Goal: Information Seeking & Learning: Learn about a topic

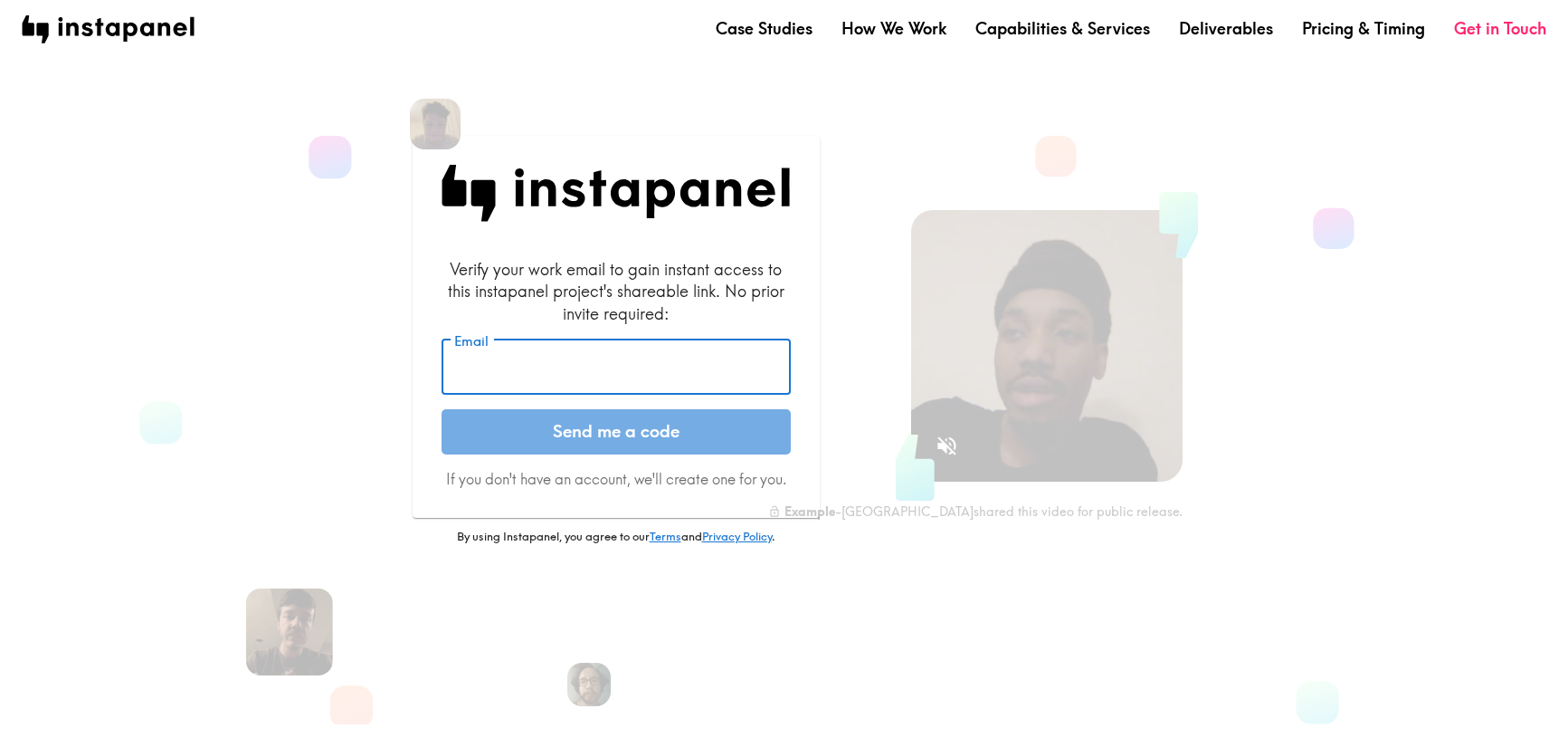
click at [517, 341] on input "Email" at bounding box center [617, 368] width 350 height 56
type input "[EMAIL_ADDRESS][PERSON_NAME][DOMAIN_NAME]"
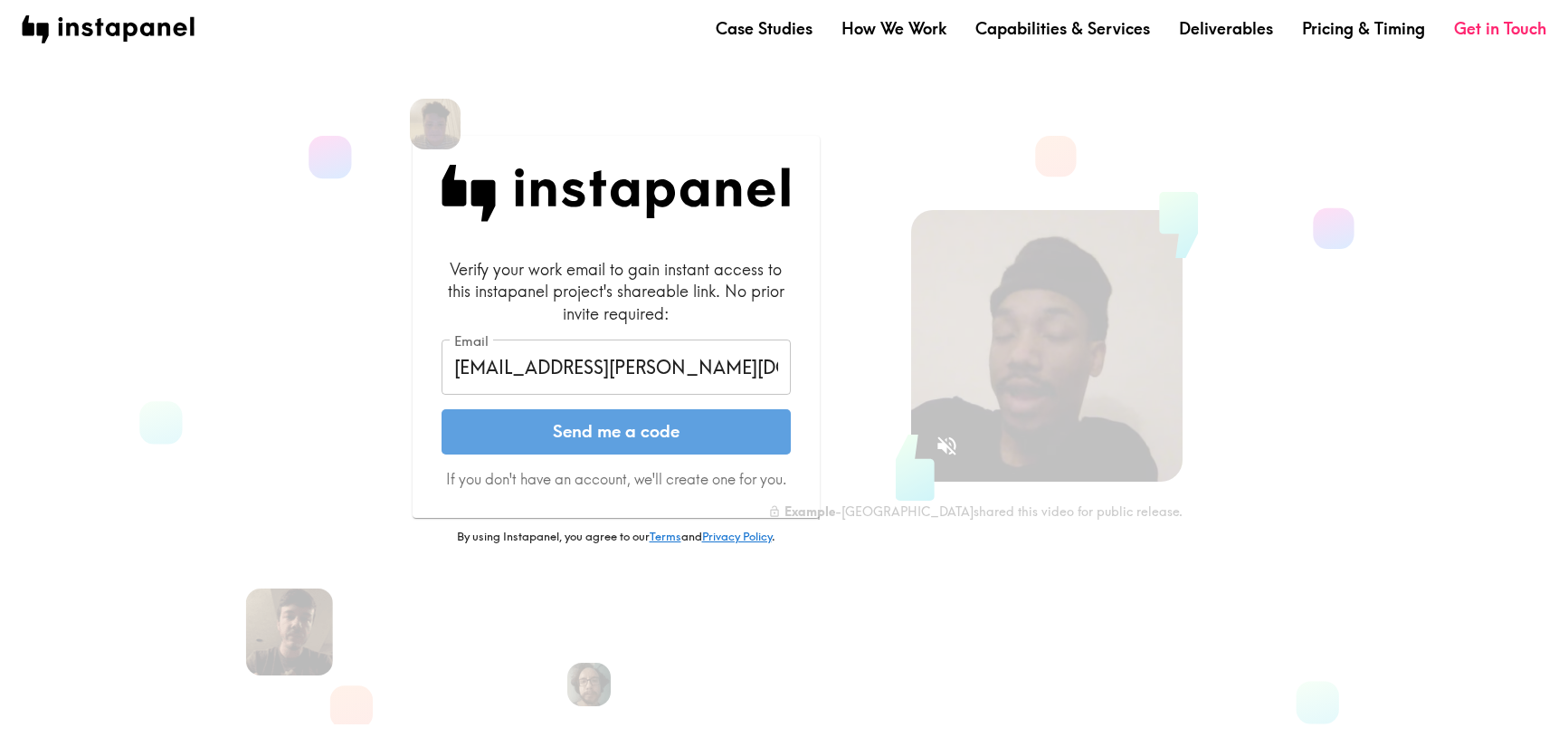
click at [590, 427] on button "Send me a code" at bounding box center [617, 431] width 350 height 45
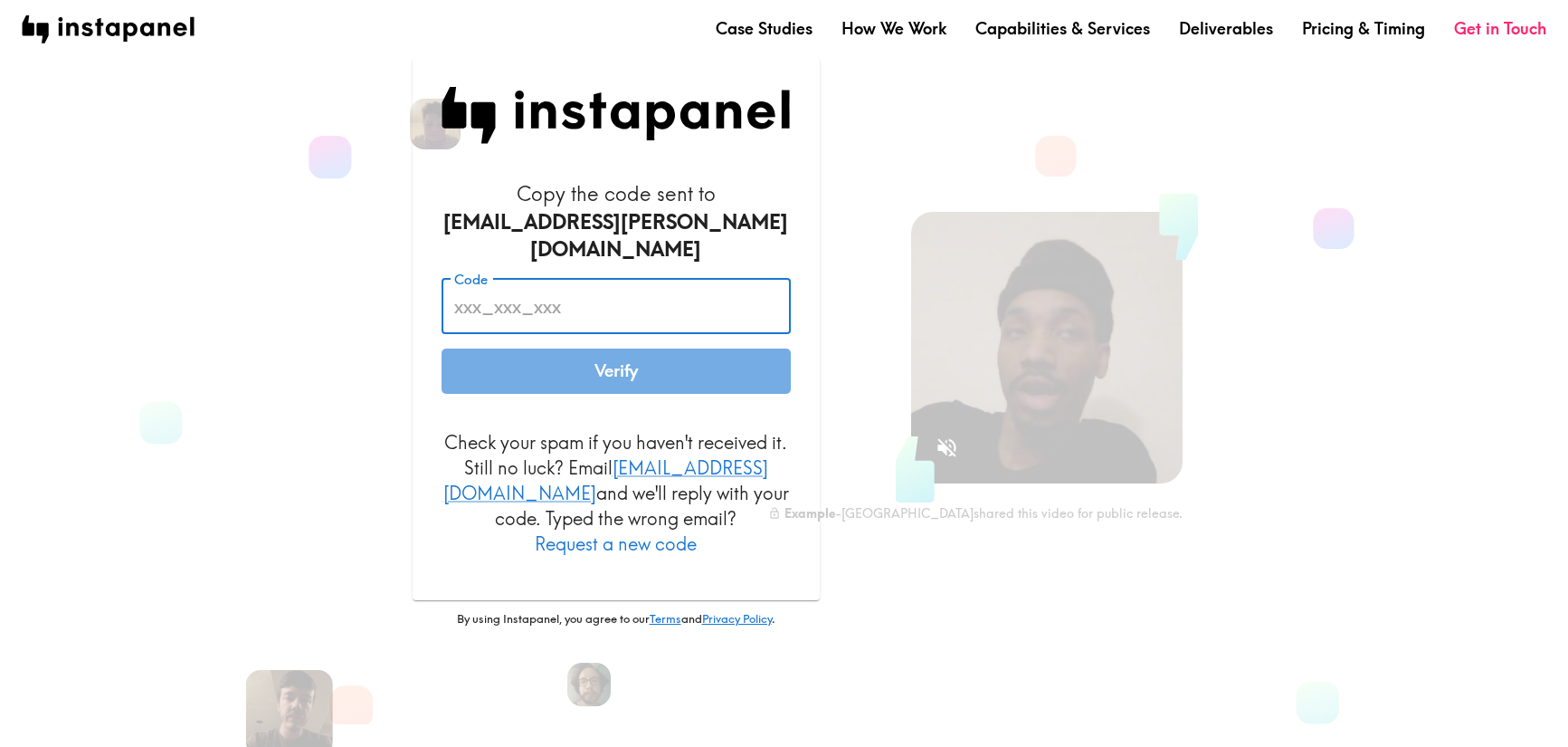
click at [495, 306] on input "Code" at bounding box center [617, 306] width 350 height 56
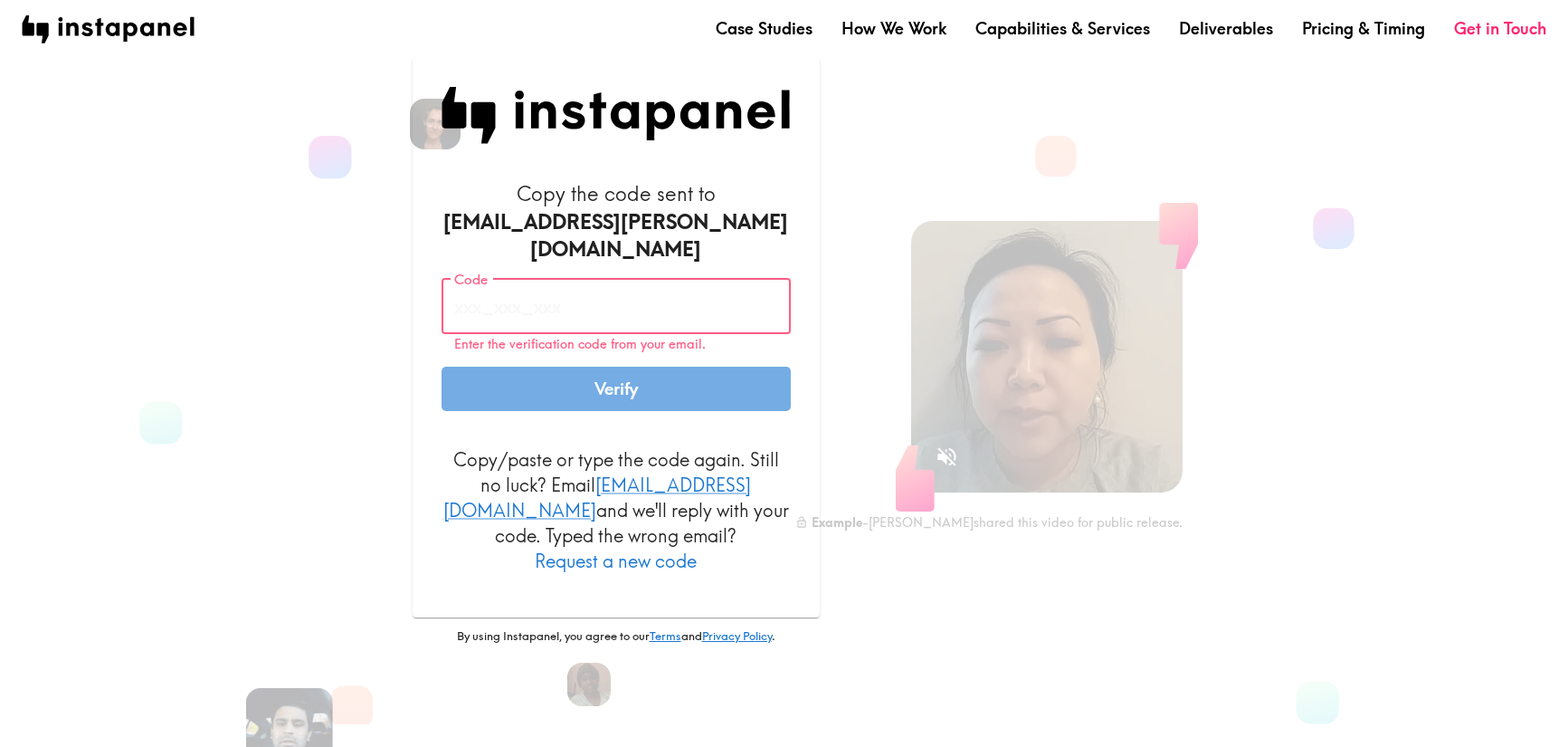
paste input "Hkg_NKH_NiN"
type input "Hkg_NKH_NiN"
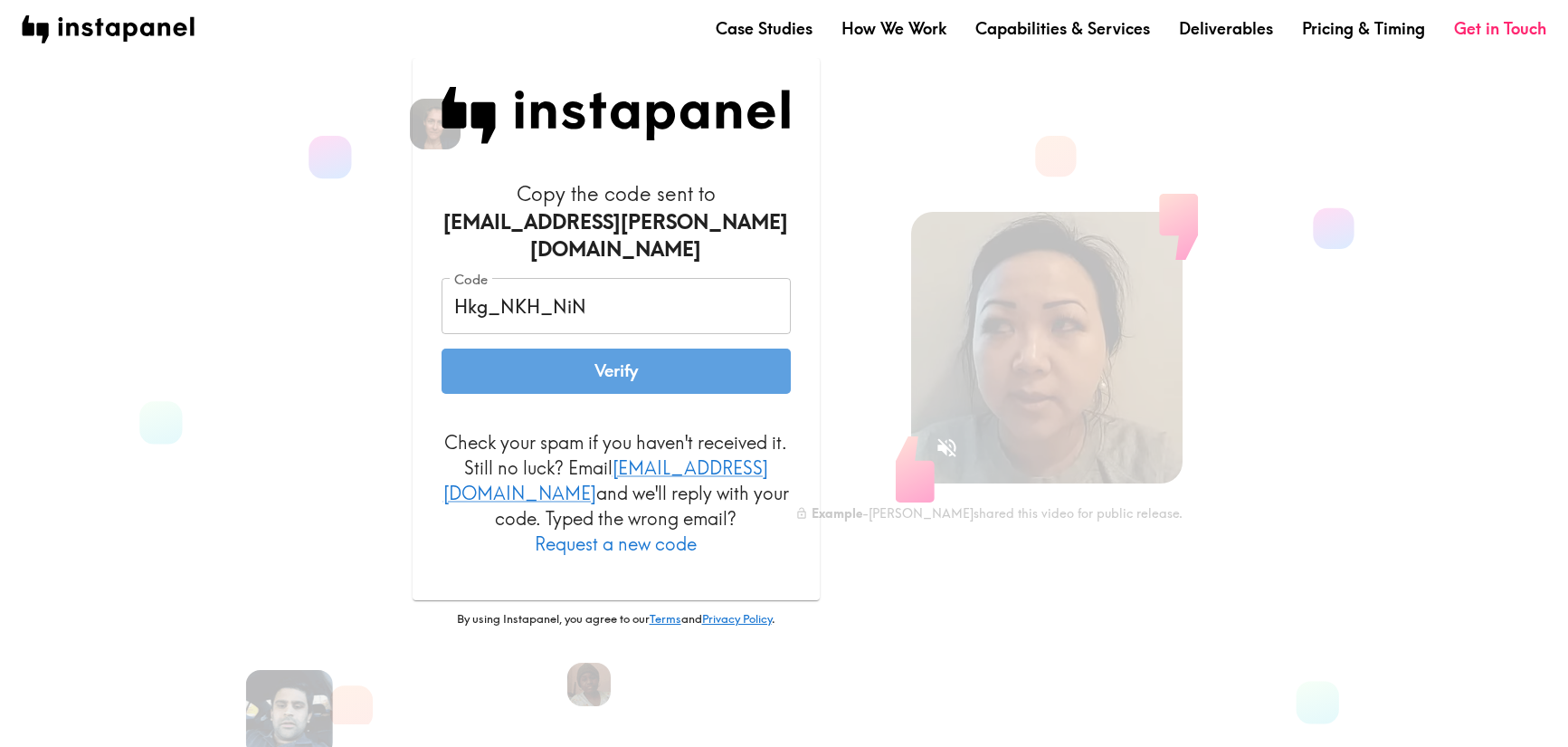
click at [552, 370] on button "Verify" at bounding box center [617, 371] width 350 height 45
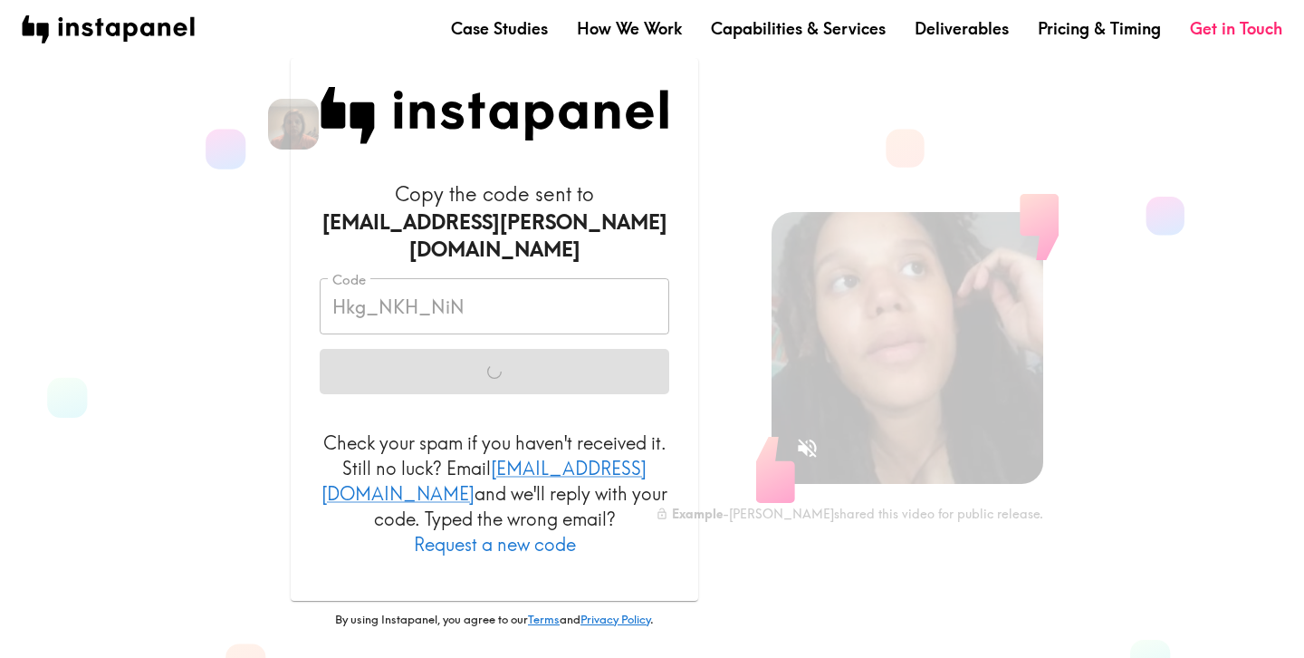
click at [475, 361] on div "Code Hkg_NKH_NiN Code Verify" at bounding box center [495, 335] width 350 height 115
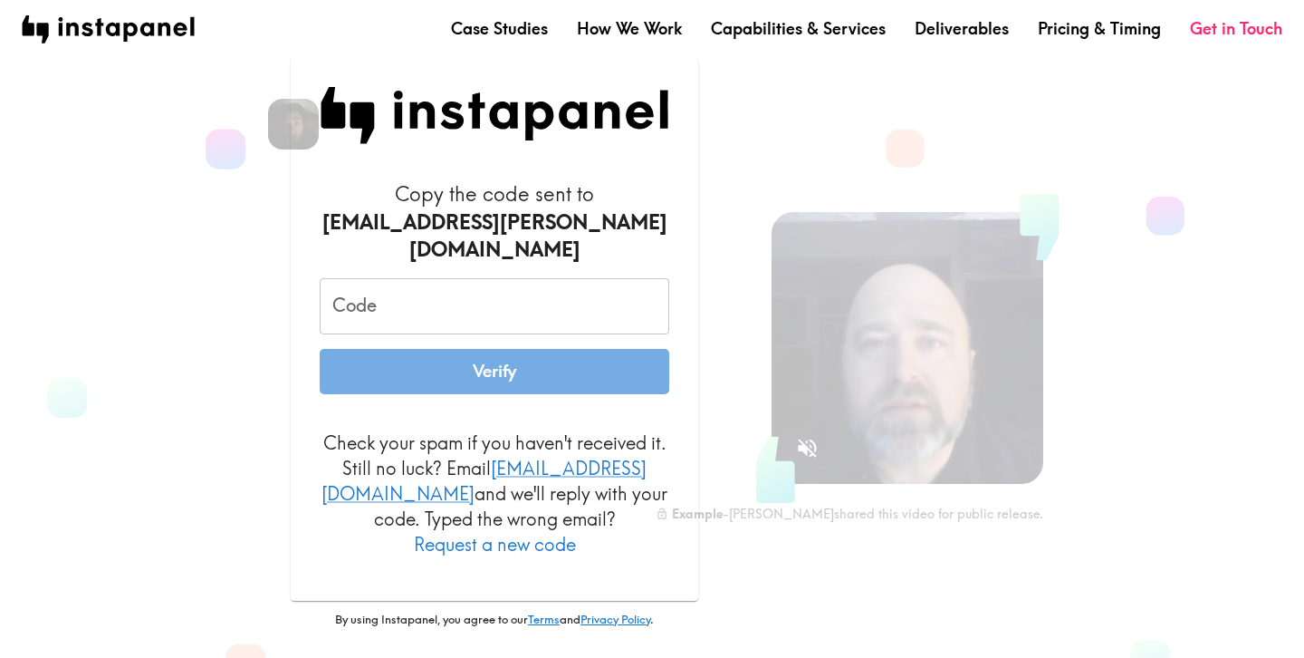
click at [493, 310] on input "Code" at bounding box center [495, 306] width 350 height 56
paste input "Hkg_NKH_NiN"
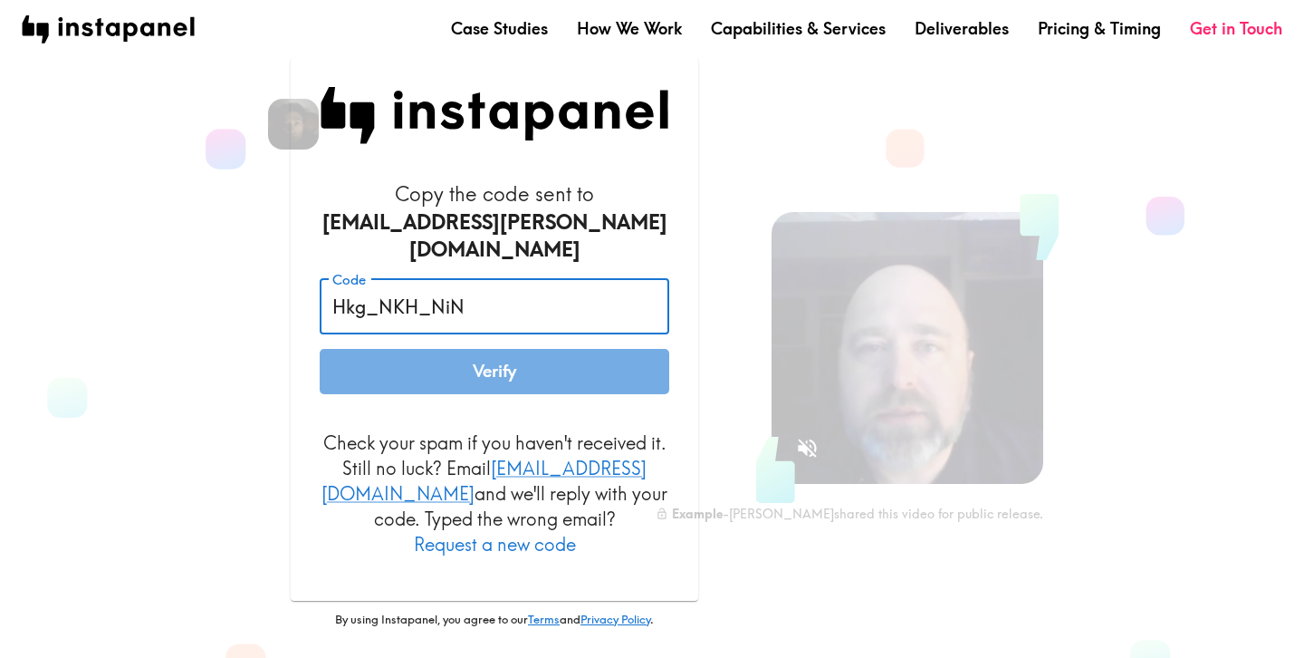
type input "Hkg_NKH_NiN"
click at [320, 349] on button "Verify" at bounding box center [495, 371] width 350 height 45
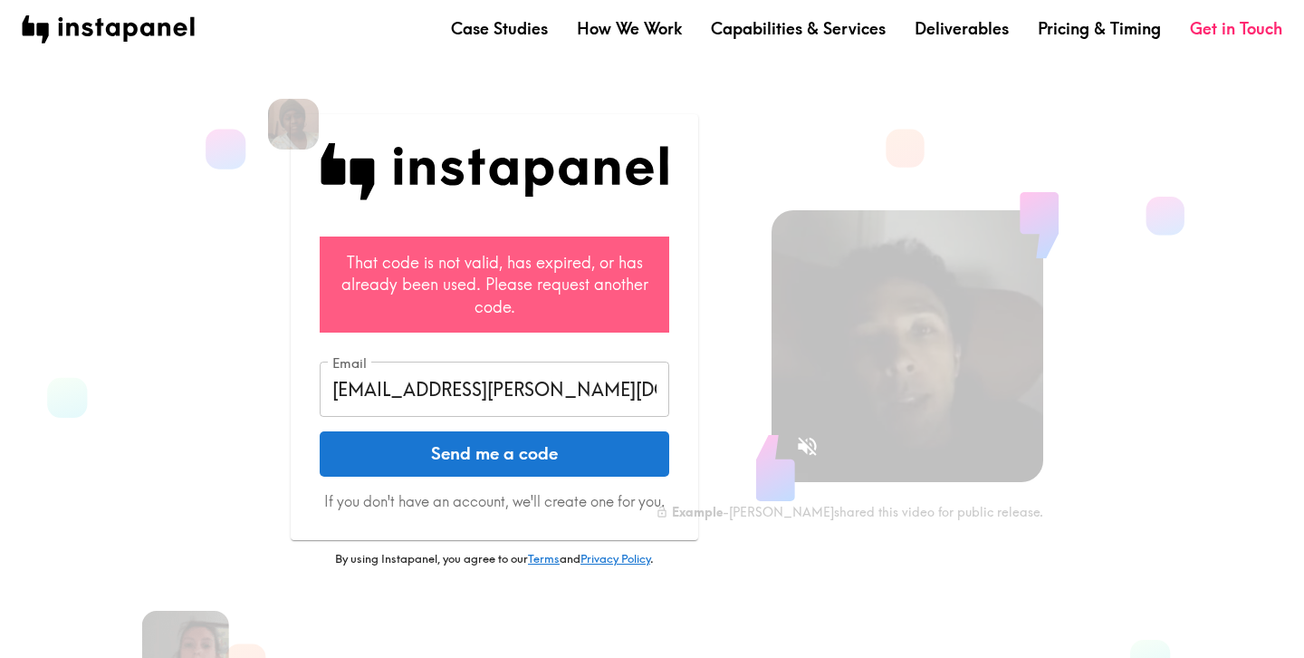
click at [442, 464] on button "Send me a code" at bounding box center [495, 453] width 350 height 45
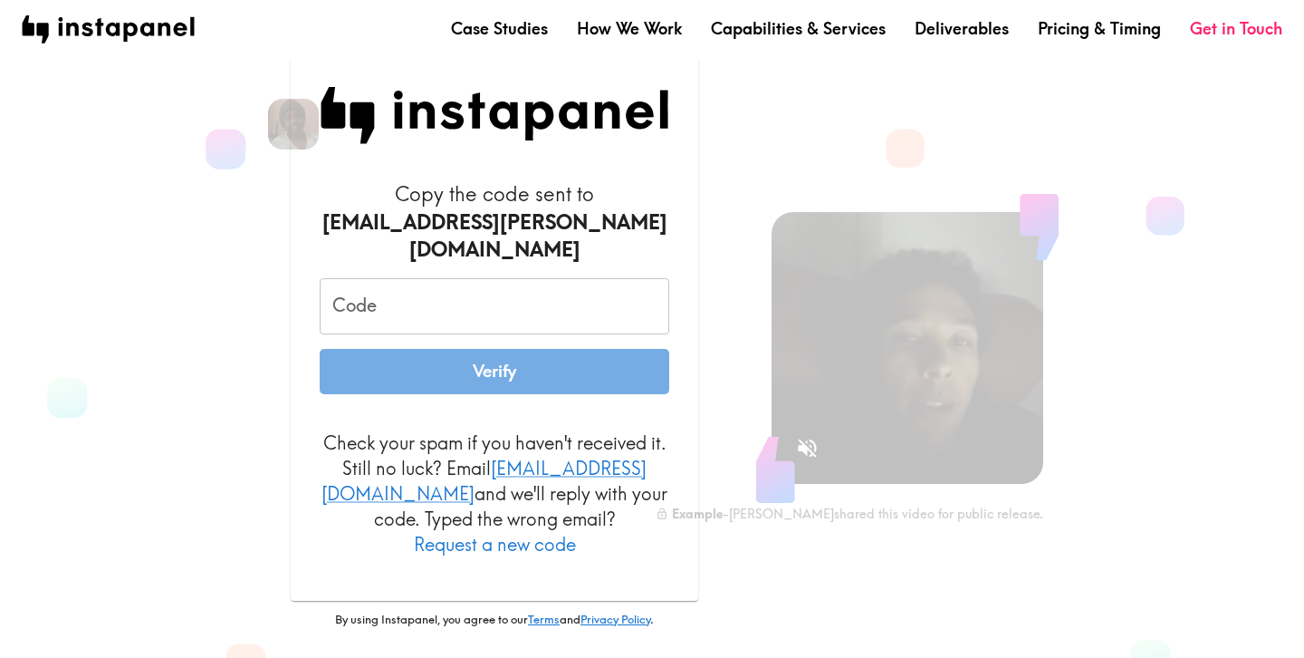
click at [439, 300] on input "Code" at bounding box center [495, 306] width 350 height 56
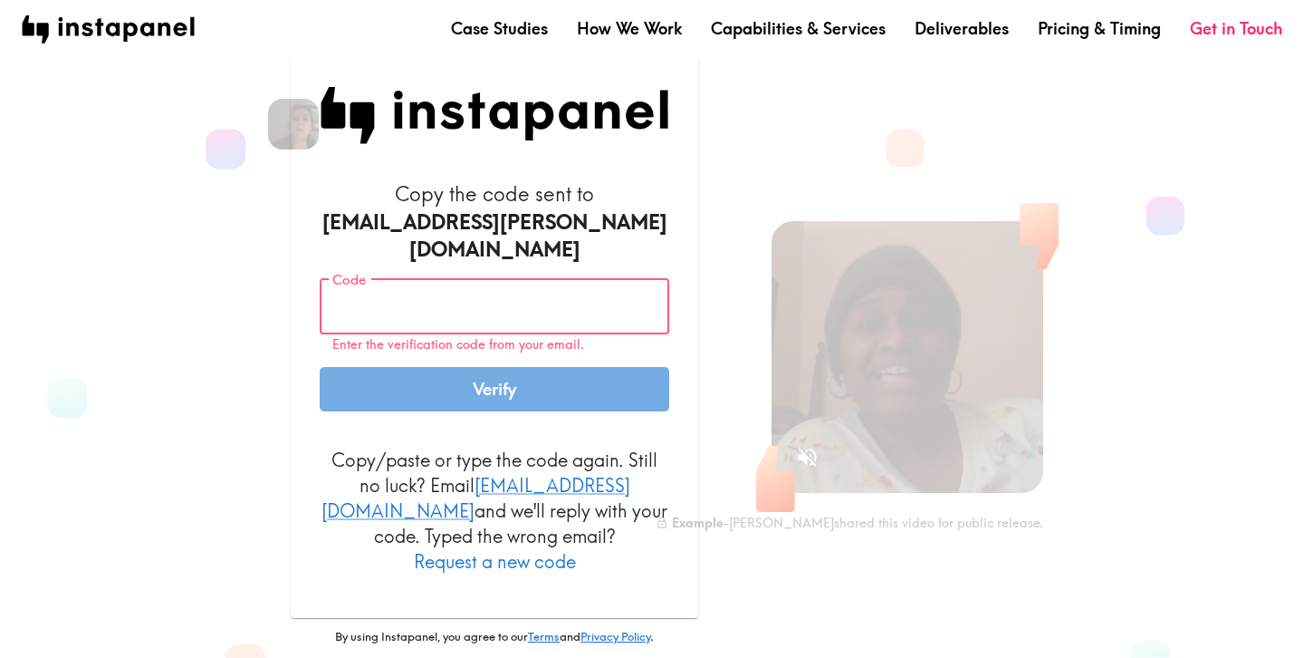
paste input "Ay2_AKg_7fU"
type input "Ay2_AKg_7fU"
click at [320, 367] on button "Verify" at bounding box center [495, 389] width 350 height 45
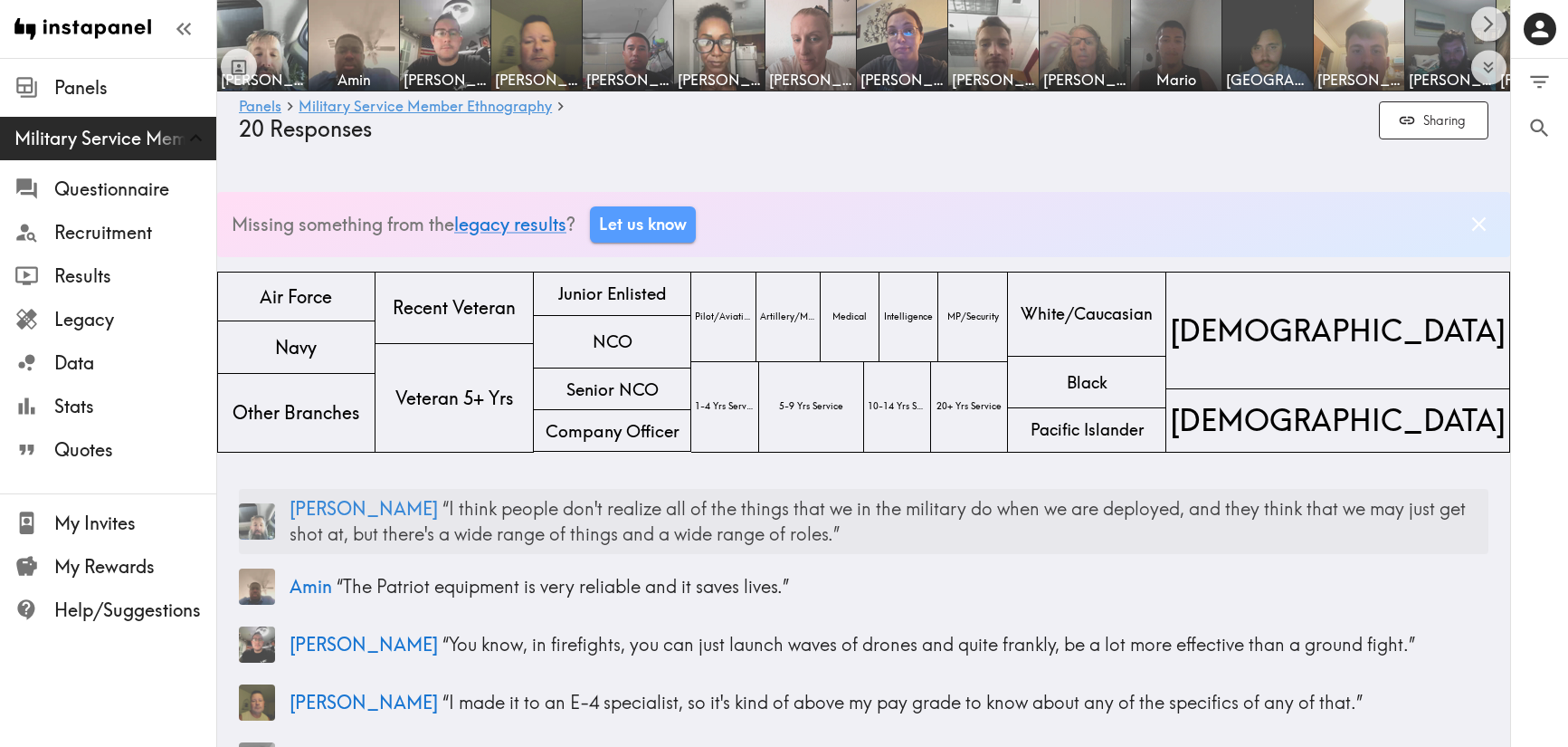
click at [307, 508] on span "[PERSON_NAME]" at bounding box center [364, 508] width 149 height 23
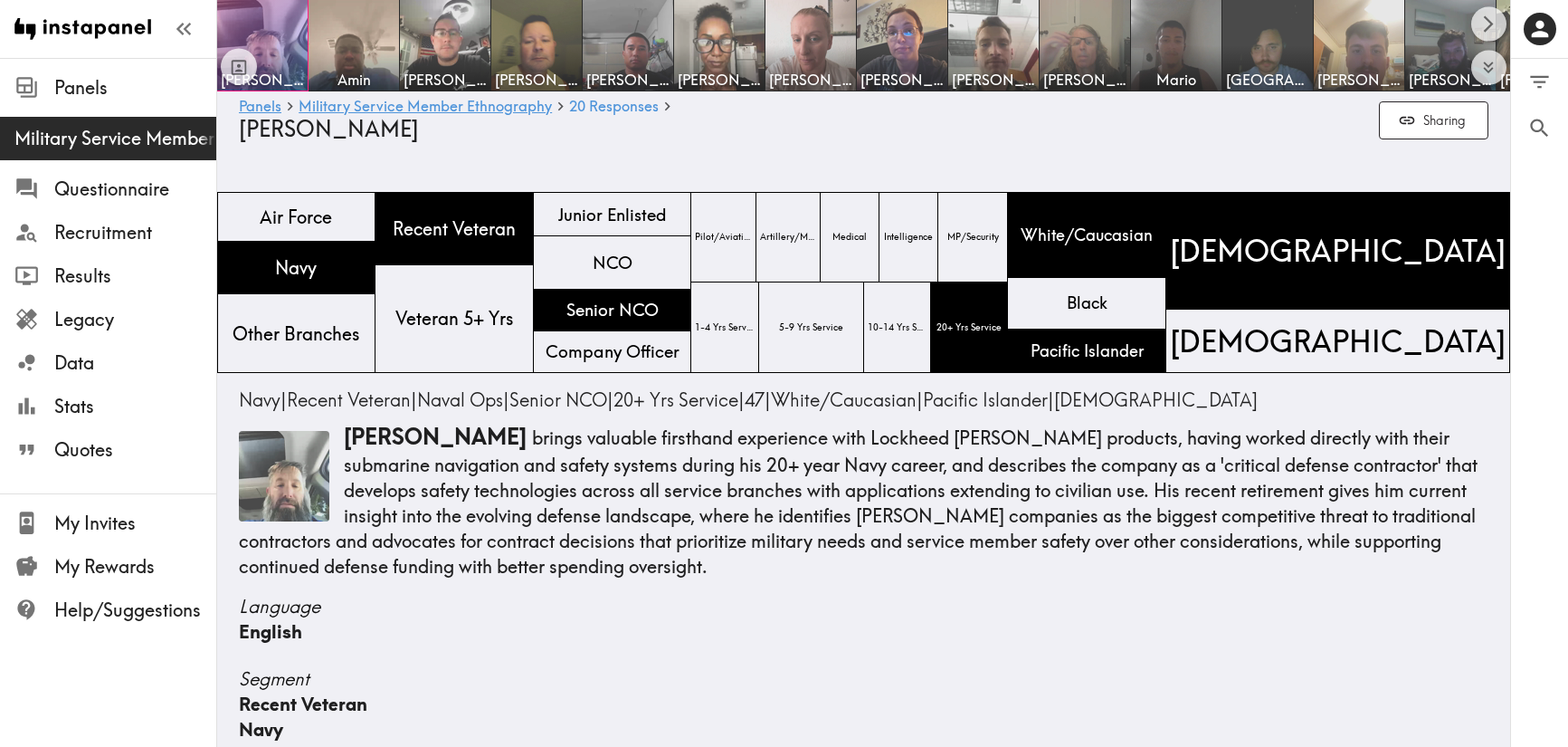
scroll to position [2285, 0]
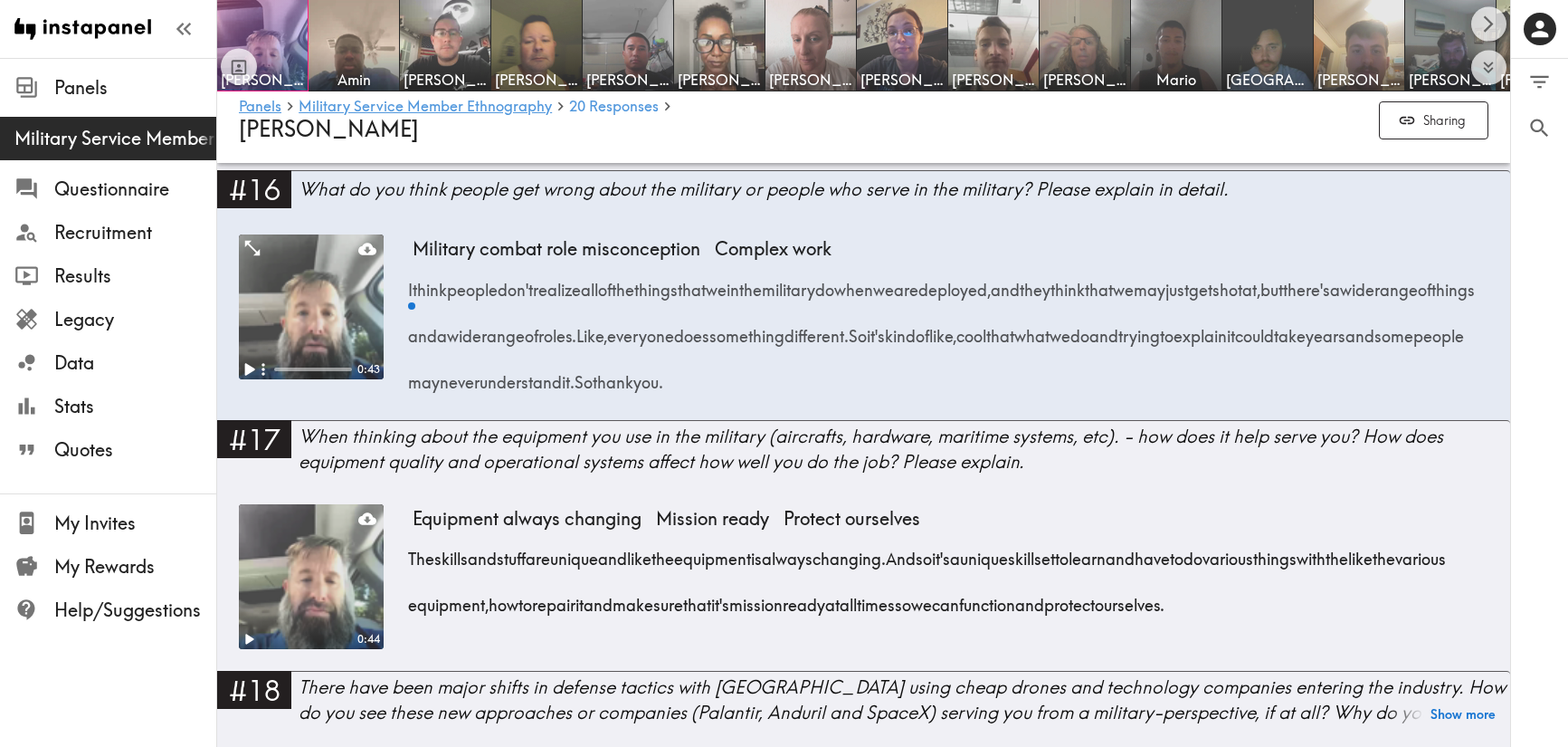
click at [253, 367] on icon "Play" at bounding box center [249, 370] width 24 height 24
click at [314, 368] on div at bounding box center [313, 370] width 78 height 4
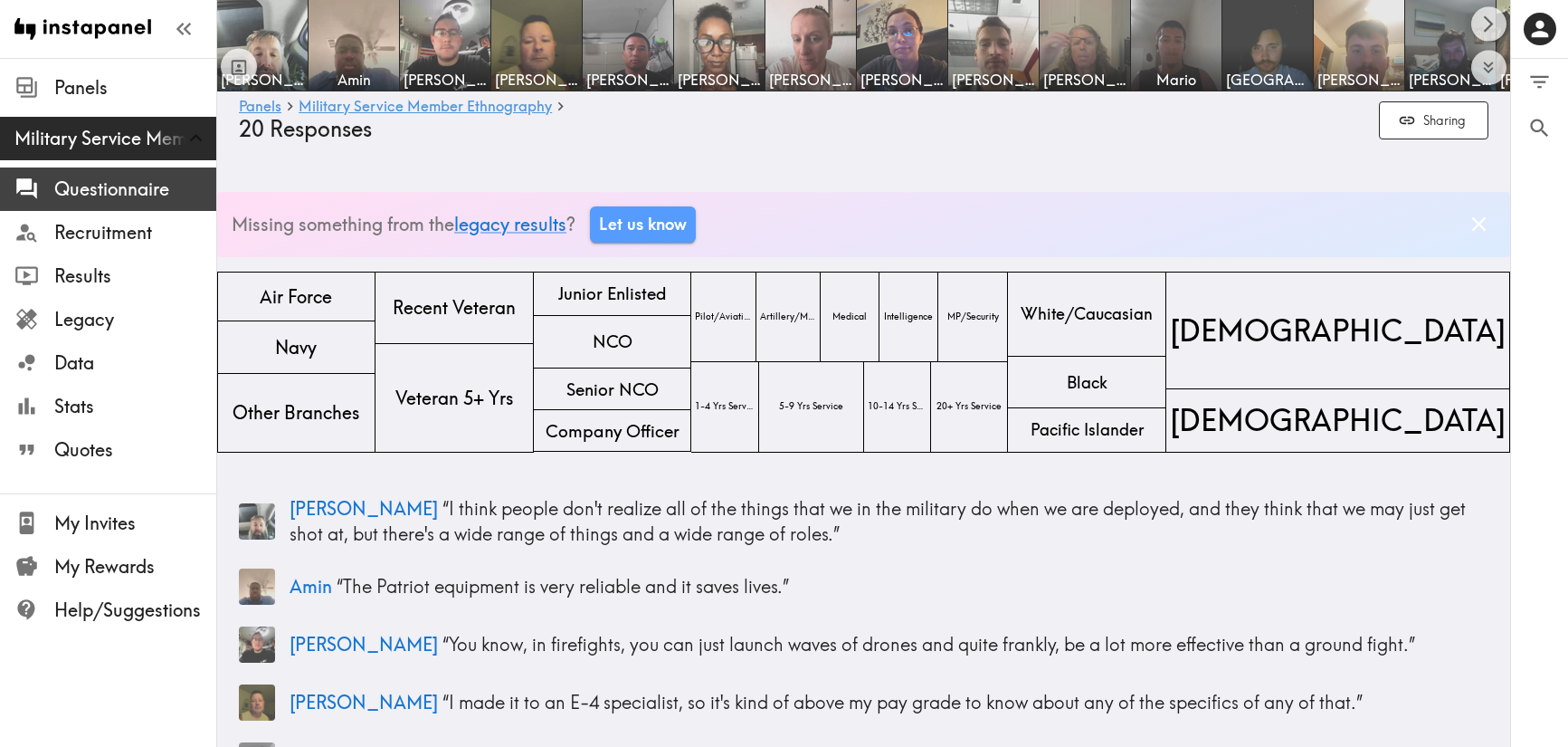
click at [114, 196] on span "Questionnaire" at bounding box center [135, 189] width 162 height 25
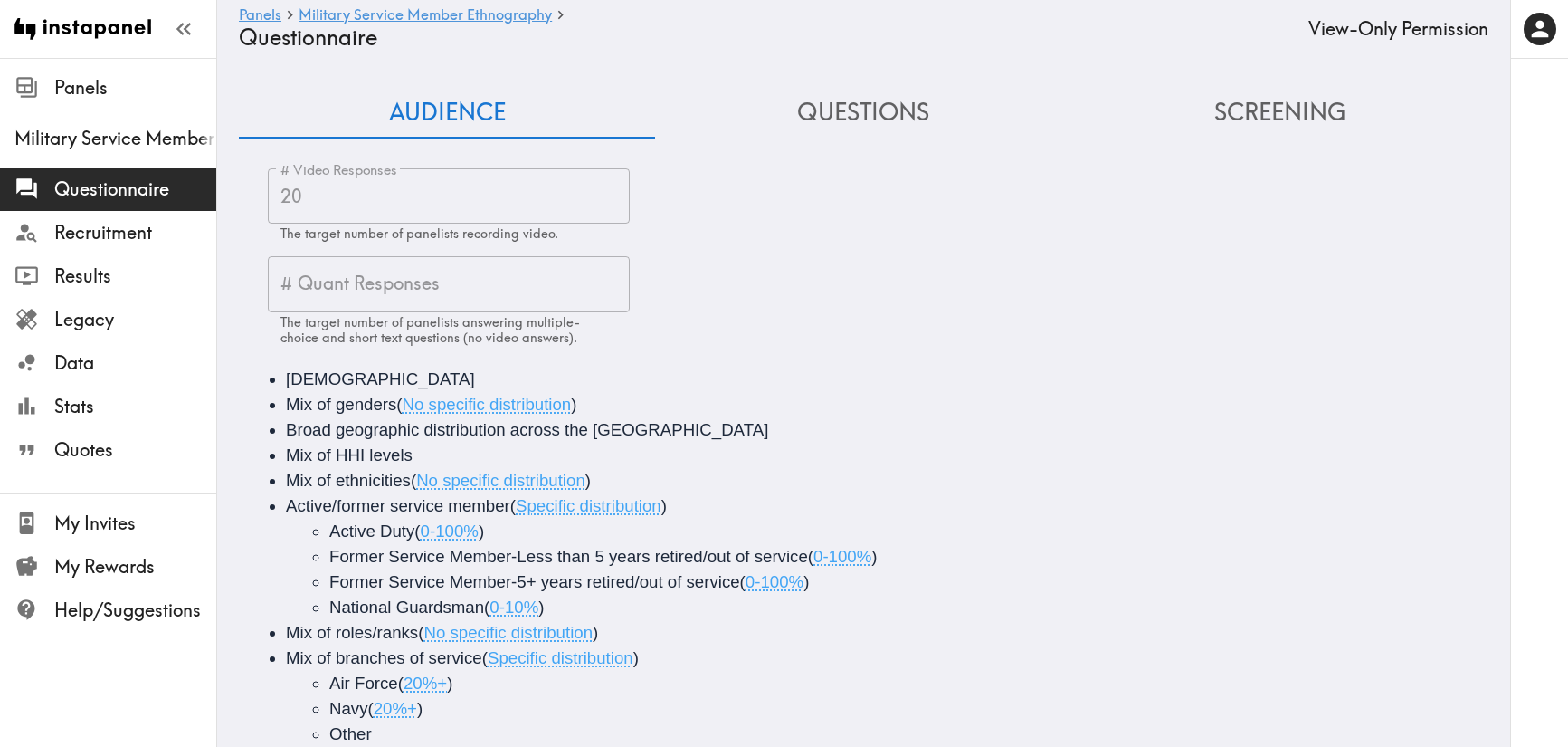
click at [867, 130] on button "Questions" at bounding box center [863, 113] width 417 height 52
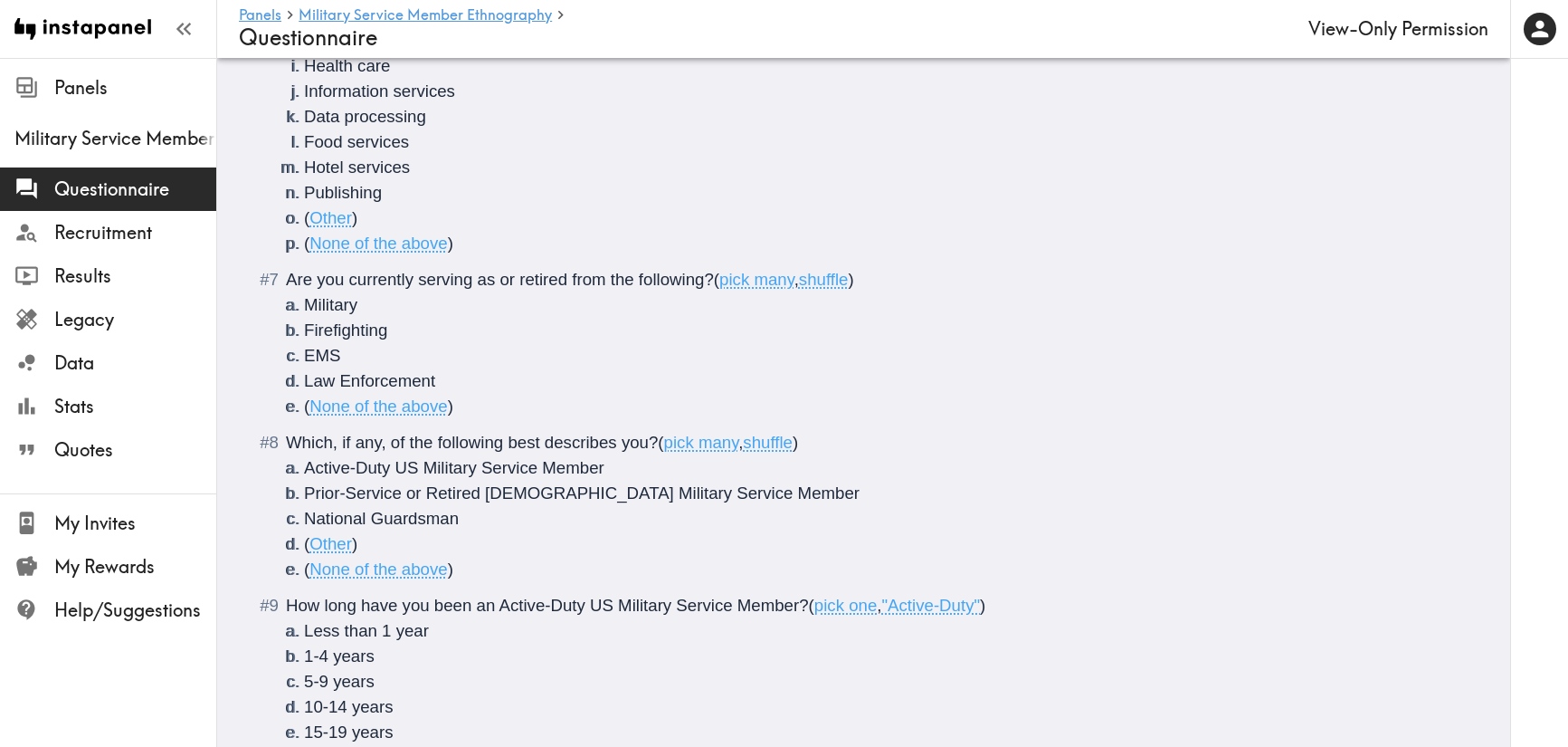
scroll to position [2978, 0]
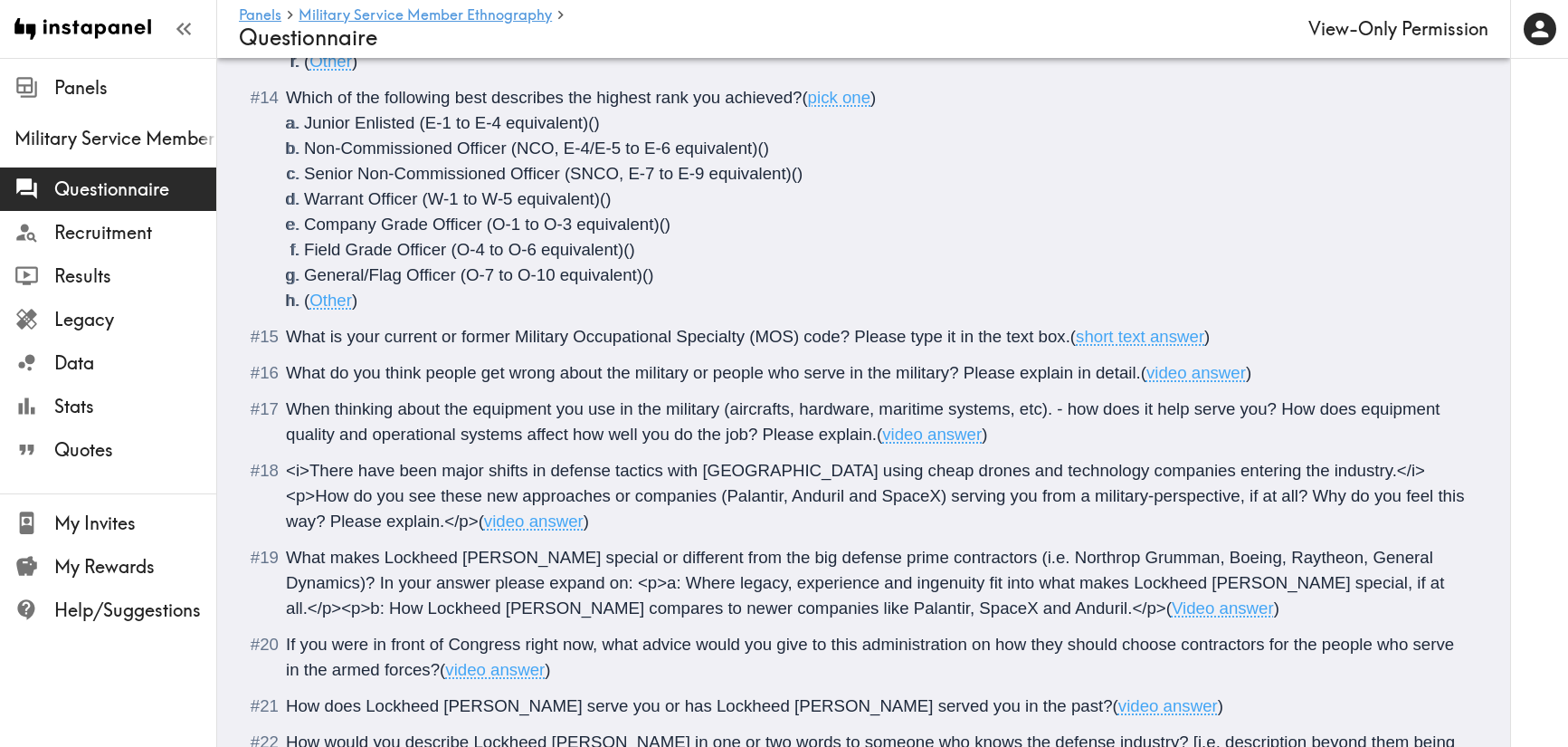
click at [361, 372] on span "What do you think people get wrong about the military or people who serve in th…" at bounding box center [714, 372] width 855 height 19
click at [1199, 376] on span "video answer" at bounding box center [1196, 372] width 100 height 19
click at [1163, 374] on span "video answer" at bounding box center [1196, 372] width 100 height 19
click at [1179, 370] on span "video answer" at bounding box center [1196, 372] width 100 height 19
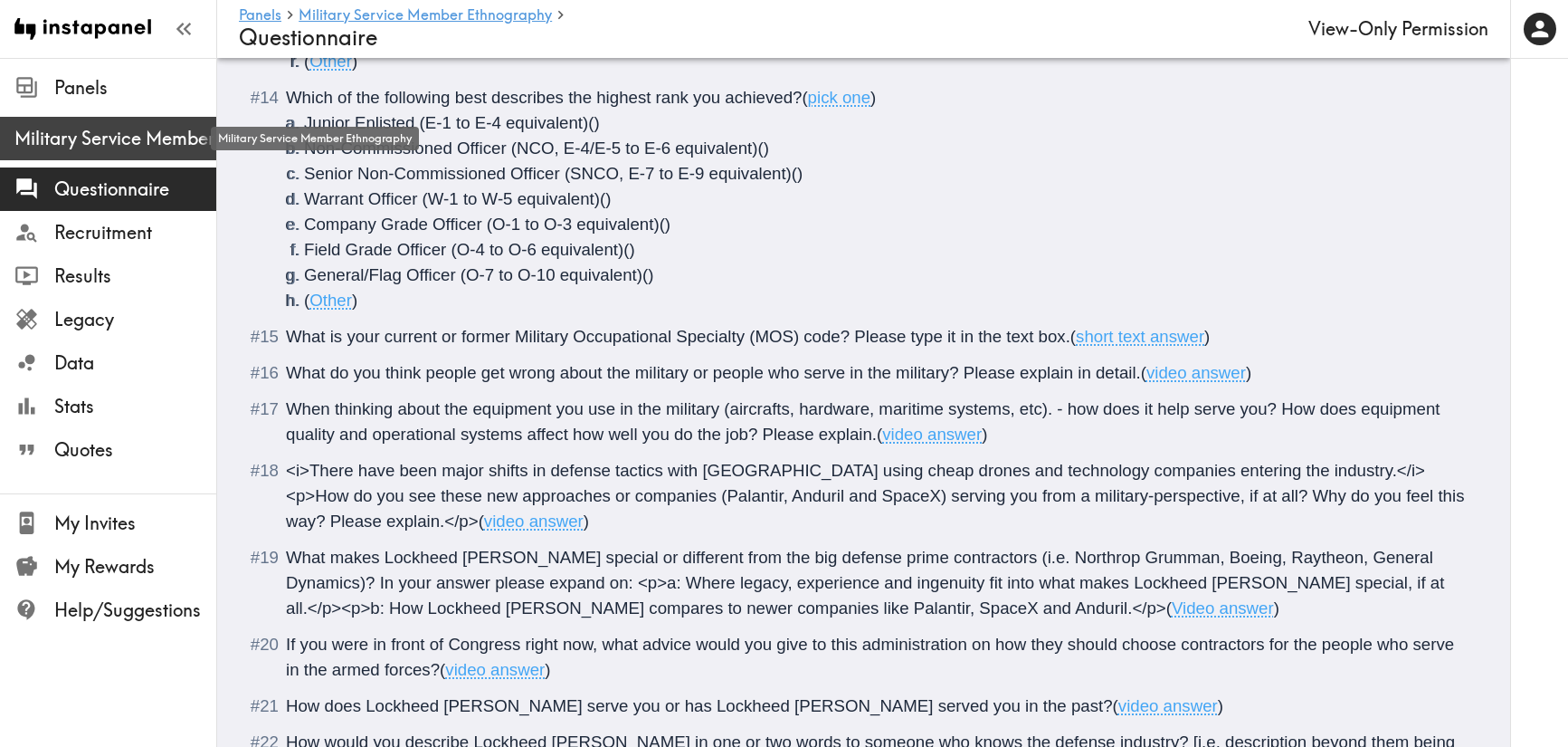
click at [91, 138] on span "Military Service Member Ethnography" at bounding box center [115, 138] width 202 height 25
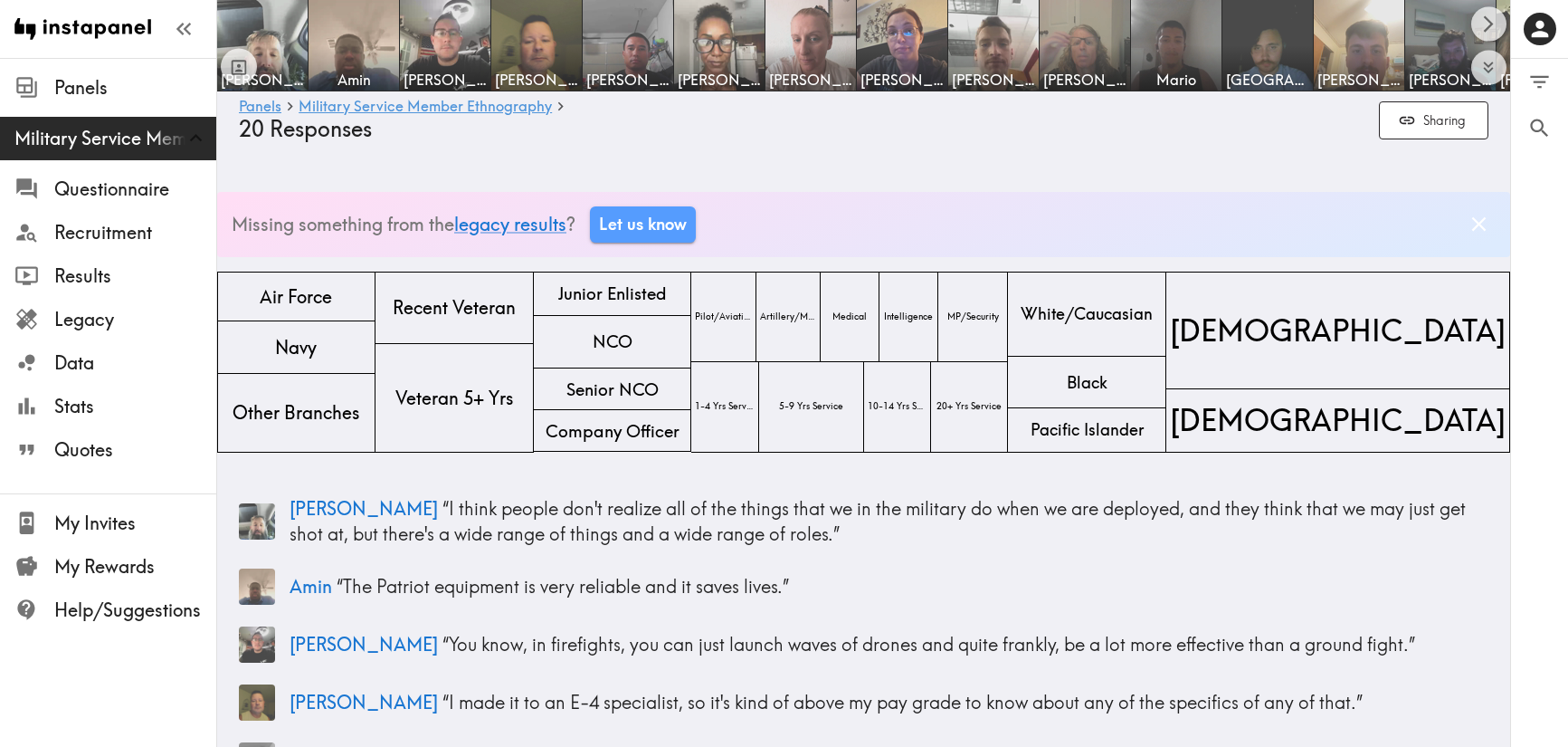
click at [106, 657] on div "Panels Military Service Member Ethnography Questionnaire Recruitment Results Le…" at bounding box center [108, 373] width 217 height 747
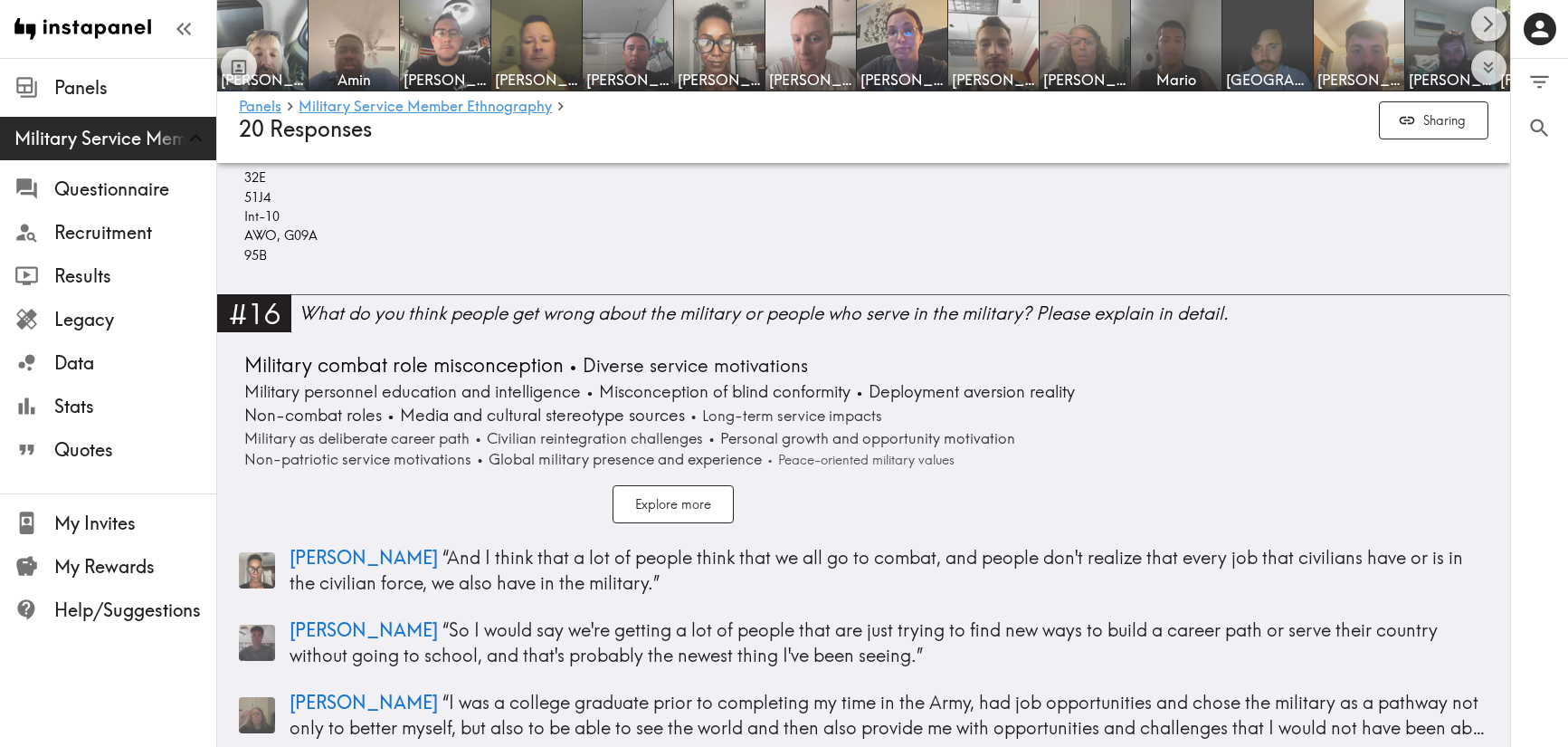
scroll to position [5276, 0]
click at [466, 319] on div "What do you think people get wrong about the military or people who serve in th…" at bounding box center [904, 312] width 1212 height 25
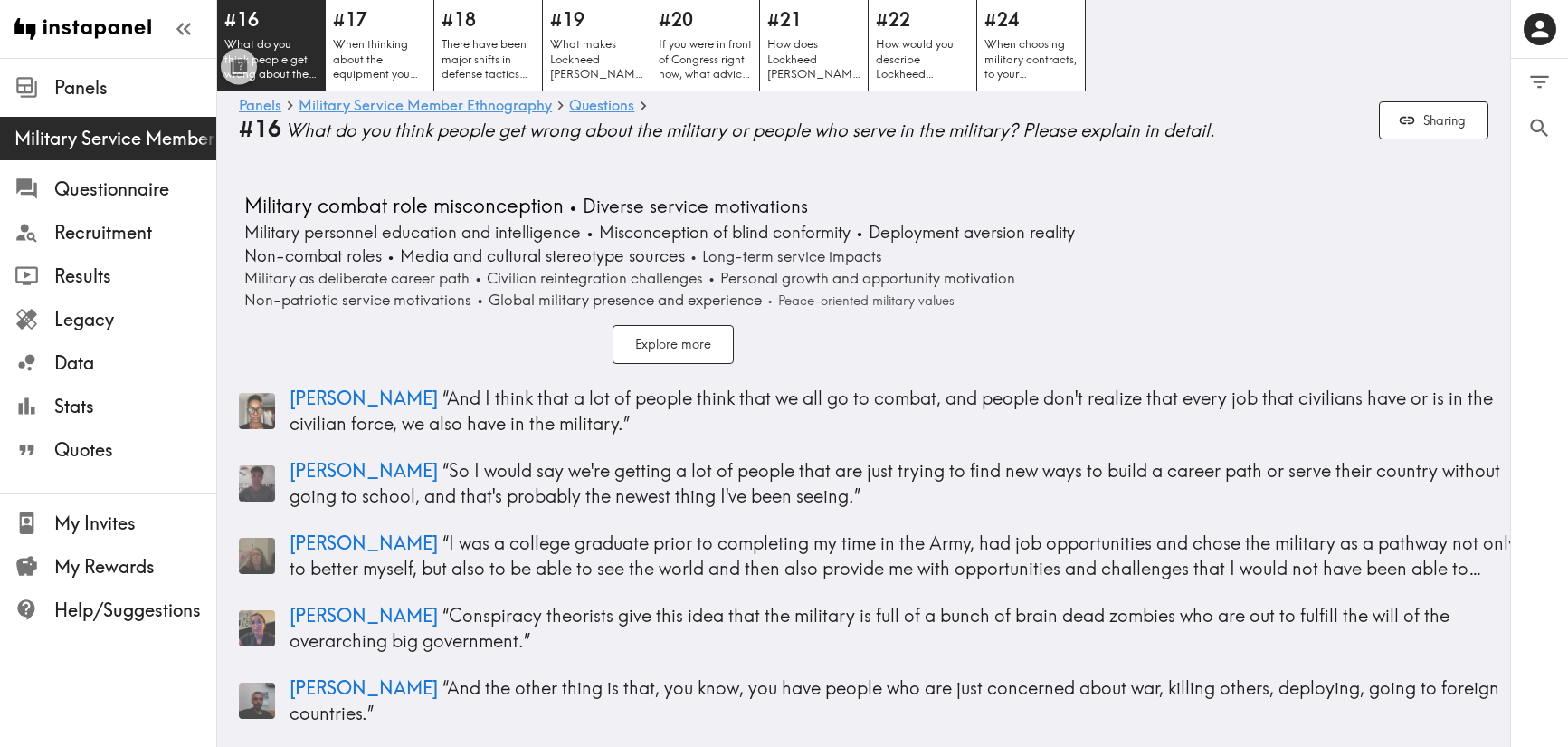
click at [1295, 254] on div "• Military combat role misconception • Diverse service motivations • Military p…" at bounding box center [885, 492] width 1293 height 600
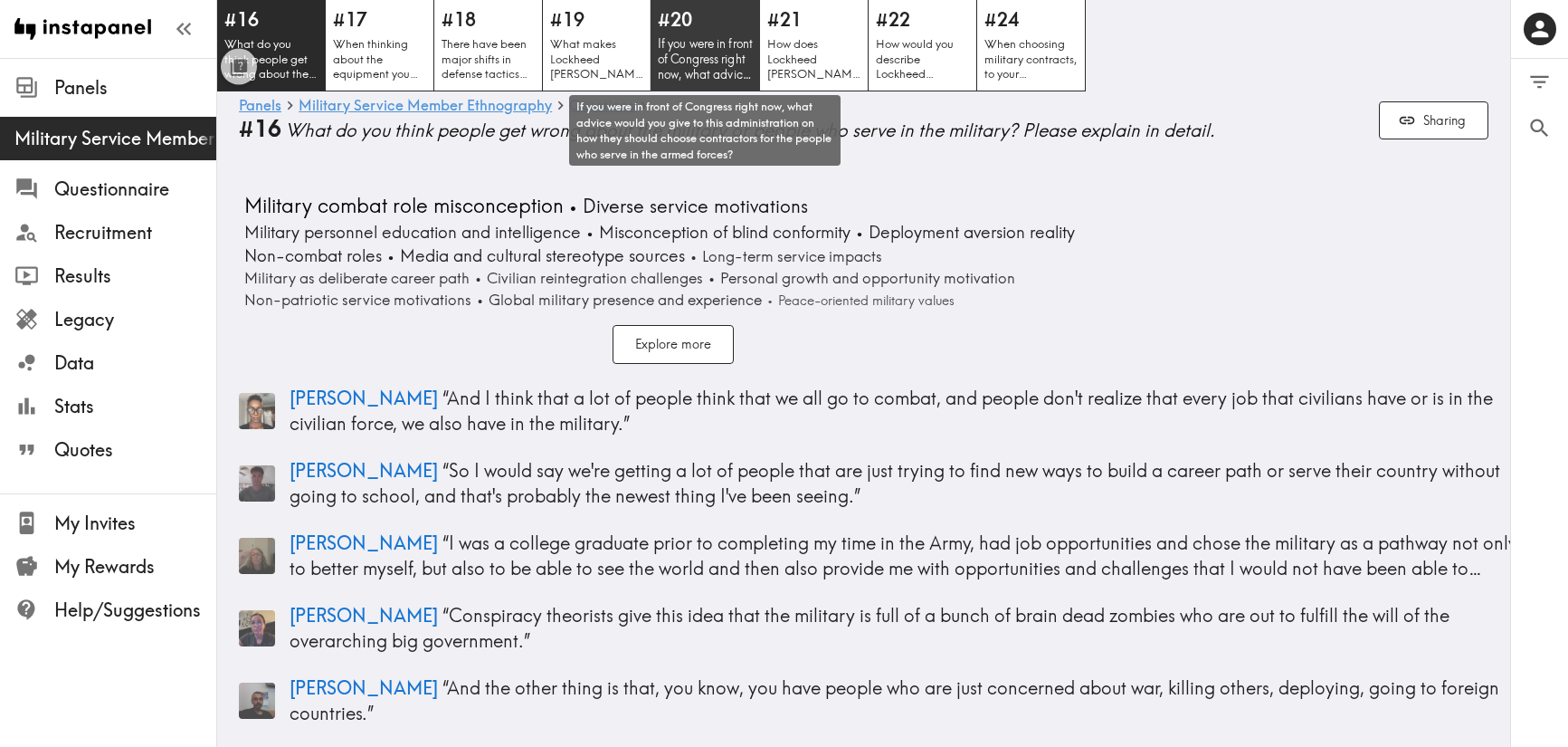
click at [691, 58] on p "If you were in front of Congress right now, what advice would you give to this …" at bounding box center [705, 59] width 95 height 46
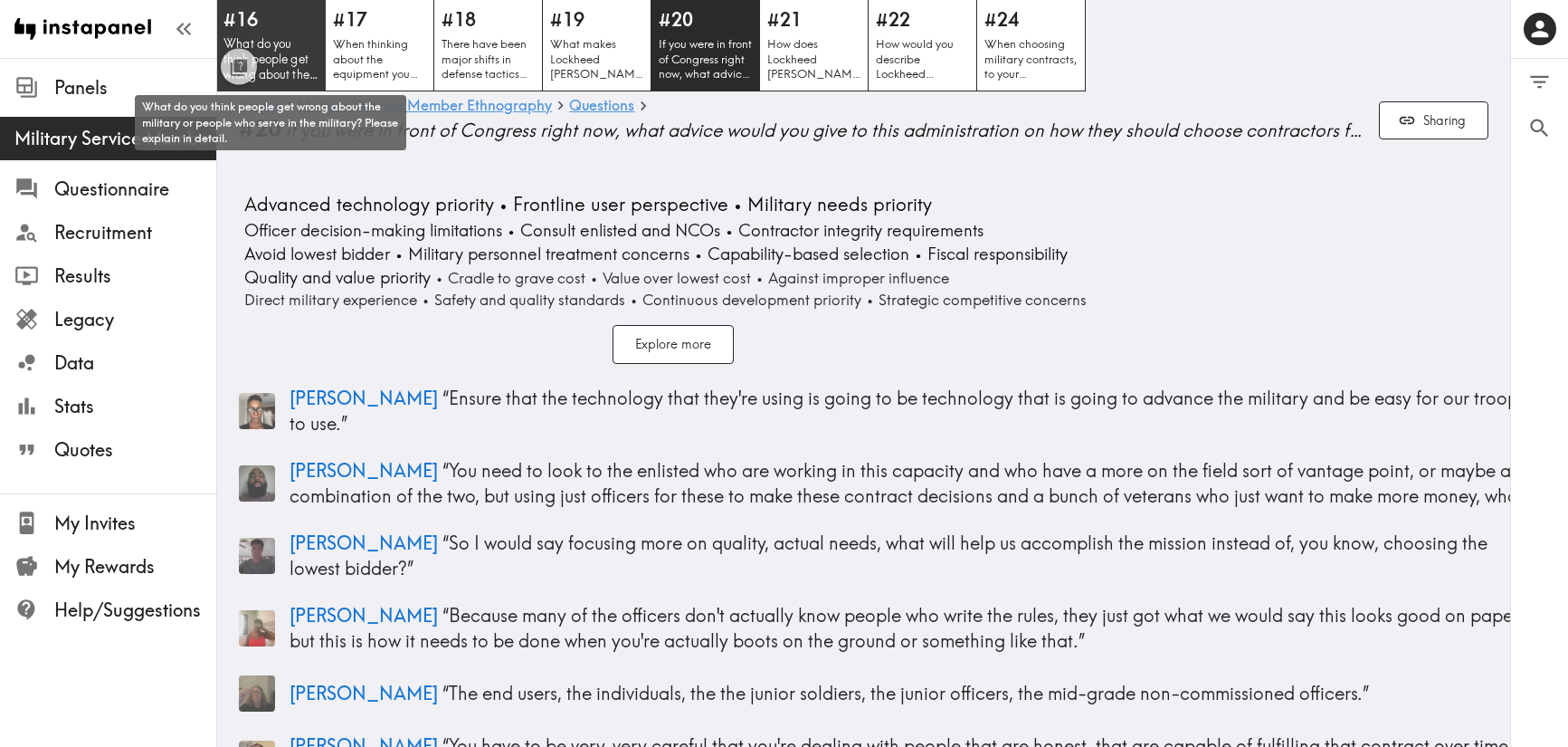
click at [297, 51] on p "What do you think people get wrong about the military or people who serve in th…" at bounding box center [271, 59] width 95 height 46
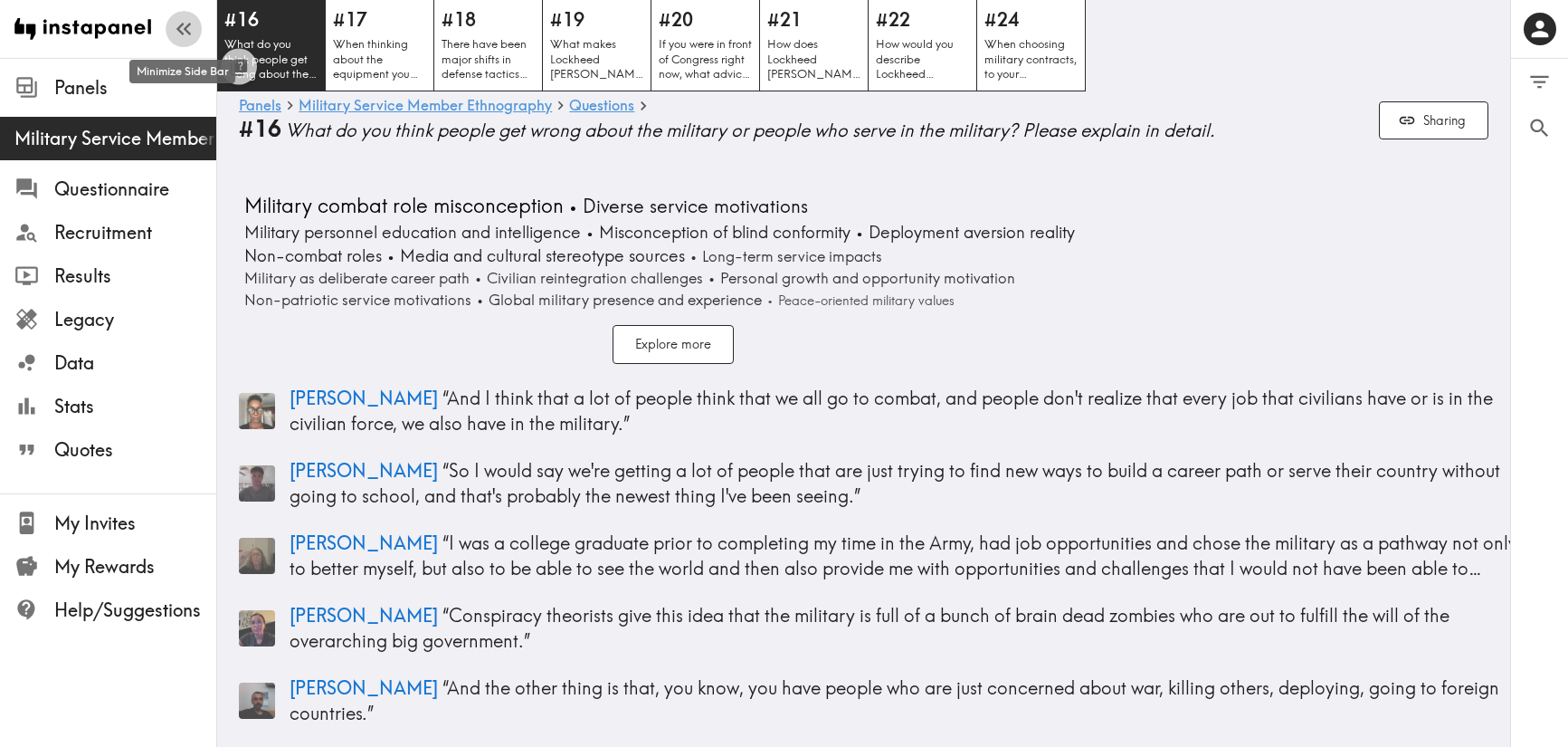
click at [187, 25] on icon "button" at bounding box center [187, 29] width 7 height 13
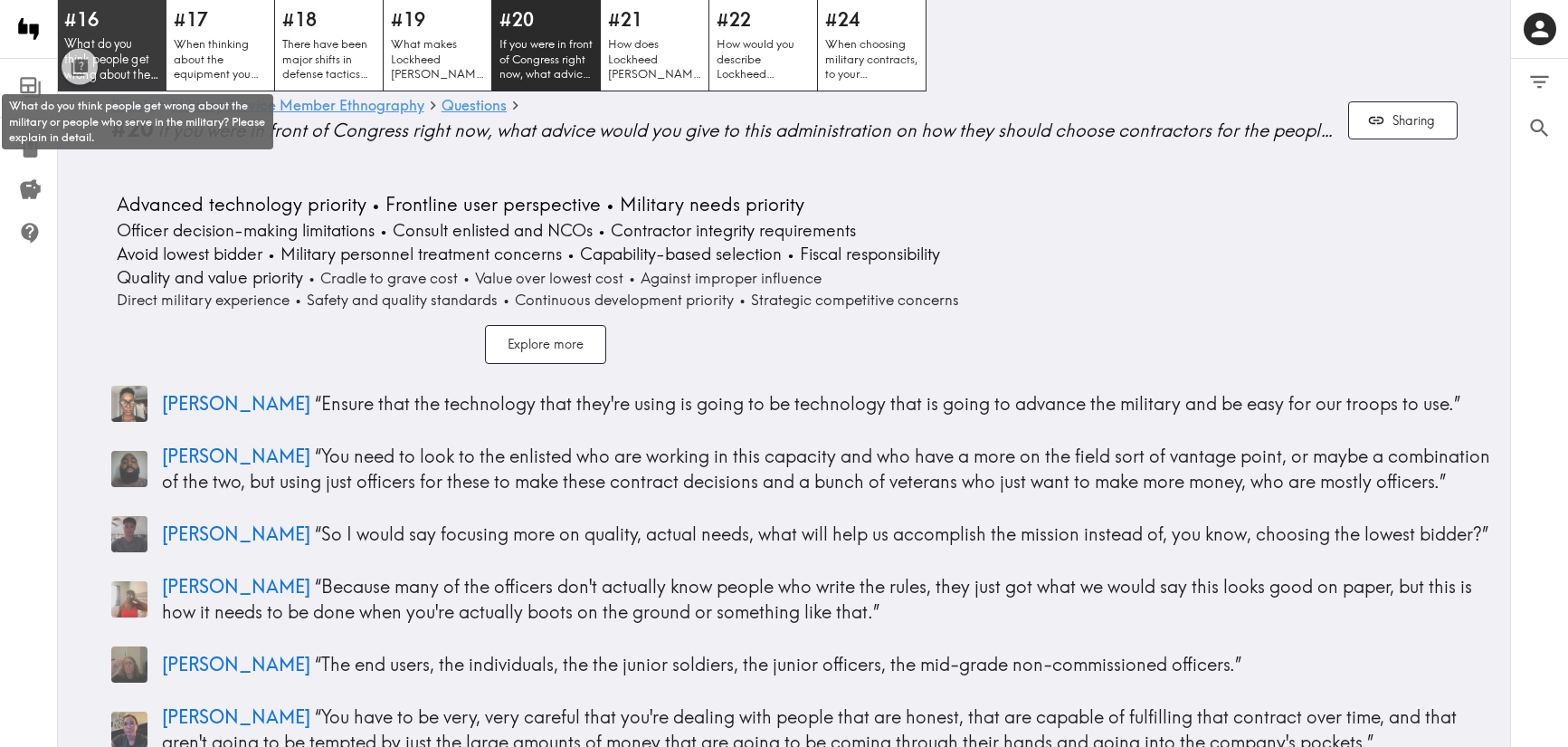
click at [129, 50] on p "What do you think people get wrong about the military or people who serve in th…" at bounding box center [111, 59] width 95 height 46
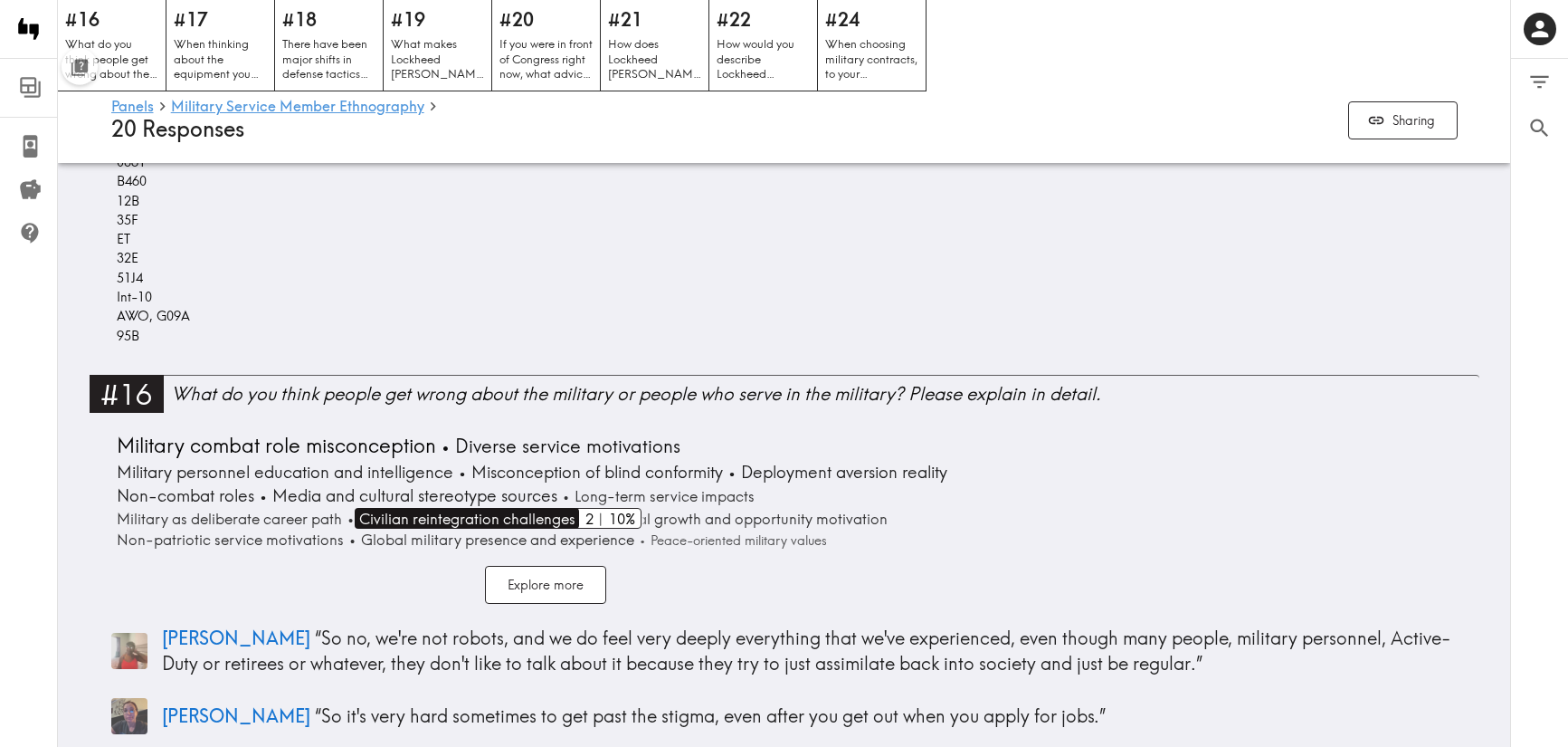
scroll to position [5290, 0]
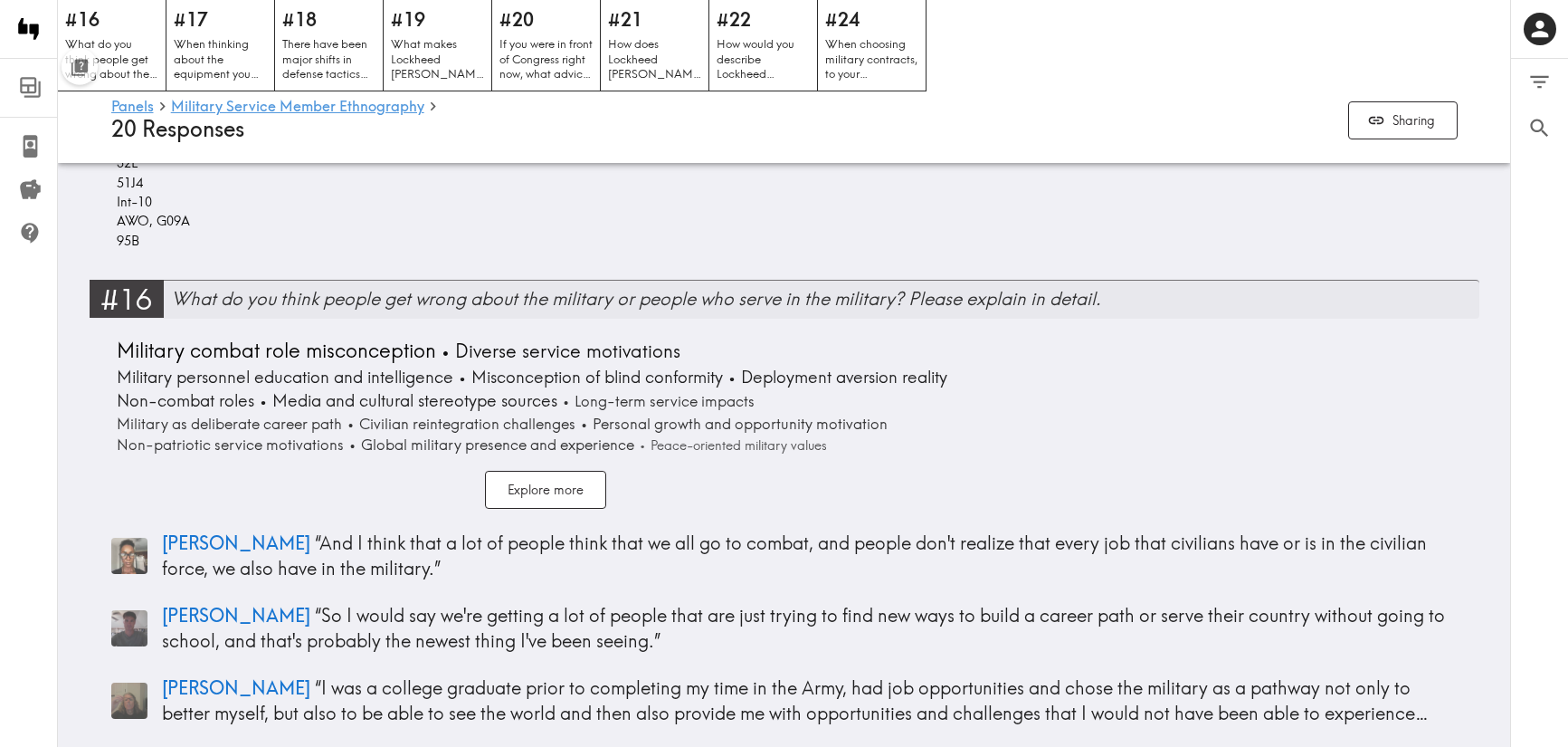
click at [345, 293] on div "What do you think people get wrong about the military or people who serve in th…" at bounding box center [825, 298] width 1309 height 25
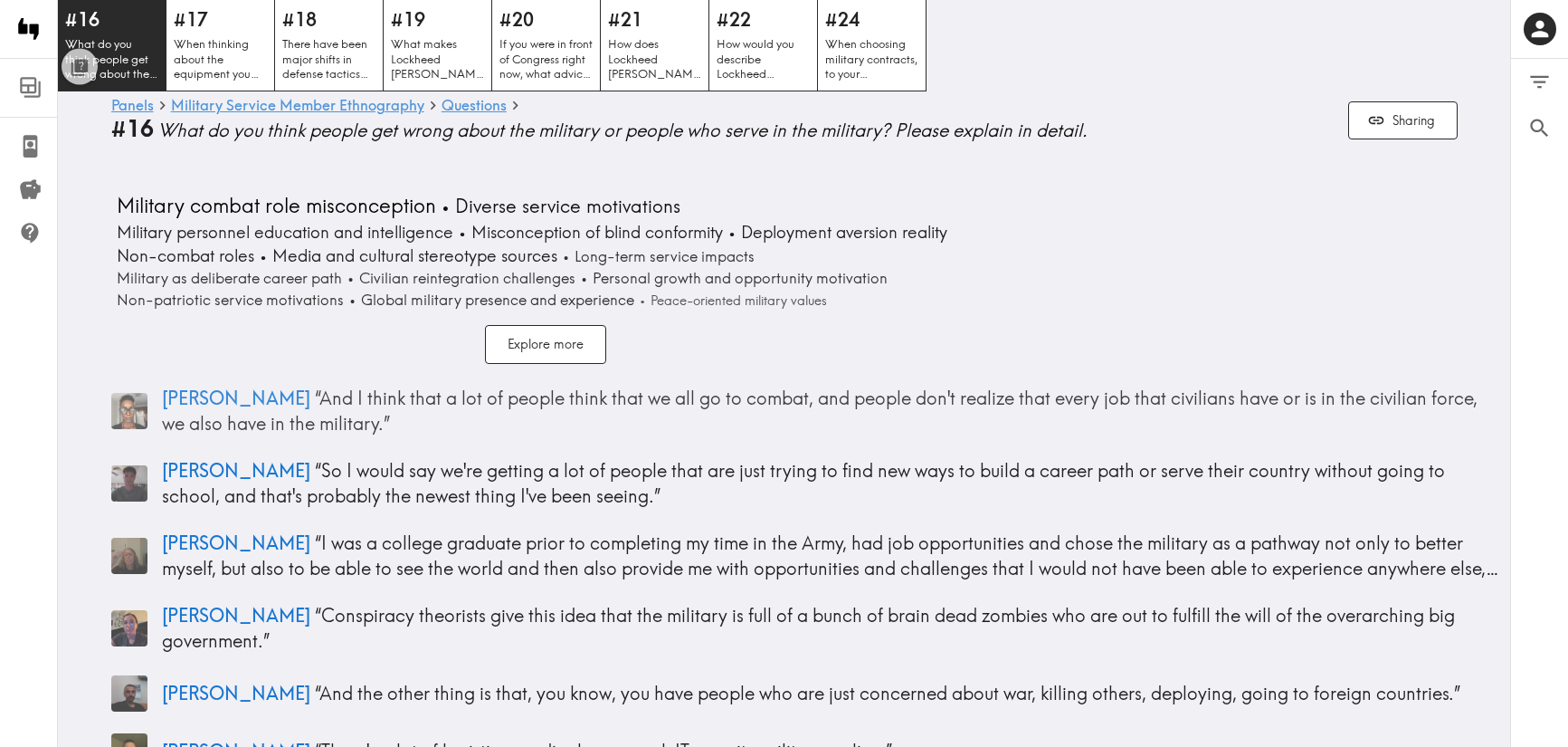
drag, startPoint x: 335, startPoint y: 427, endPoint x: 55, endPoint y: 393, distance: 282.1
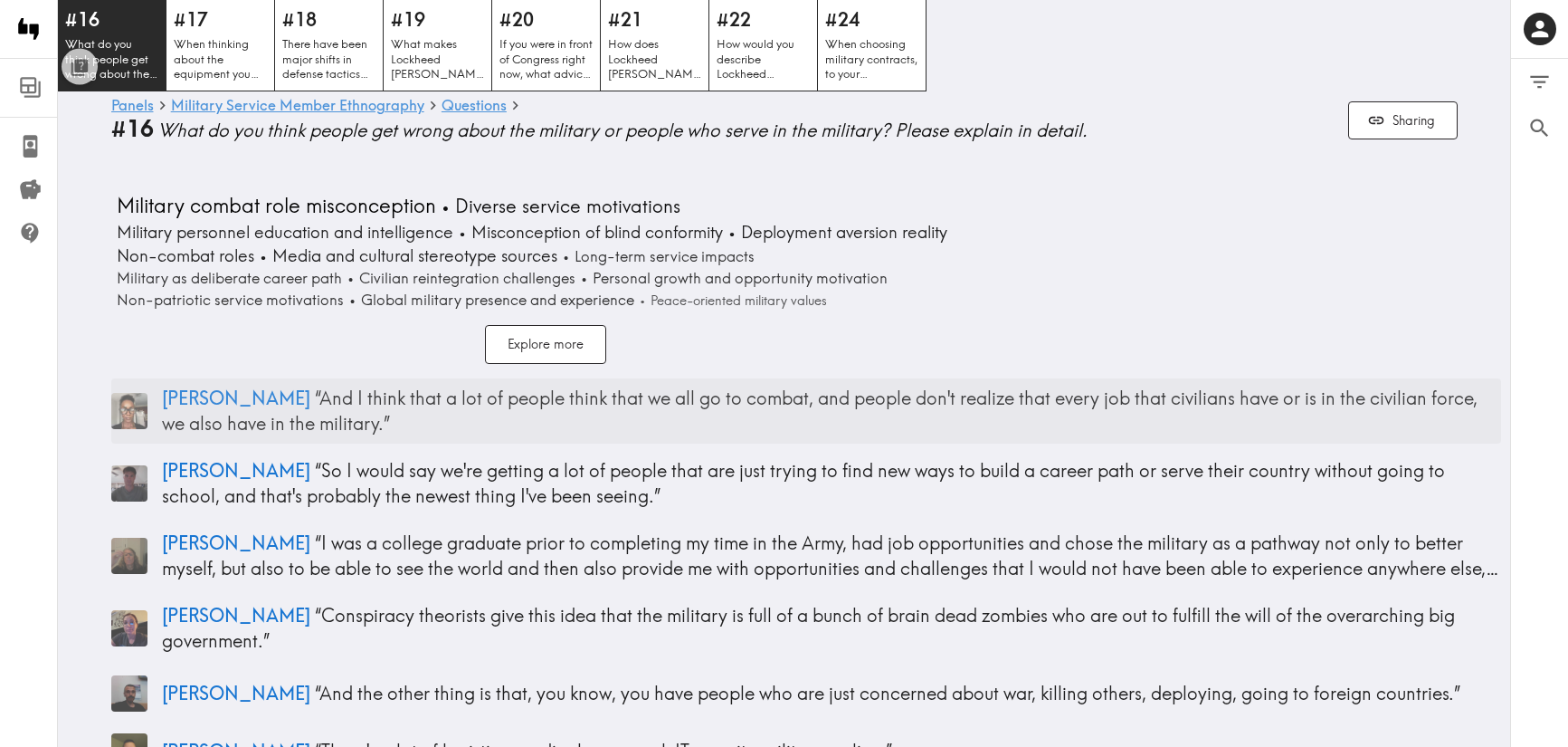
click at [259, 398] on p "[PERSON_NAME] “ And I think that a lot of people think that we all go to combat…" at bounding box center [831, 411] width 1339 height 51
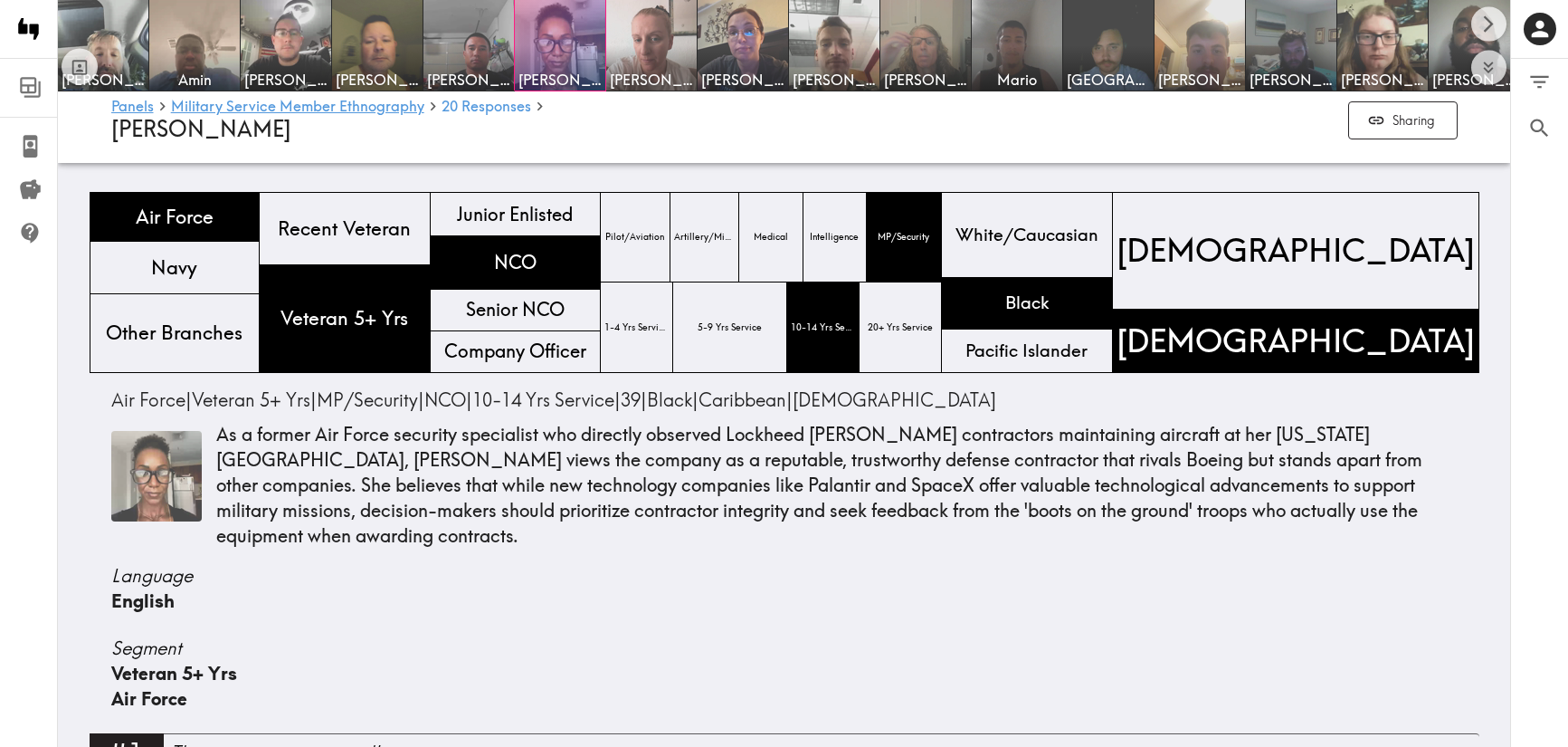
scroll to position [2307, 0]
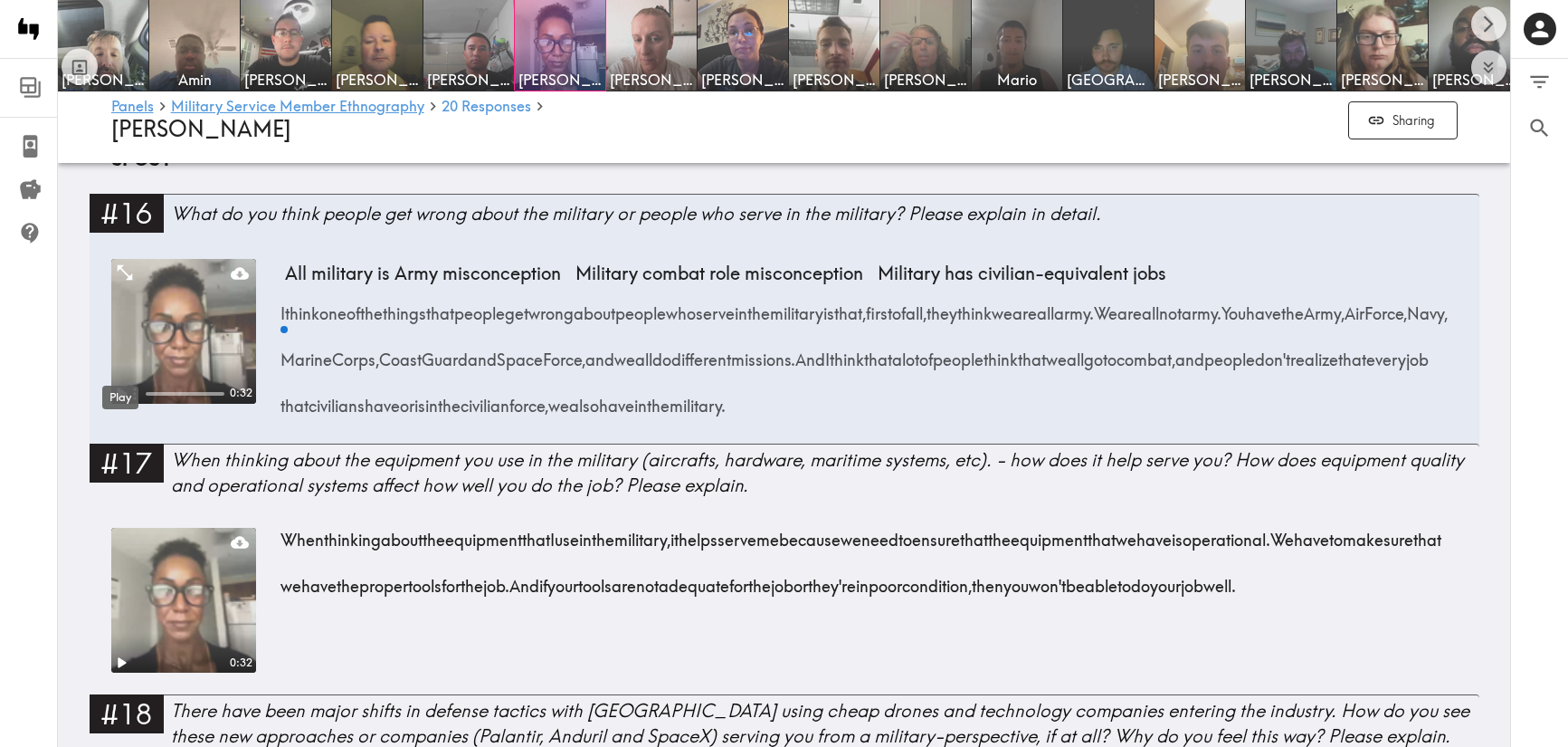
click at [120, 388] on icon "Play" at bounding box center [122, 394] width 10 height 13
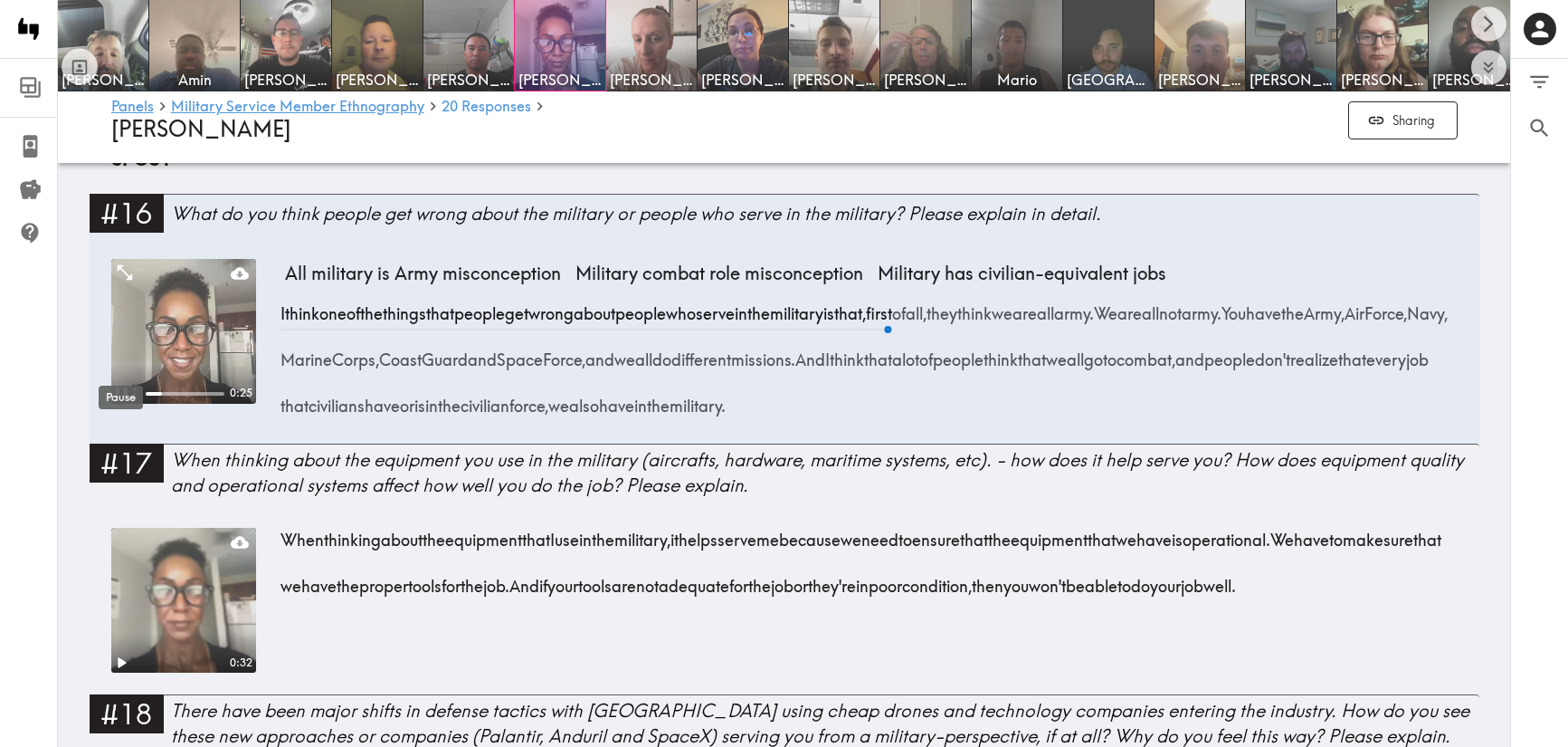
click at [120, 382] on icon "Pause" at bounding box center [121, 394] width 24 height 24
click at [96, 313] on div "0:32 All military is Army misconception Military combat role misconception Mili…" at bounding box center [784, 345] width 1390 height 200
click at [451, 201] on div "What do you think people get wrong about the military or people who serve in th…" at bounding box center [825, 213] width 1309 height 25
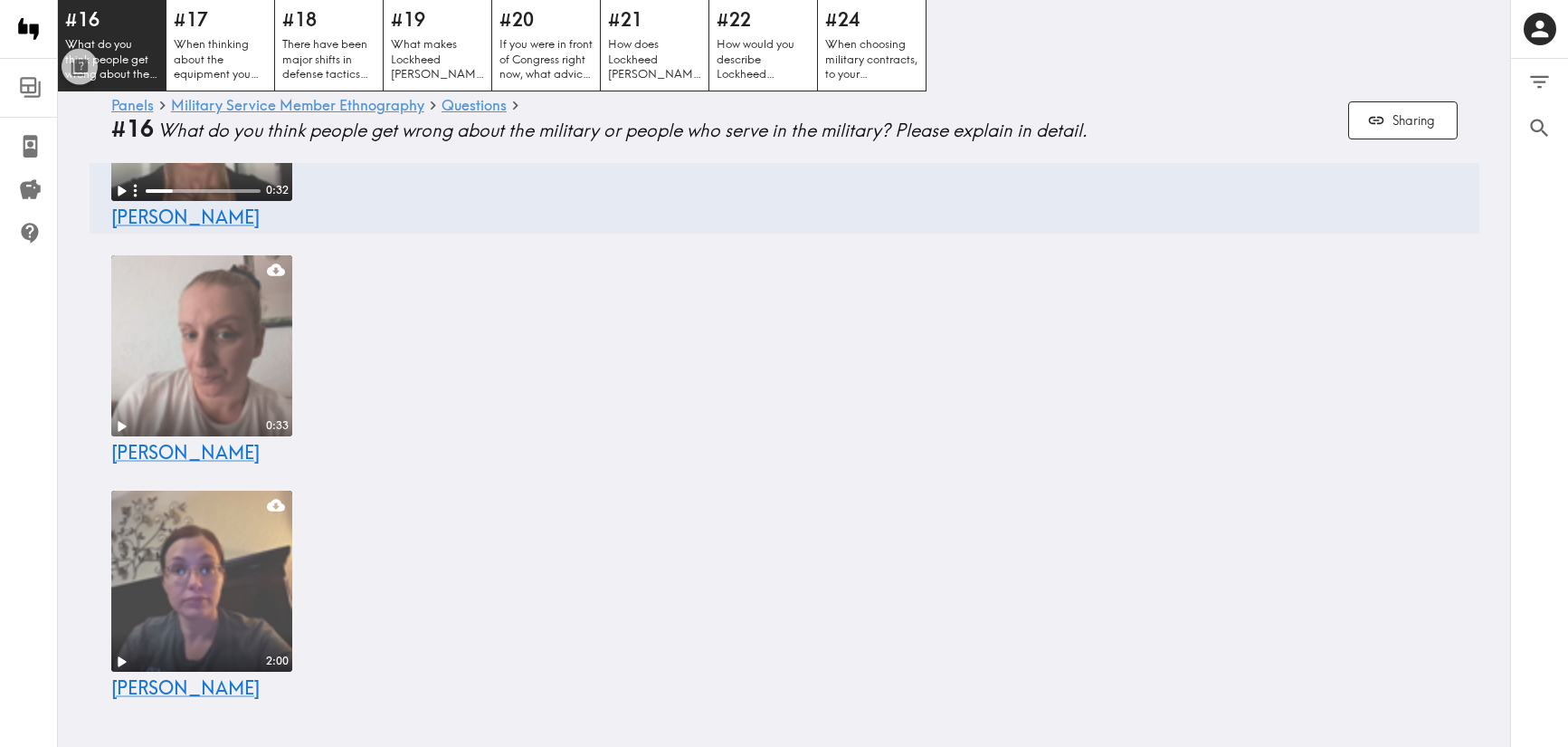
scroll to position [2195, 0]
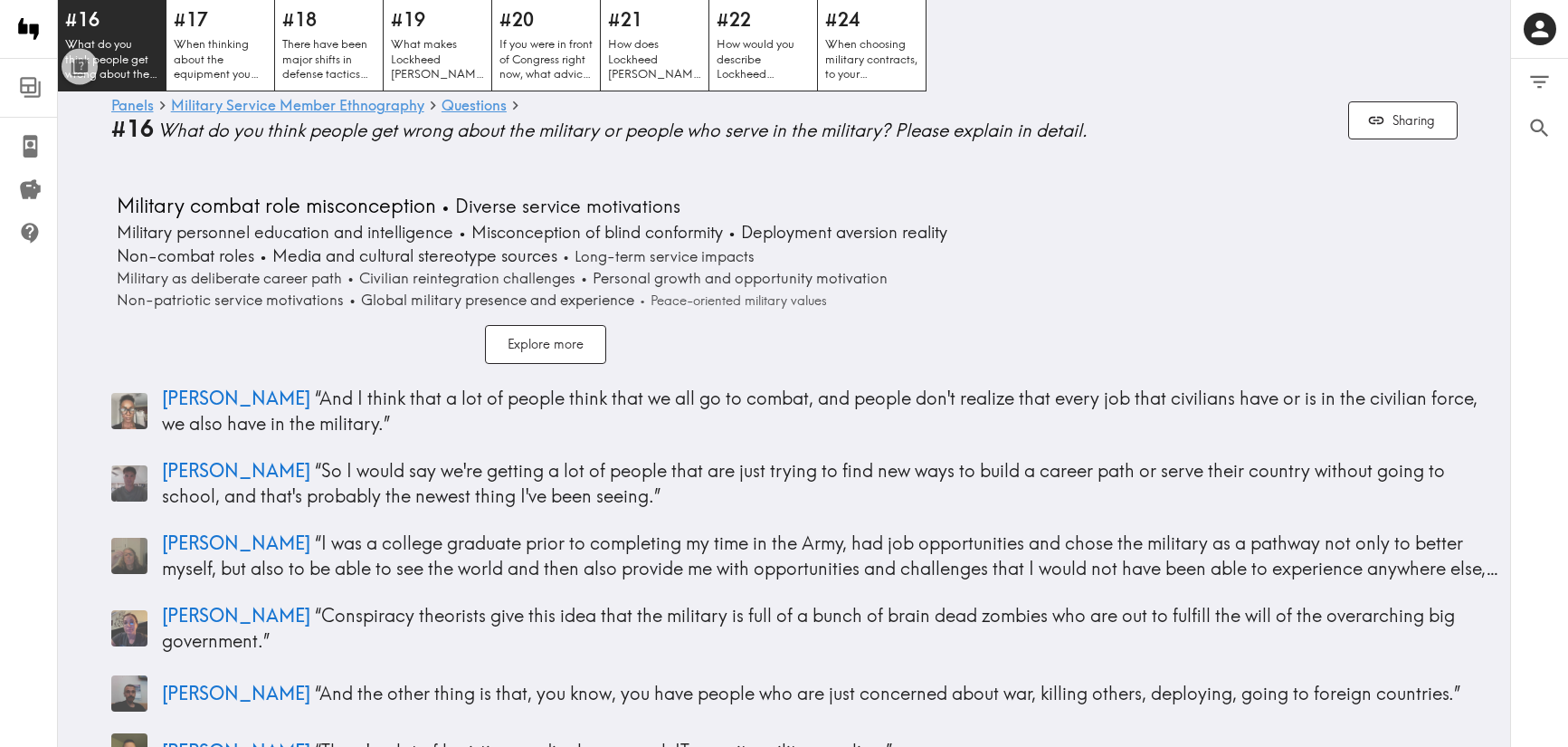
click at [523, 343] on button "Explore more" at bounding box center [545, 344] width 121 height 39
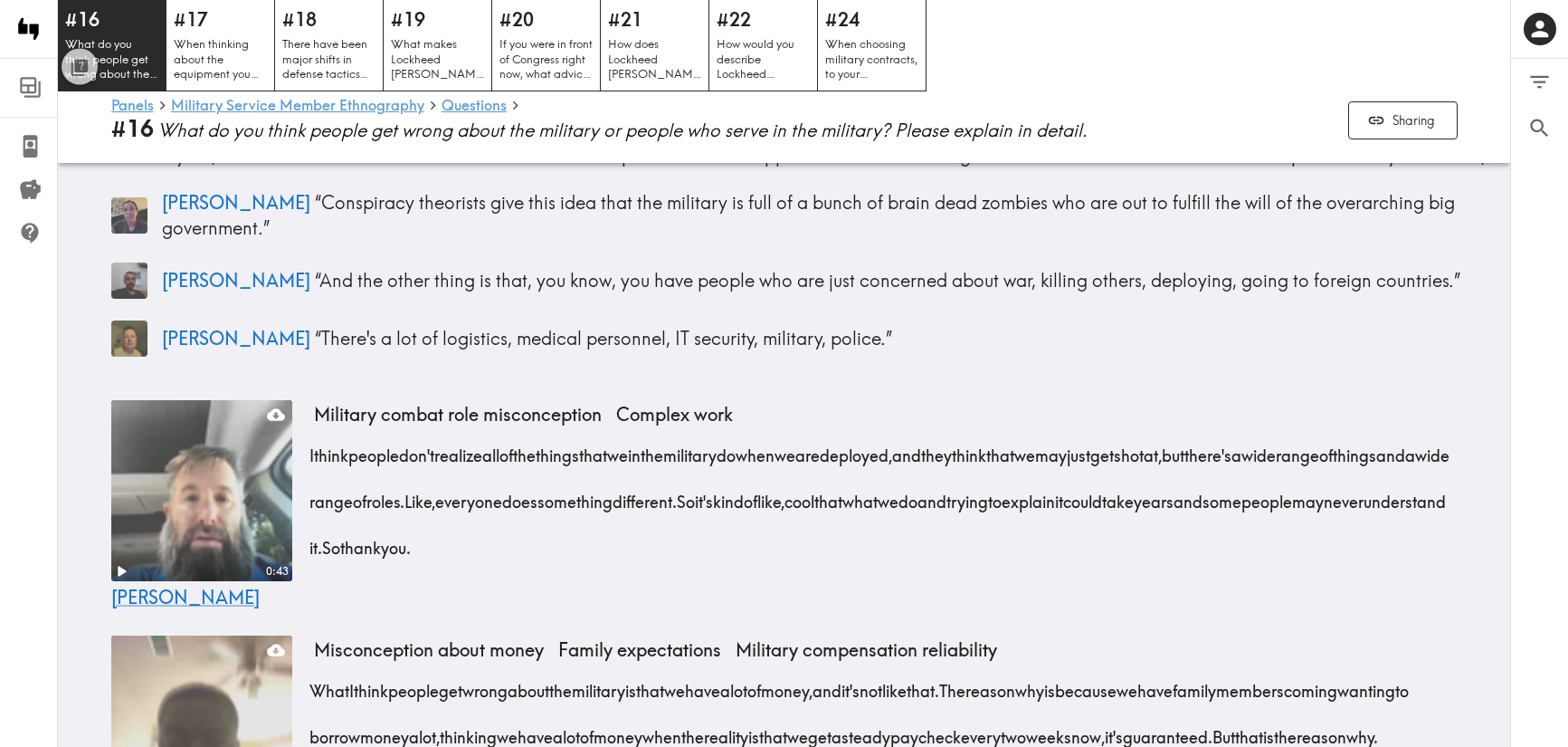
scroll to position [645, 0]
click at [197, 462] on video at bounding box center [202, 490] width 190 height 190
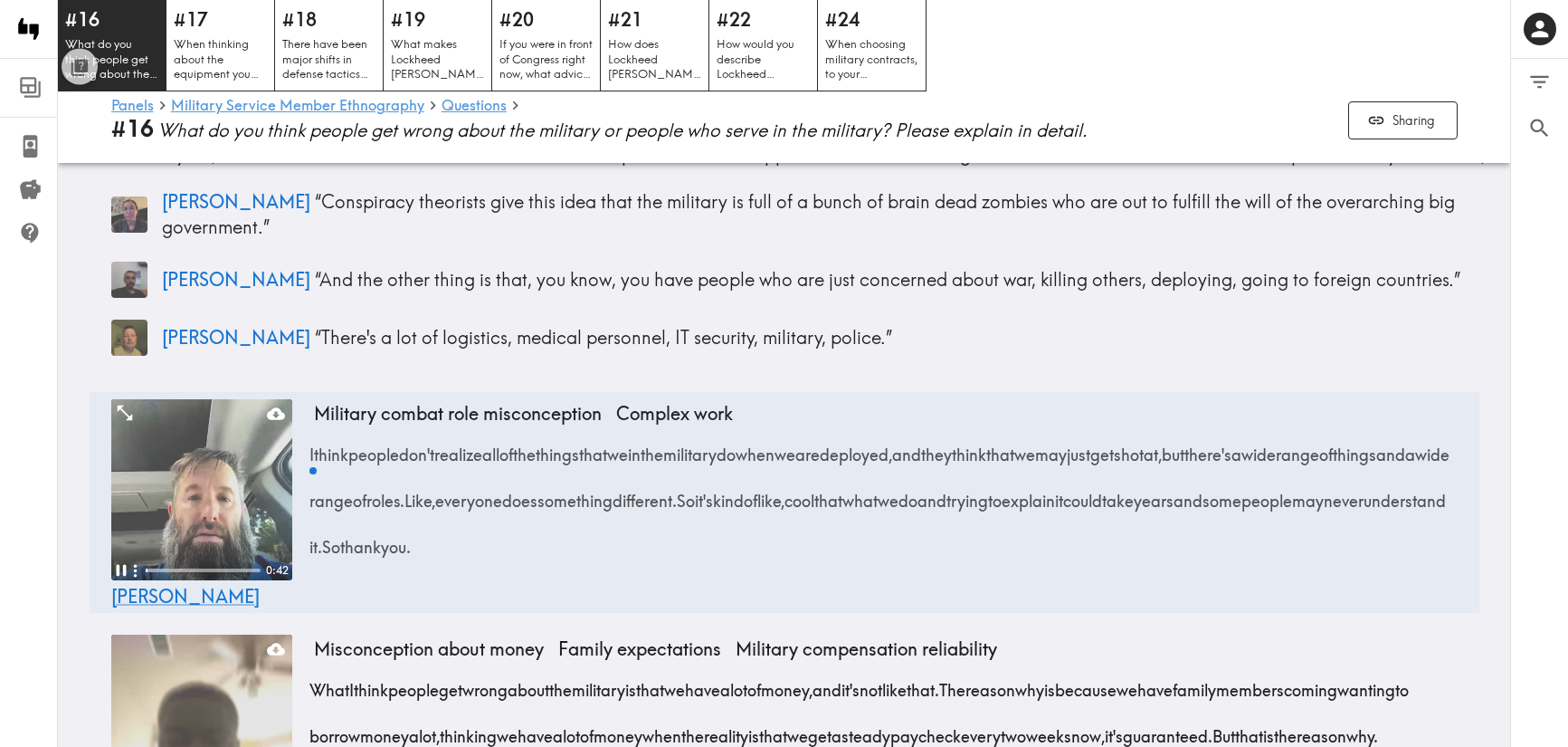
click at [177, 509] on video at bounding box center [201, 489] width 181 height 181
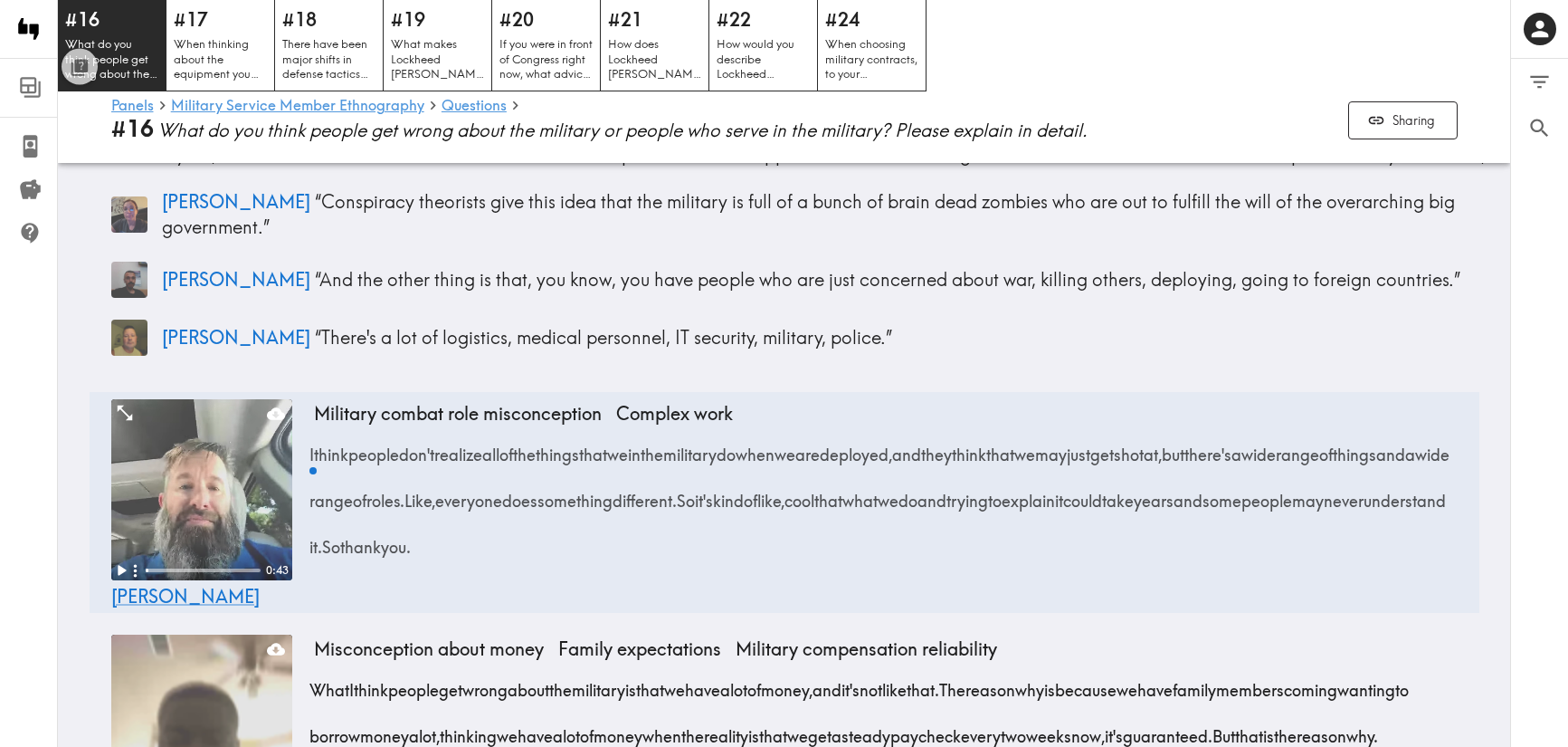
click at [401, 558] on div "Military combat role misconception Complex work I think people don't realize al…" at bounding box center [885, 492] width 1144 height 186
click at [345, 588] on div "Military combat role misconception Complex work I think people don't realize al…" at bounding box center [885, 504] width 1144 height 210
click at [120, 587] on span "[PERSON_NAME]" at bounding box center [185, 596] width 149 height 23
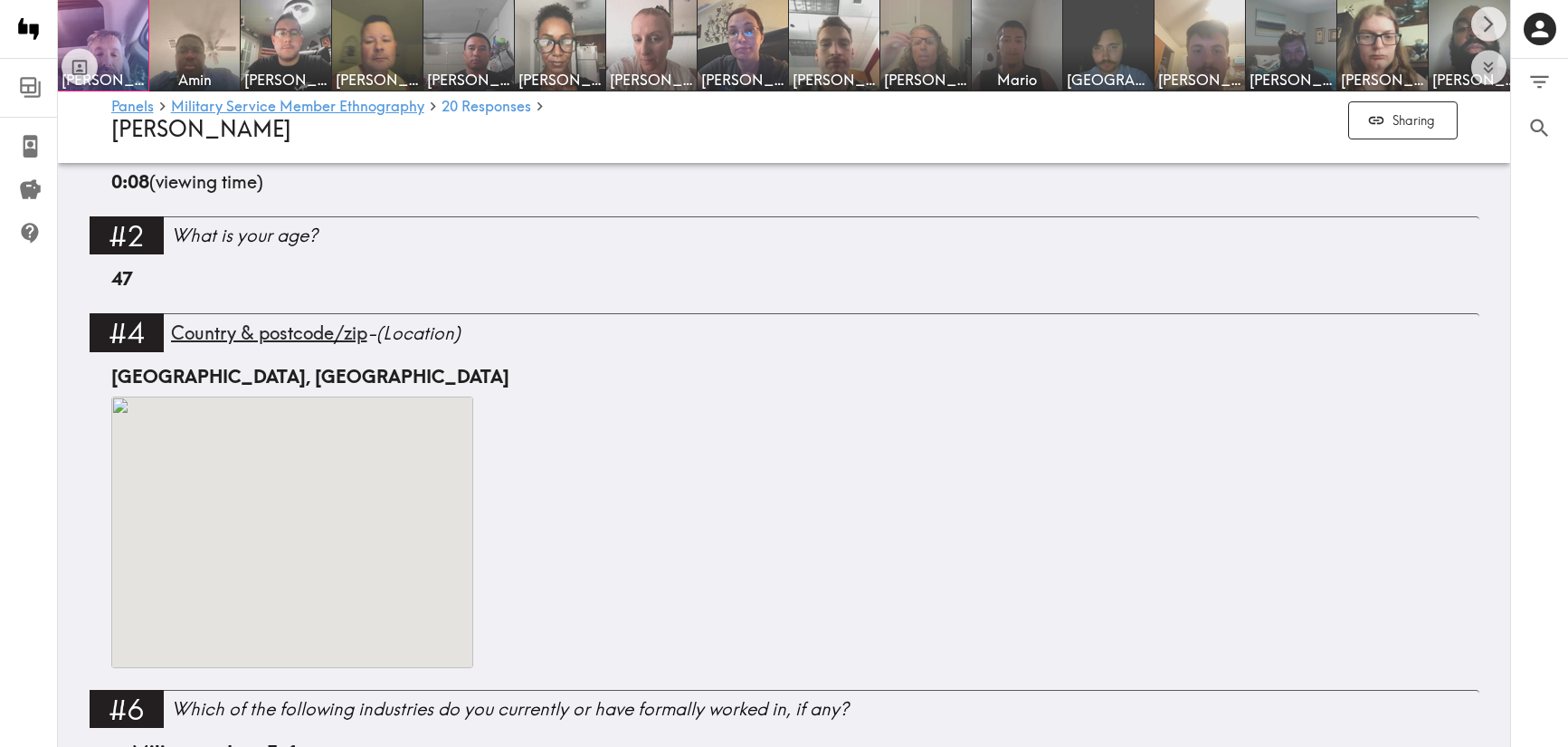
scroll to position [2260, 0]
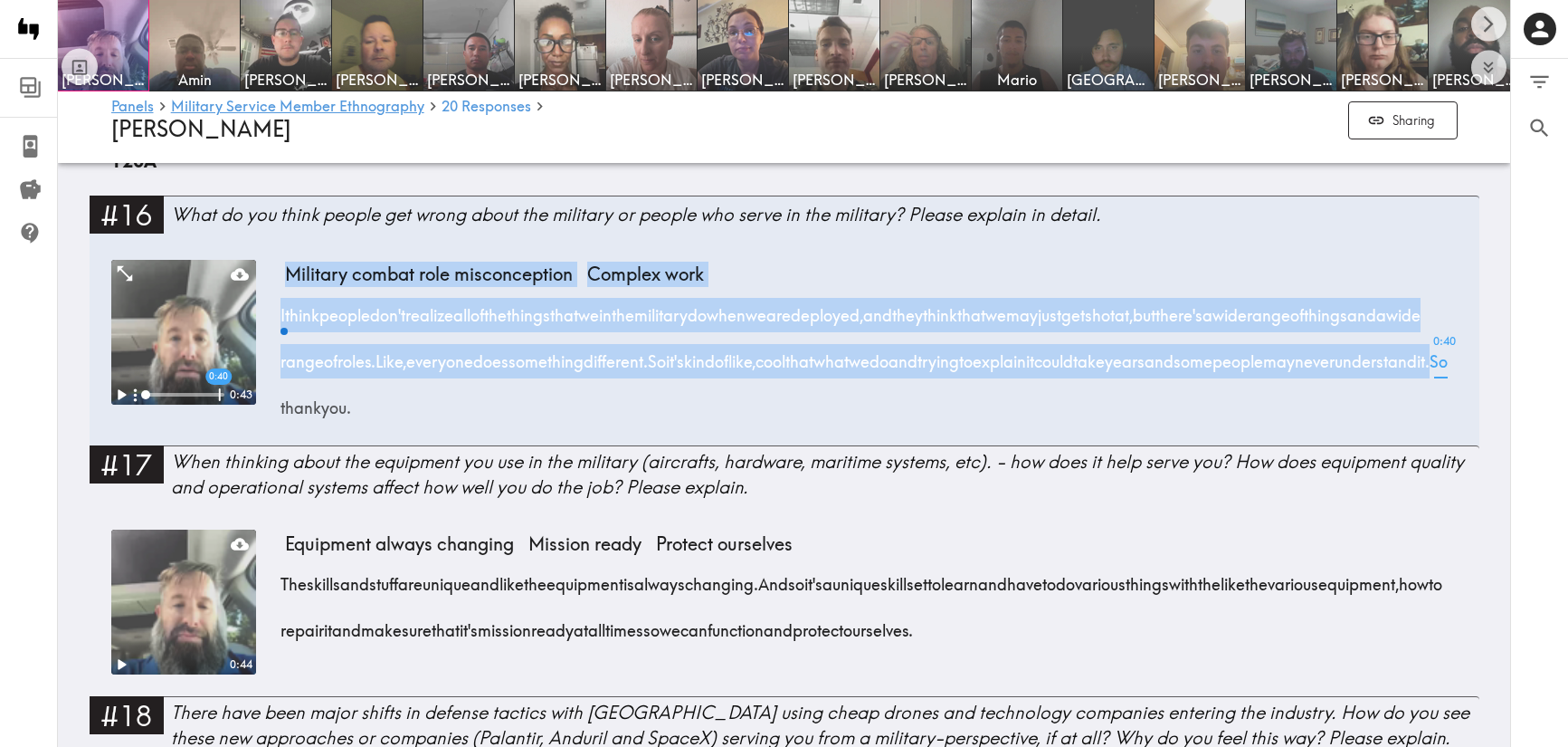
drag, startPoint x: 268, startPoint y: 283, endPoint x: 562, endPoint y: 391, distance: 313.2
click at [562, 391] on div "0:40 0:43 Military combat role misconception Complex work I think people don't …" at bounding box center [784, 353] width 1347 height 186
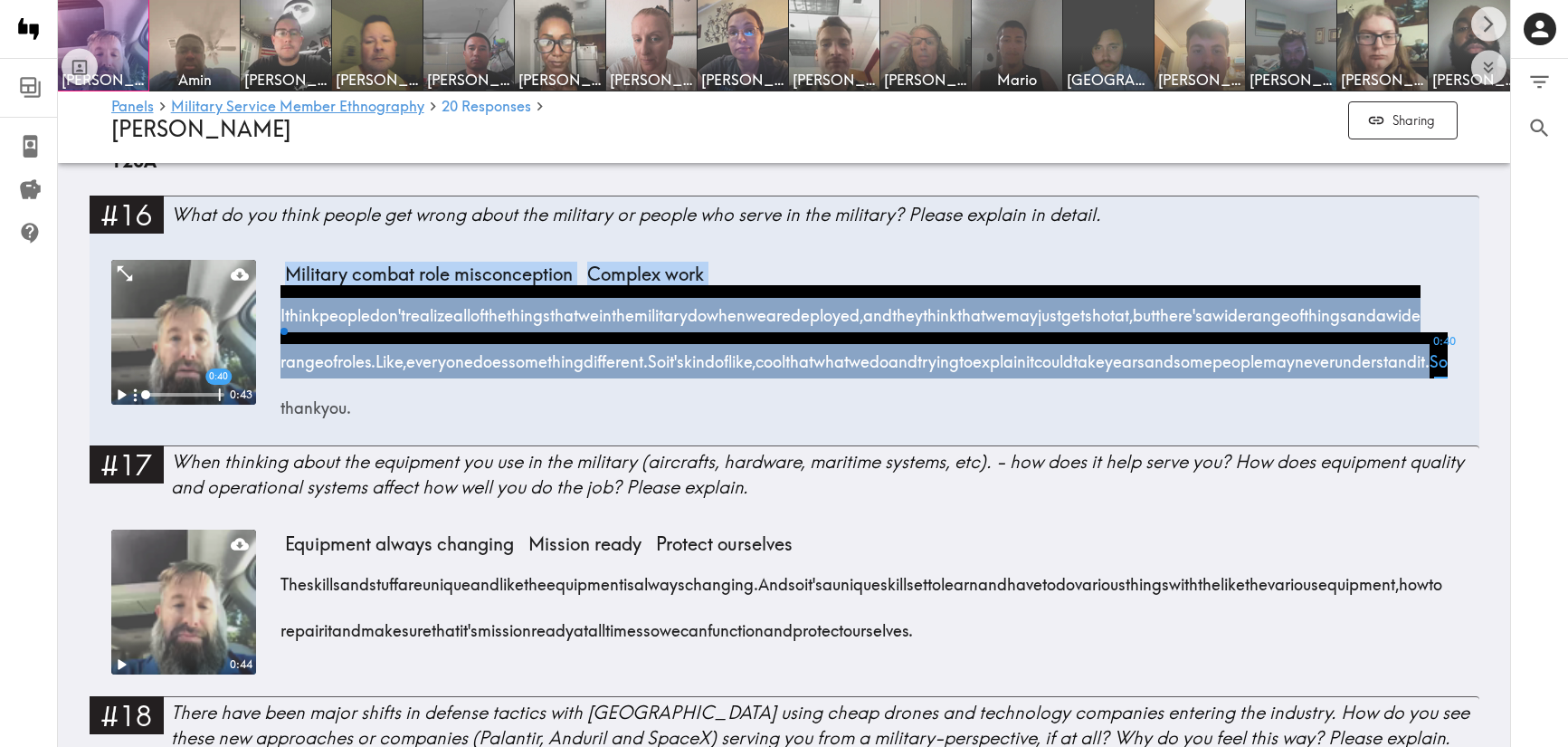
copy div "Military combat role misconception Complex work I think people don't realize al…"
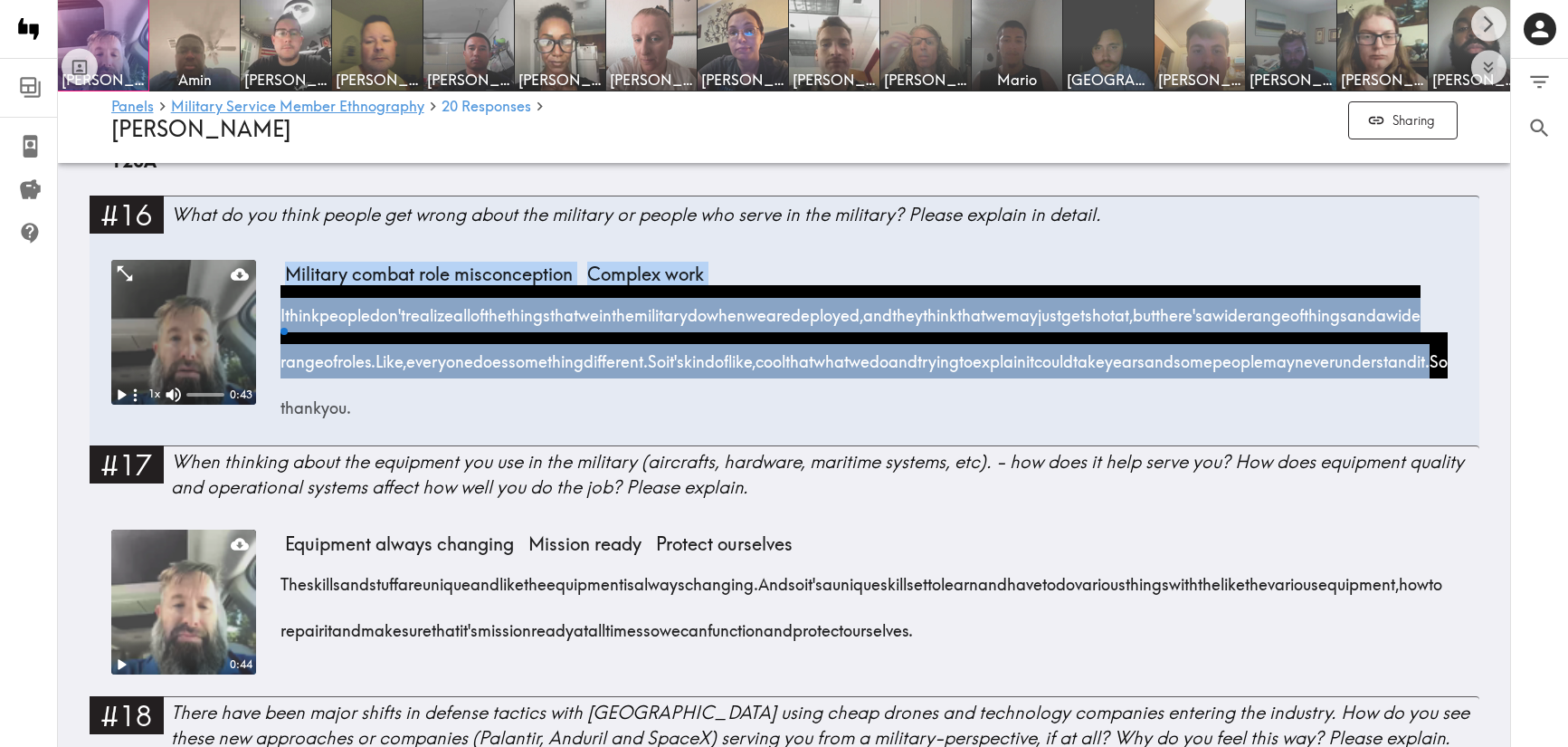
click at [126, 386] on icon "button" at bounding box center [135, 395] width 19 height 19
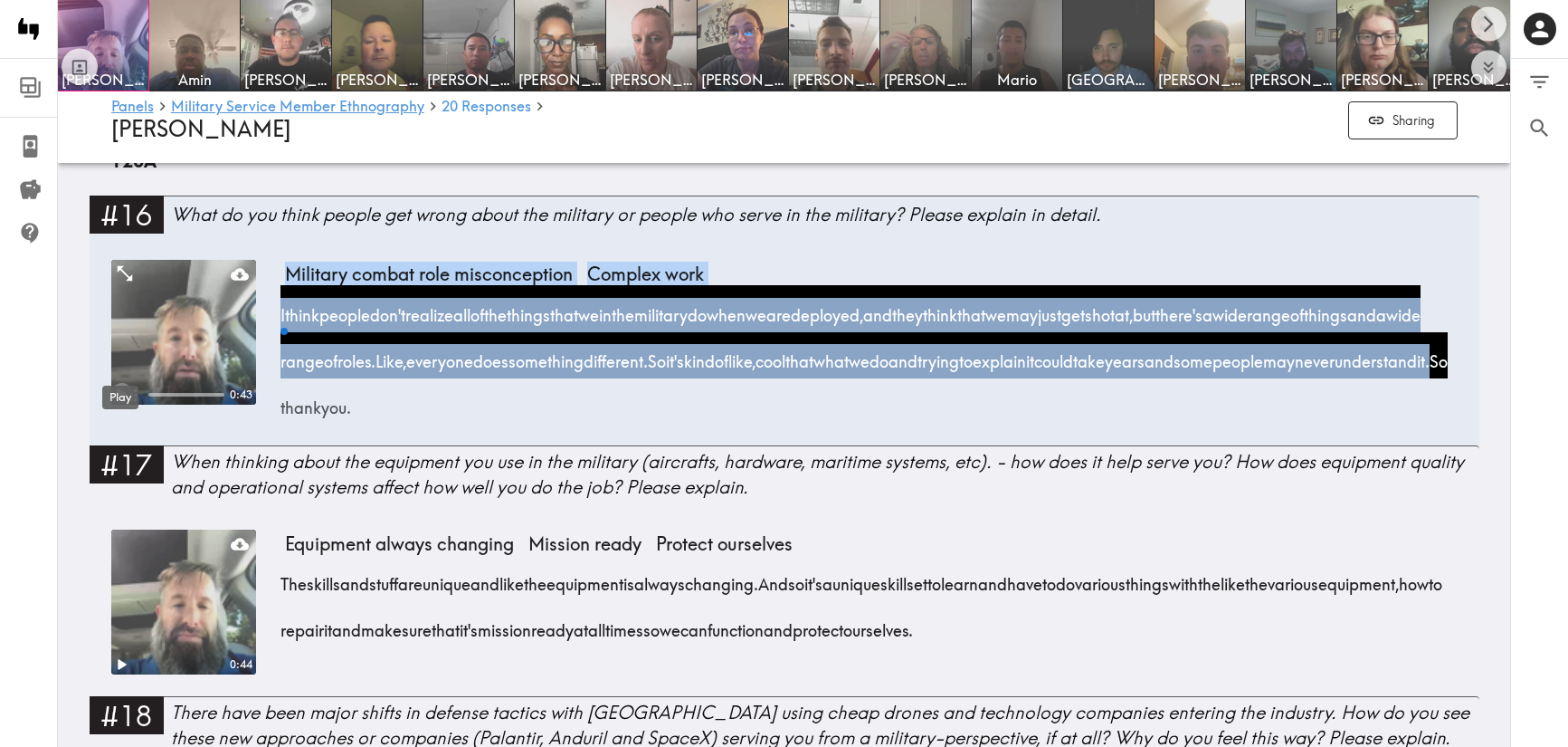
click at [115, 383] on icon "Play" at bounding box center [121, 395] width 24 height 24
click at [122, 383] on icon "Play" at bounding box center [121, 395] width 24 height 24
click at [153, 292] on span "1.5x" at bounding box center [154, 291] width 40 height 20
click at [215, 306] on video at bounding box center [183, 332] width 145 height 145
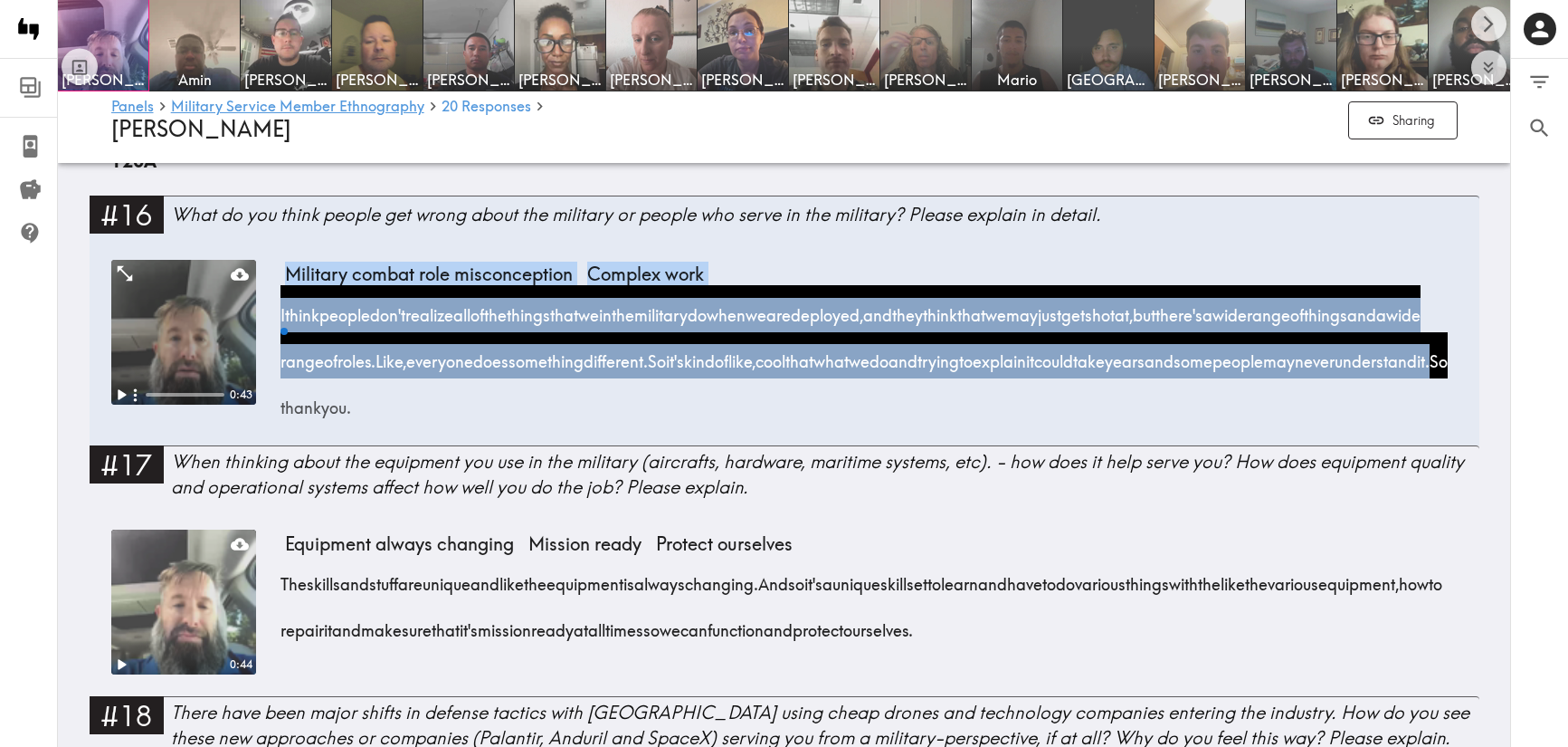
click at [187, 304] on video at bounding box center [183, 332] width 145 height 145
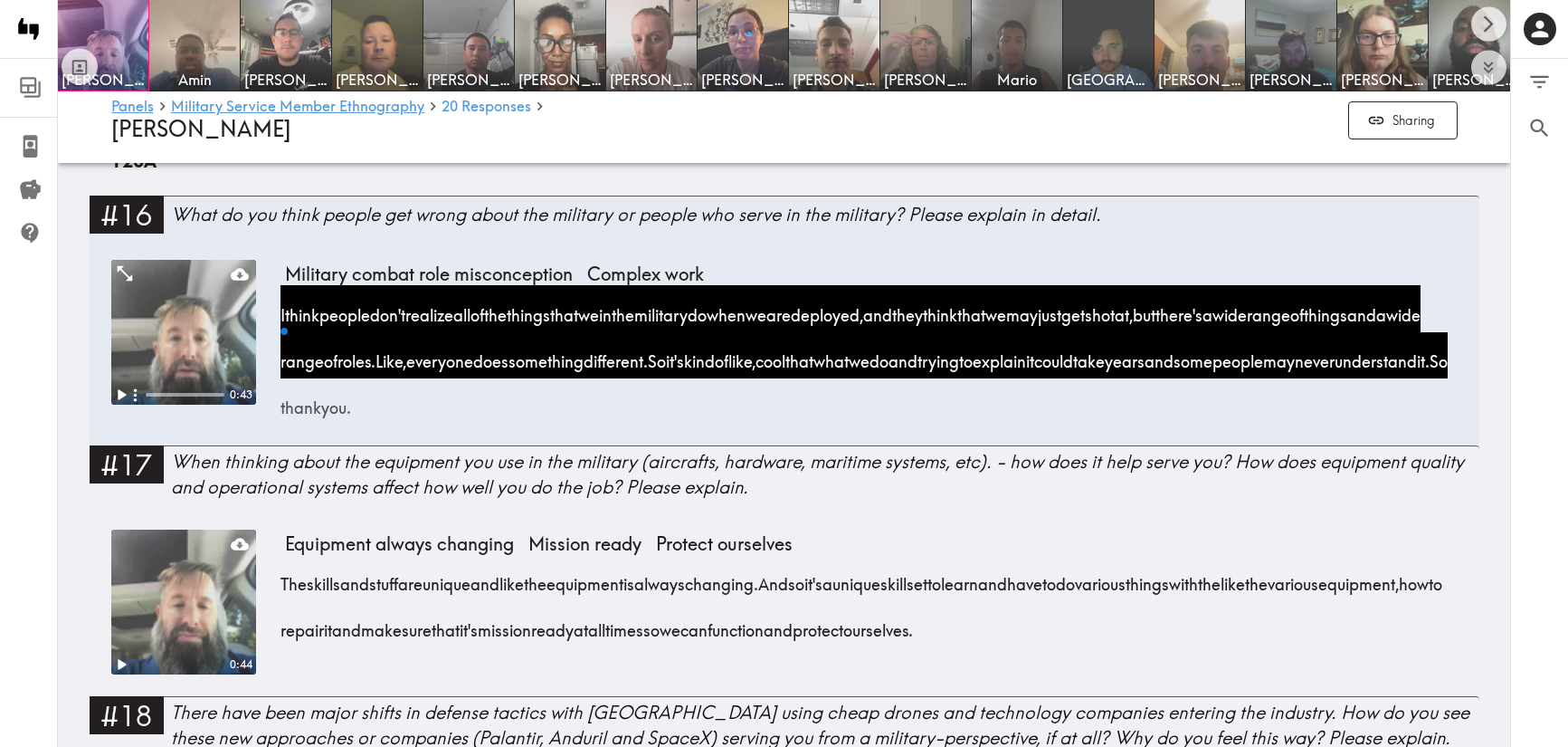
click at [56, 339] on div "Panels Military Service Member Ethnography Questionnaire Recruitment Results Le…" at bounding box center [29, 373] width 58 height 747
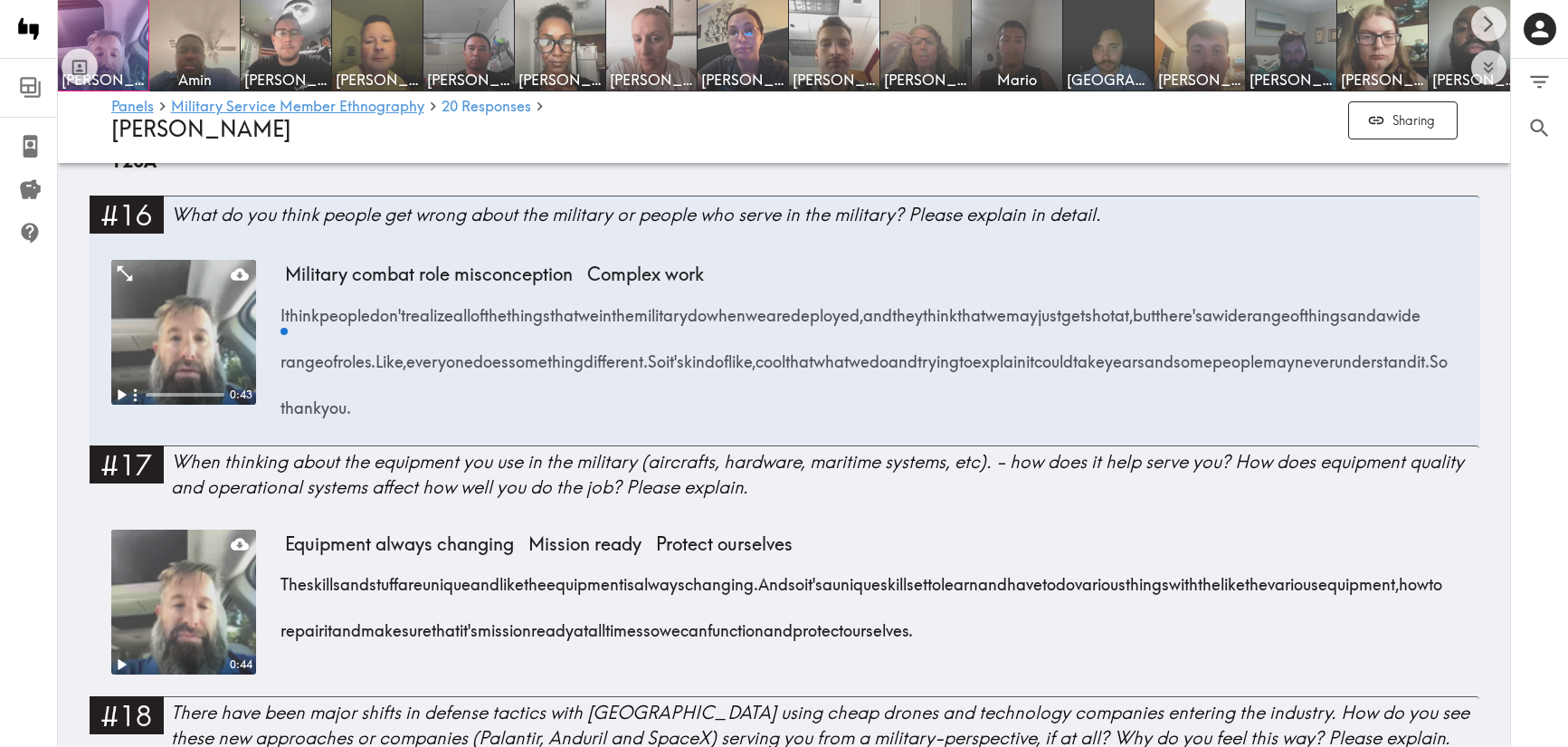
click at [161, 308] on video at bounding box center [183, 332] width 145 height 145
click at [123, 256] on div "Expand" at bounding box center [125, 271] width 58 height 38
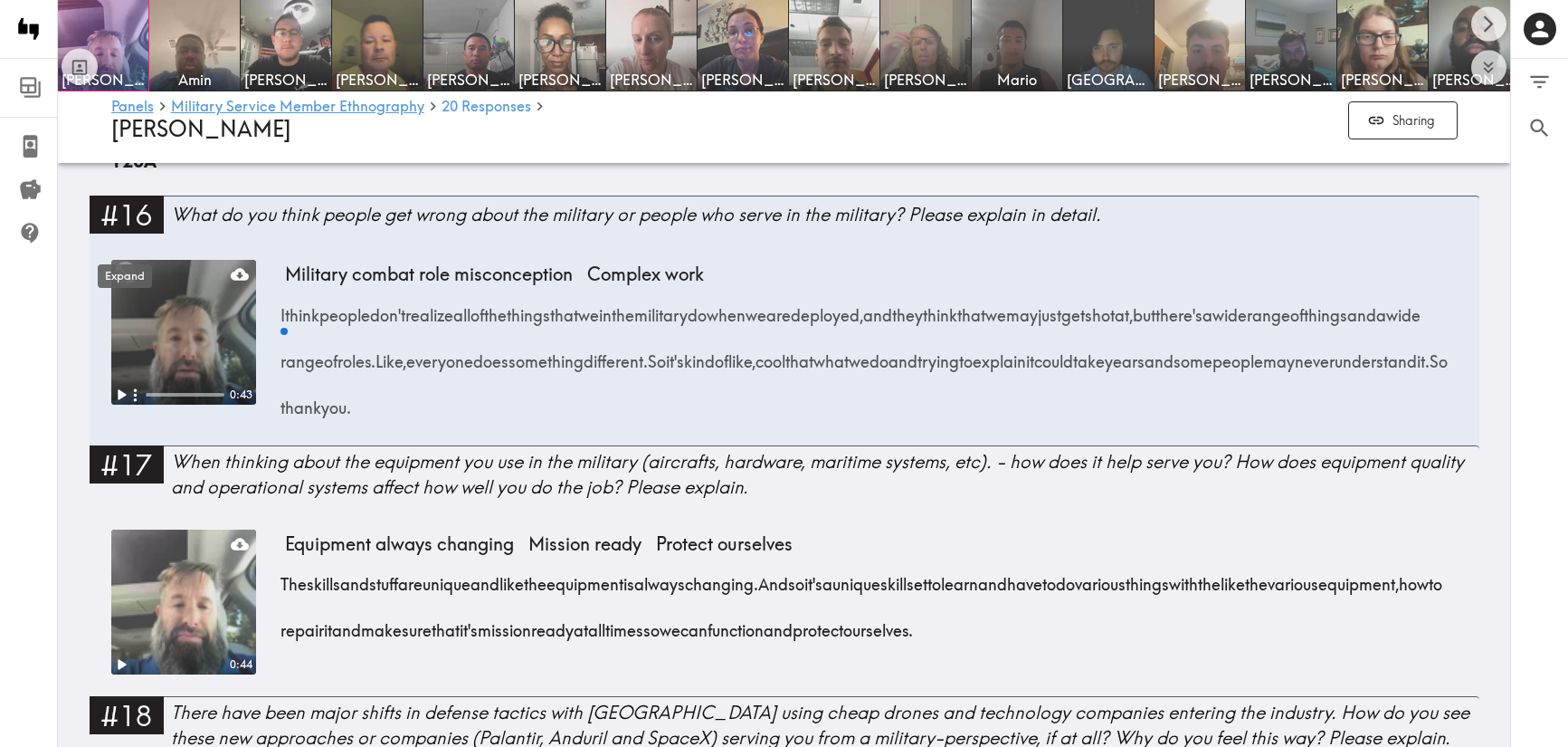
click at [128, 265] on icon "Expand" at bounding box center [125, 274] width 18 height 18
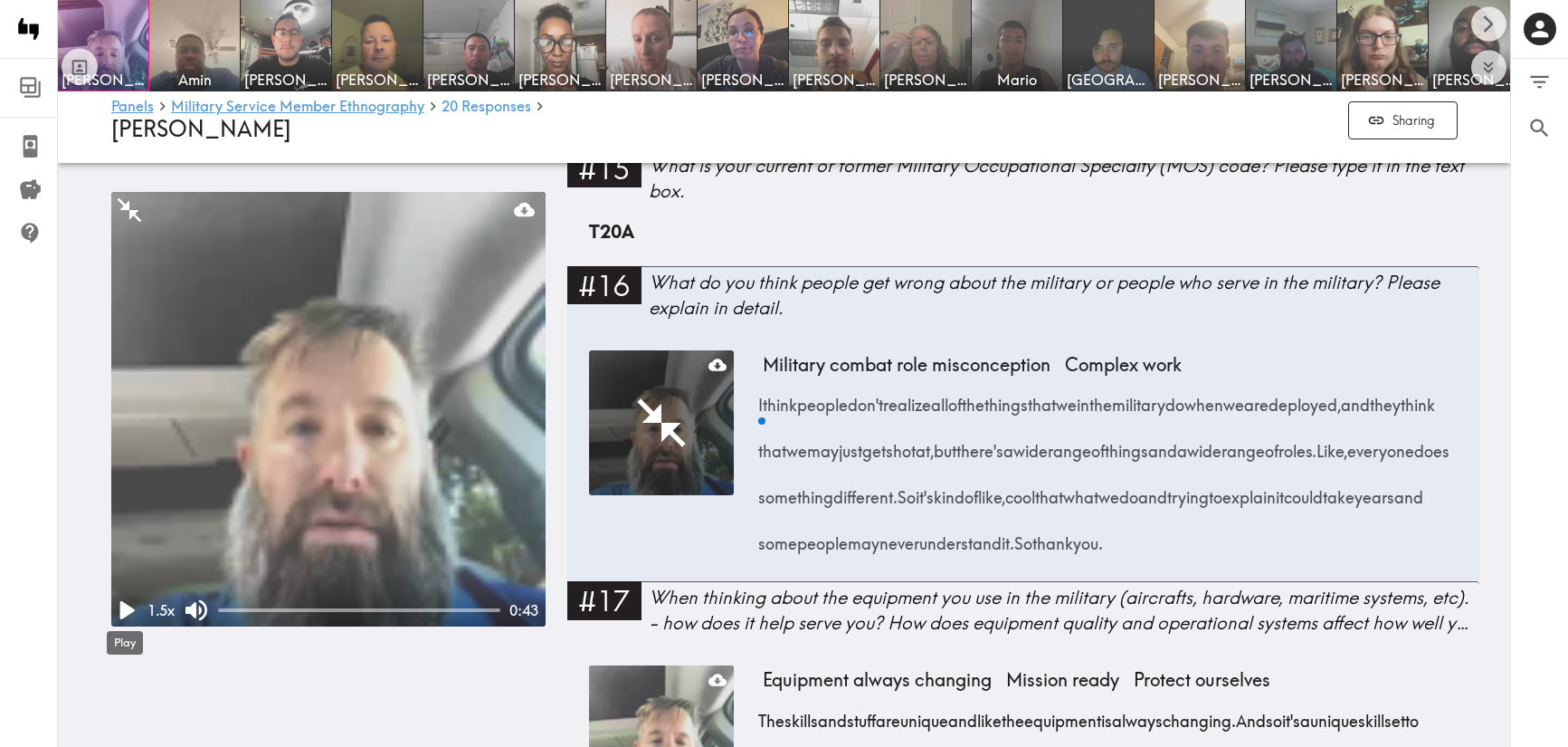
click at [124, 609] on icon "Play" at bounding box center [127, 610] width 14 height 18
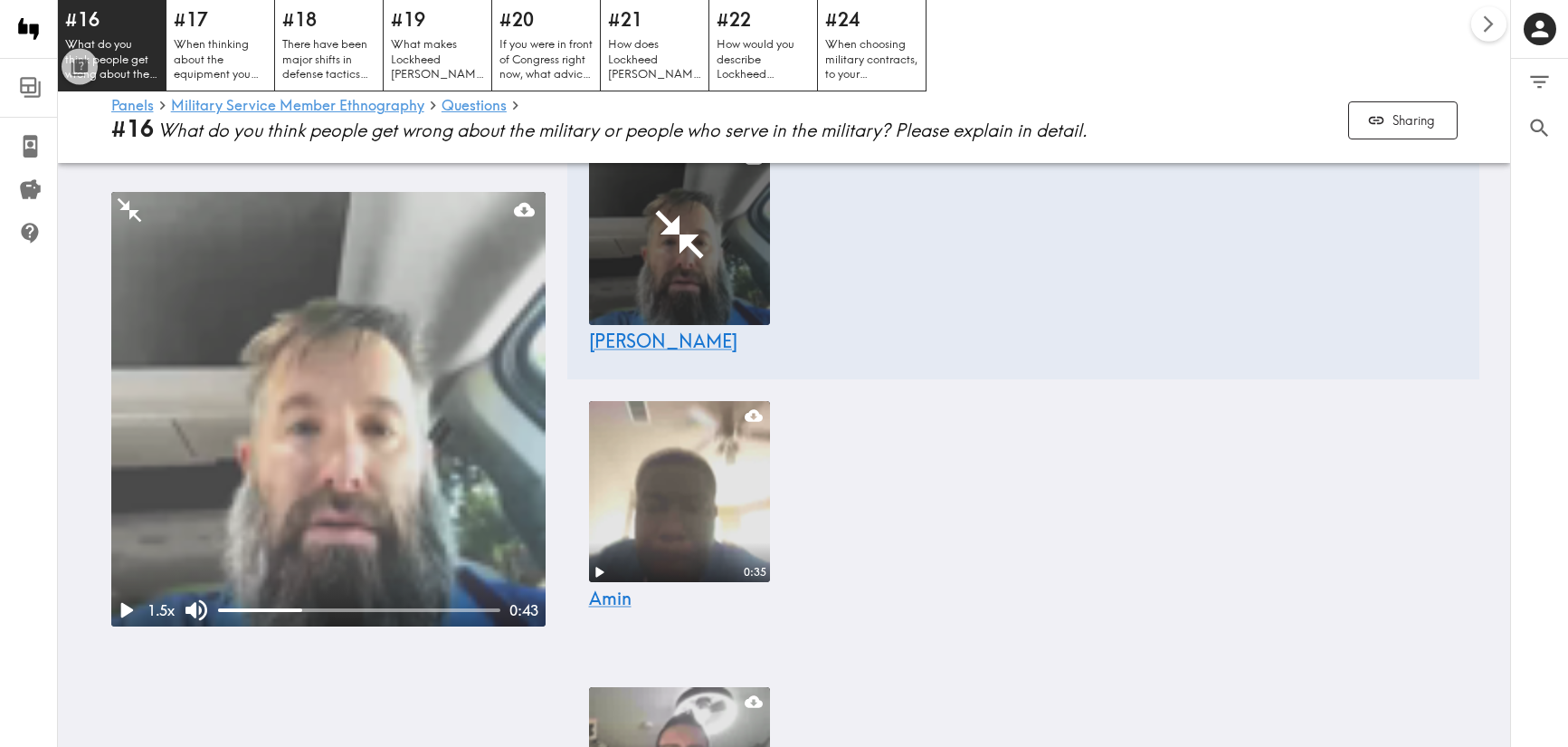
scroll to position [611, 0]
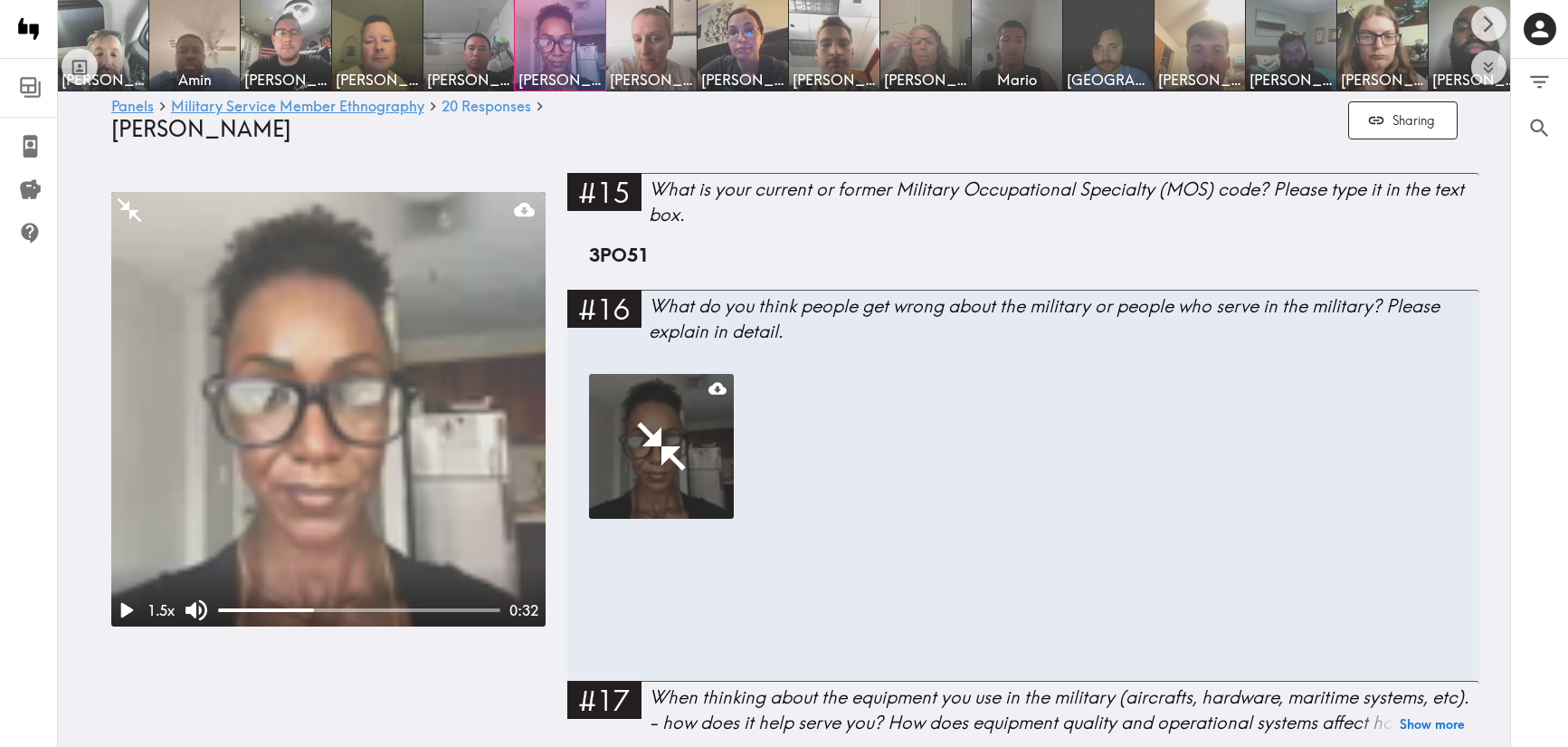
scroll to position [2426, 0]
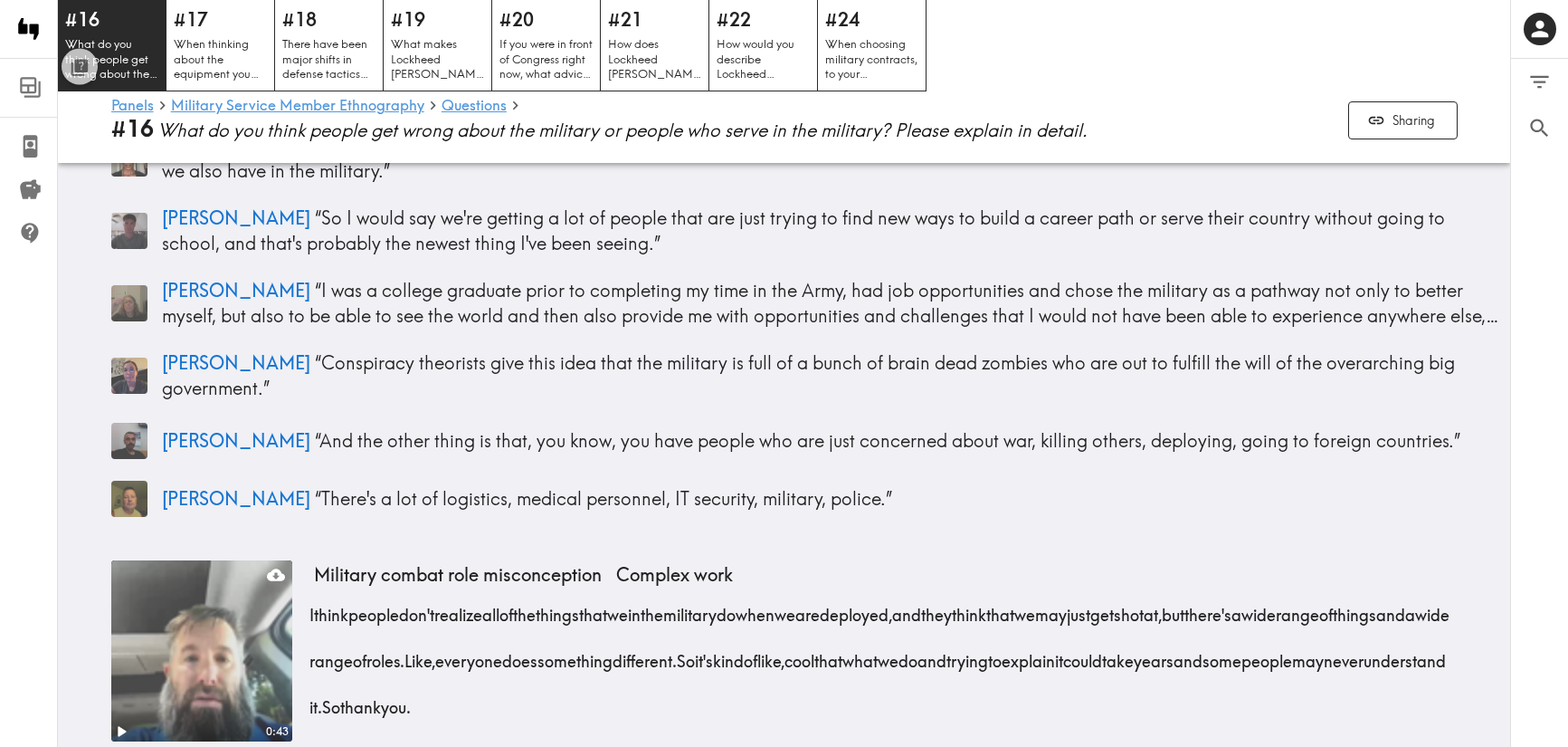
scroll to position [319, 0]
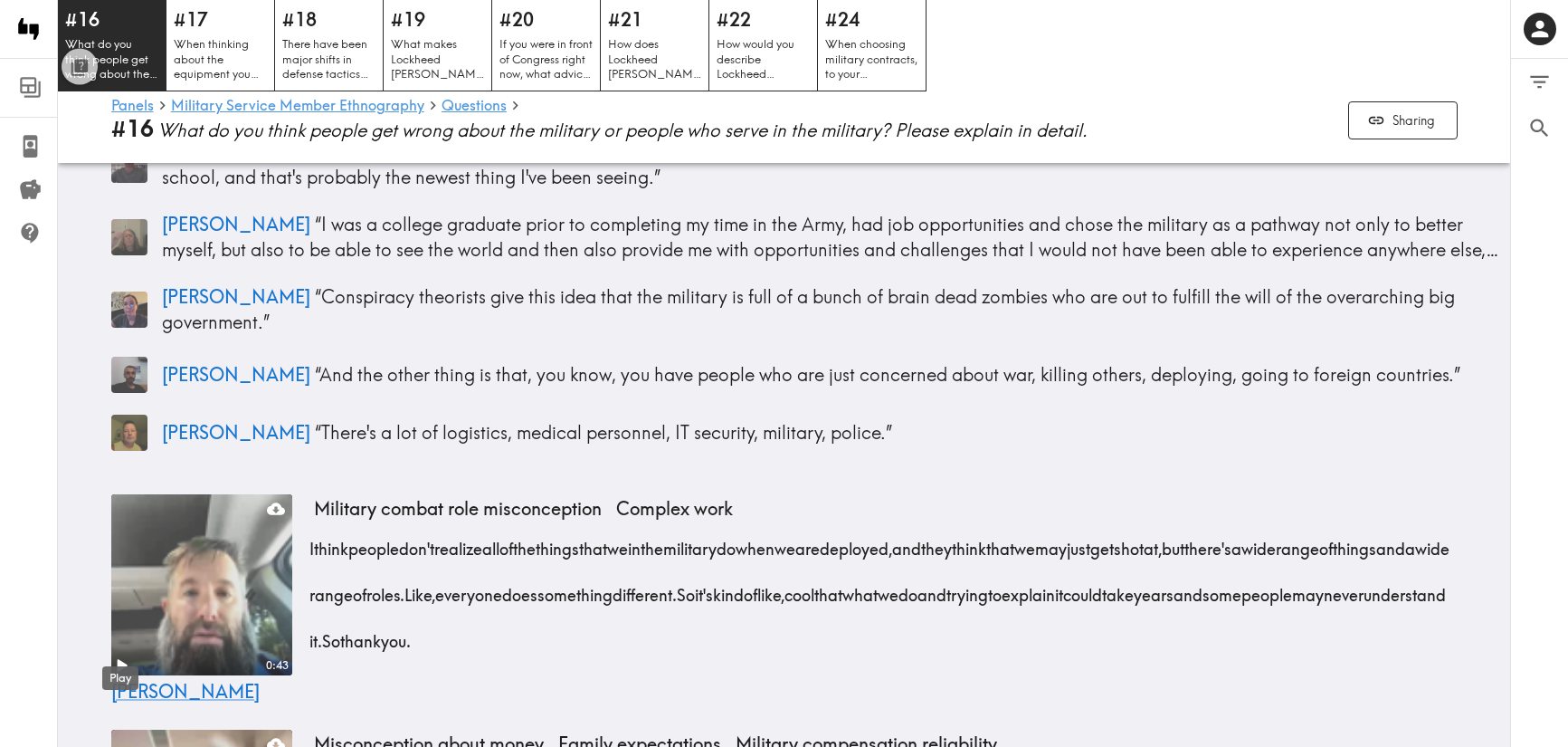
click at [124, 654] on icon "Play" at bounding box center [121, 666] width 24 height 24
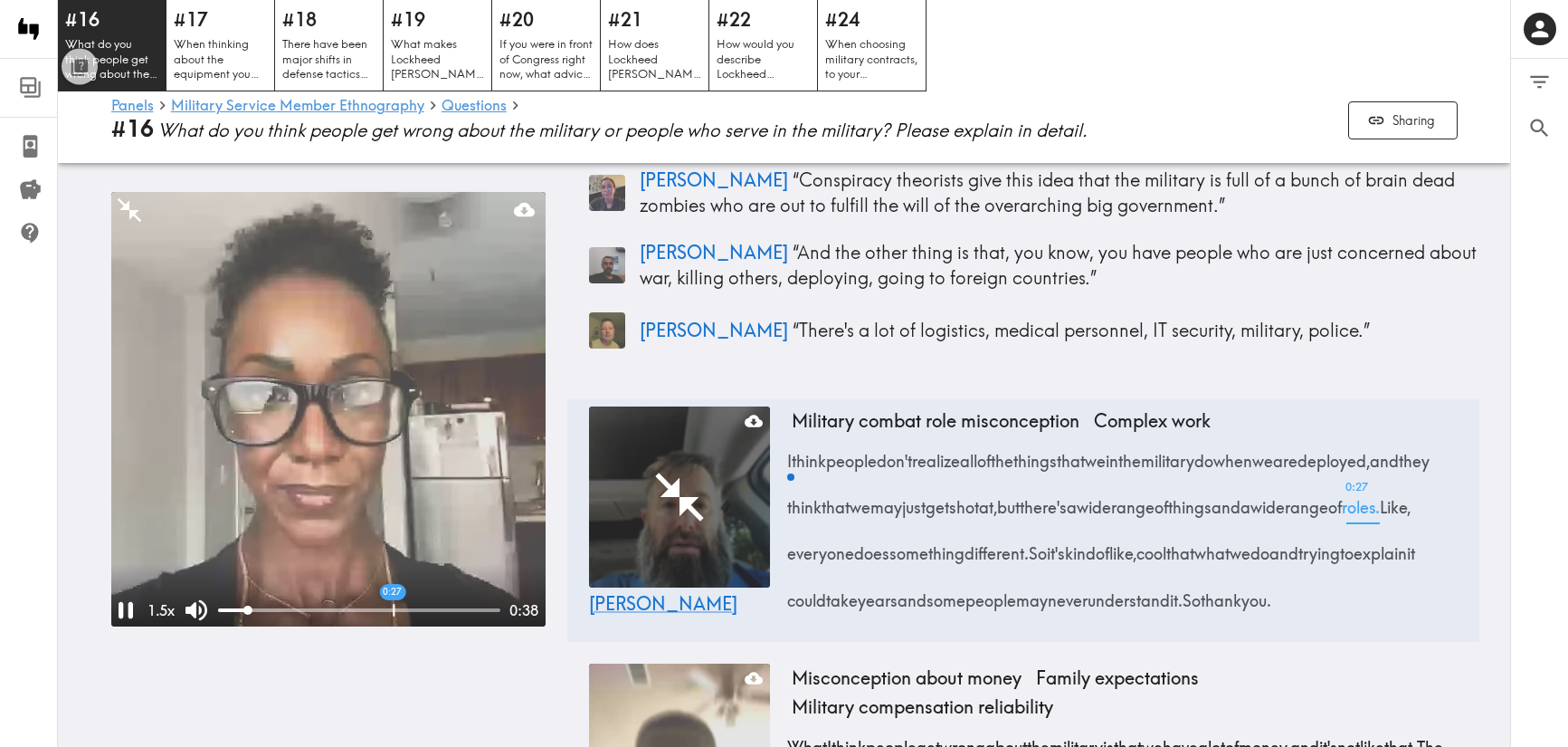
scroll to position [437, 0]
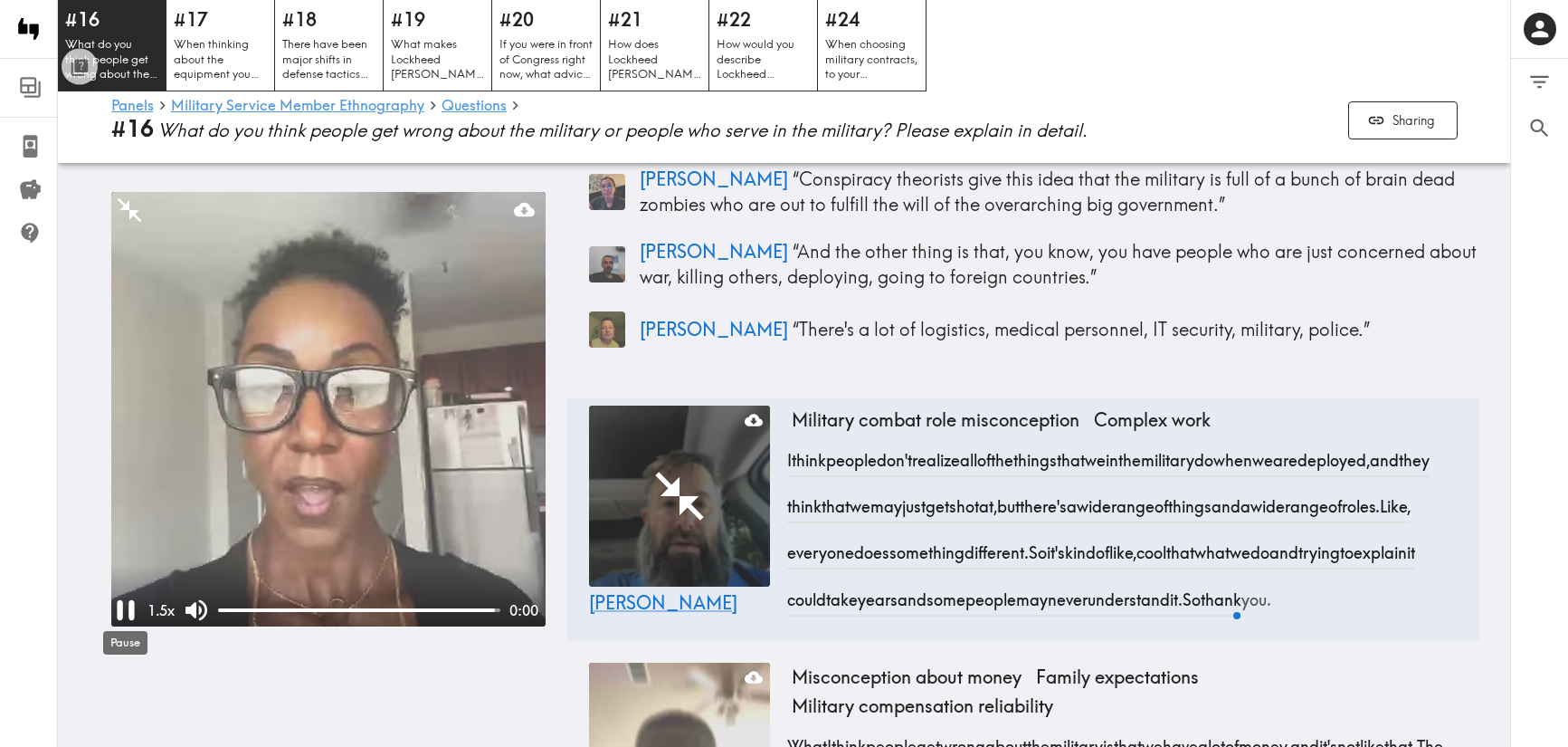
click at [113, 610] on icon "Pause" at bounding box center [125, 610] width 34 height 34
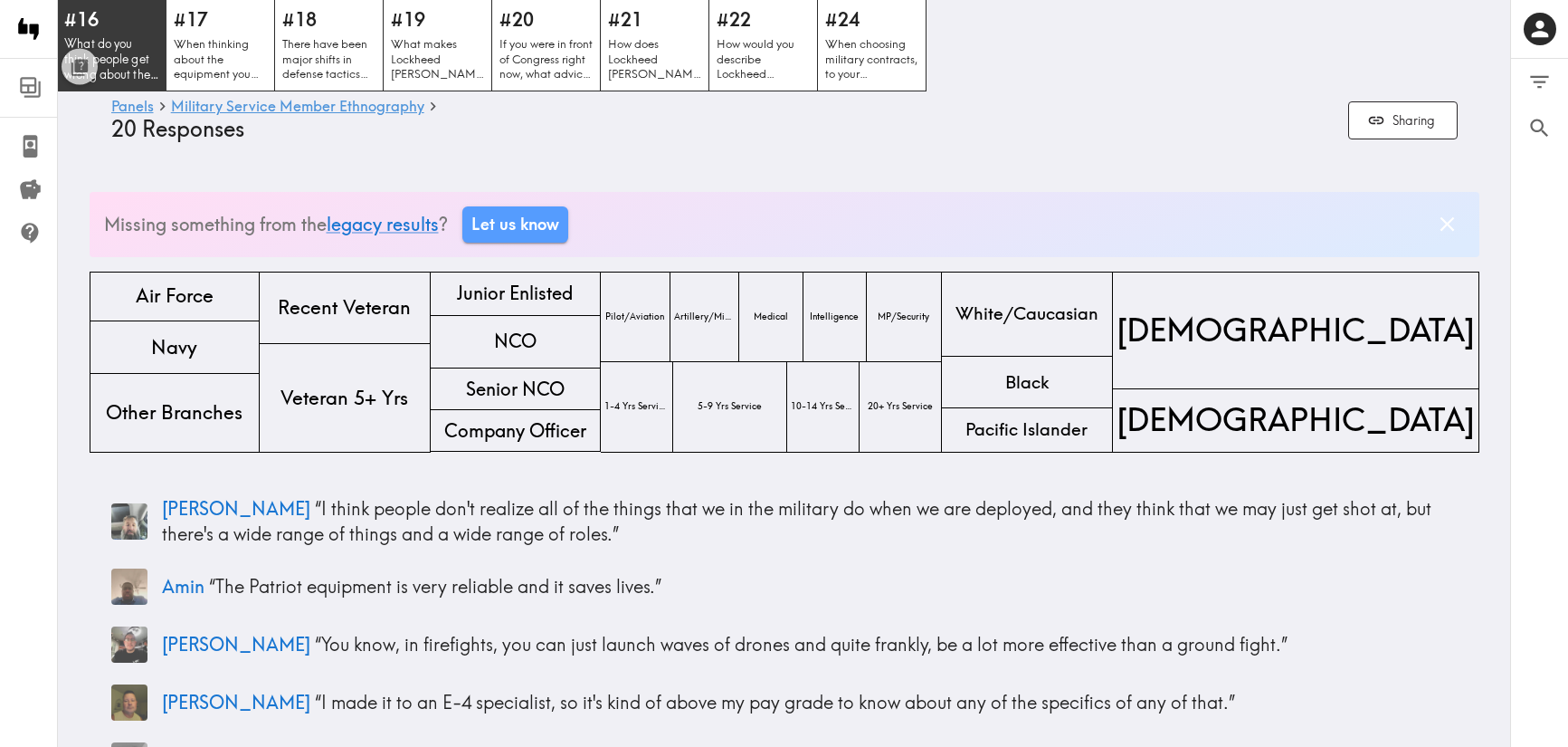
click at [118, 32] on div "#16 What do you think people get wrong about the military or people who serve i…" at bounding box center [112, 45] width 110 height 92
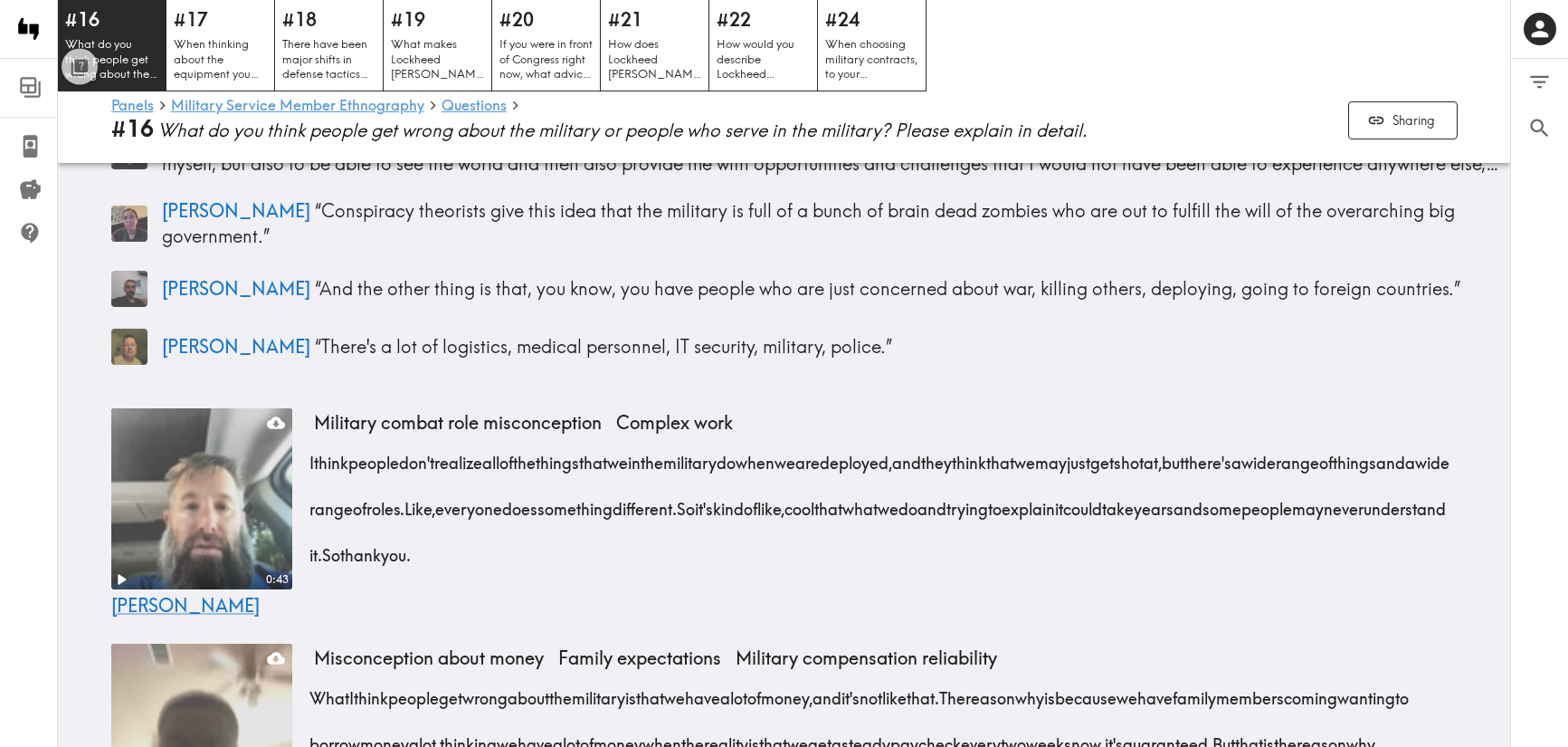
scroll to position [373, 0]
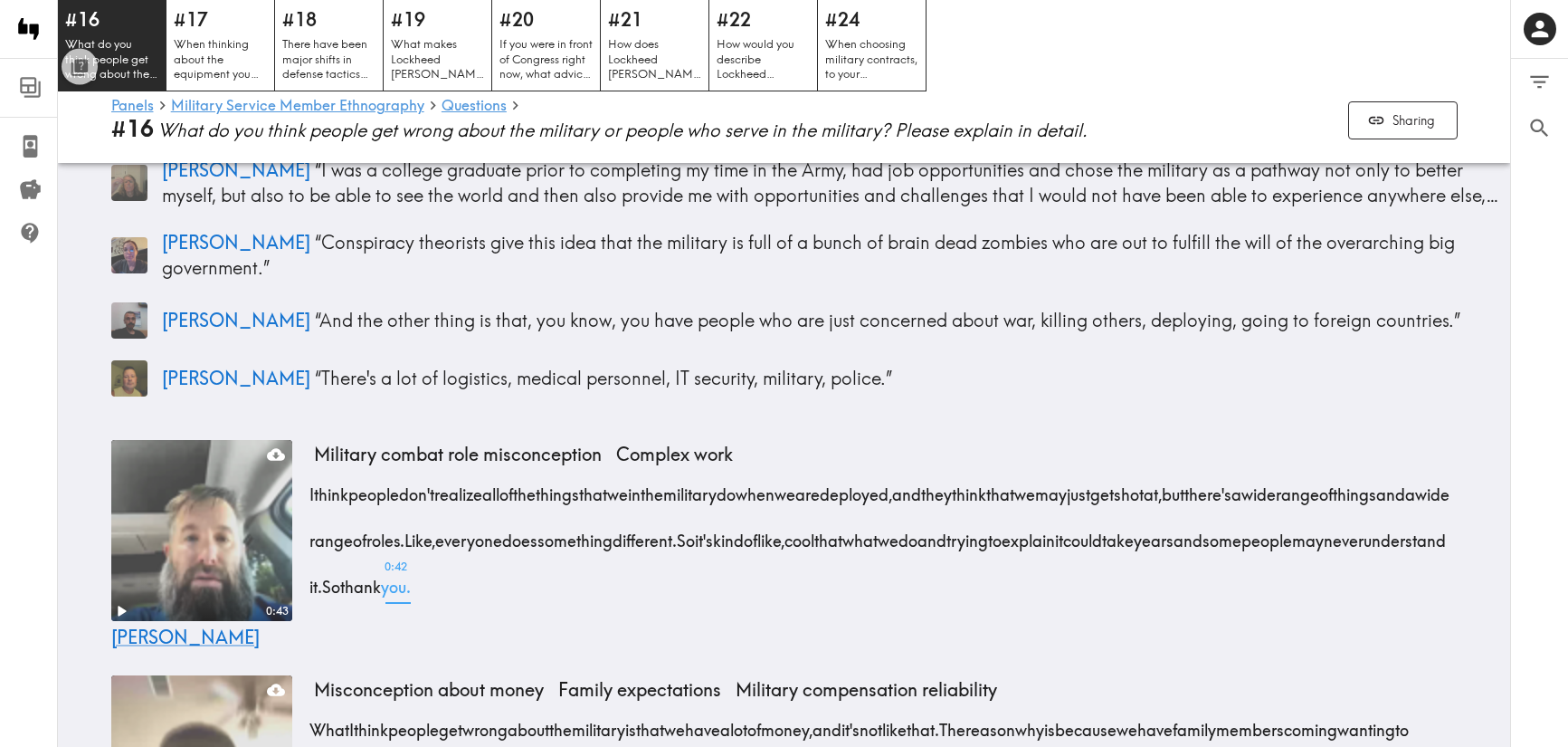
drag, startPoint x: 303, startPoint y: 480, endPoint x: 766, endPoint y: 573, distance: 472.2
click at [766, 573] on div "0:43 [PERSON_NAME] Military combat role misconception Complex work I think peop…" at bounding box center [784, 543] width 1390 height 221
copy div "I think people don't realize all of the things that we in the military do when …"
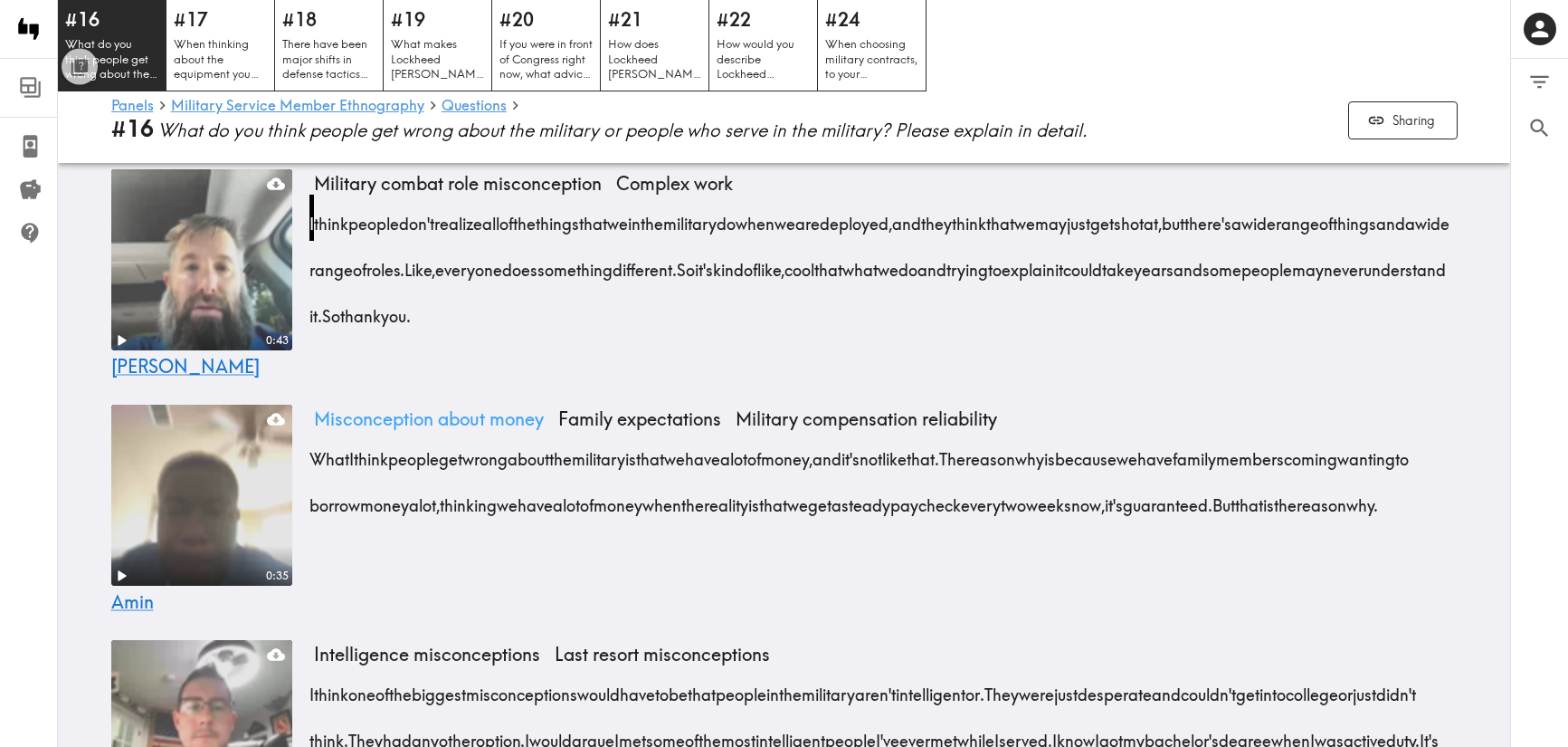
scroll to position [609, 0]
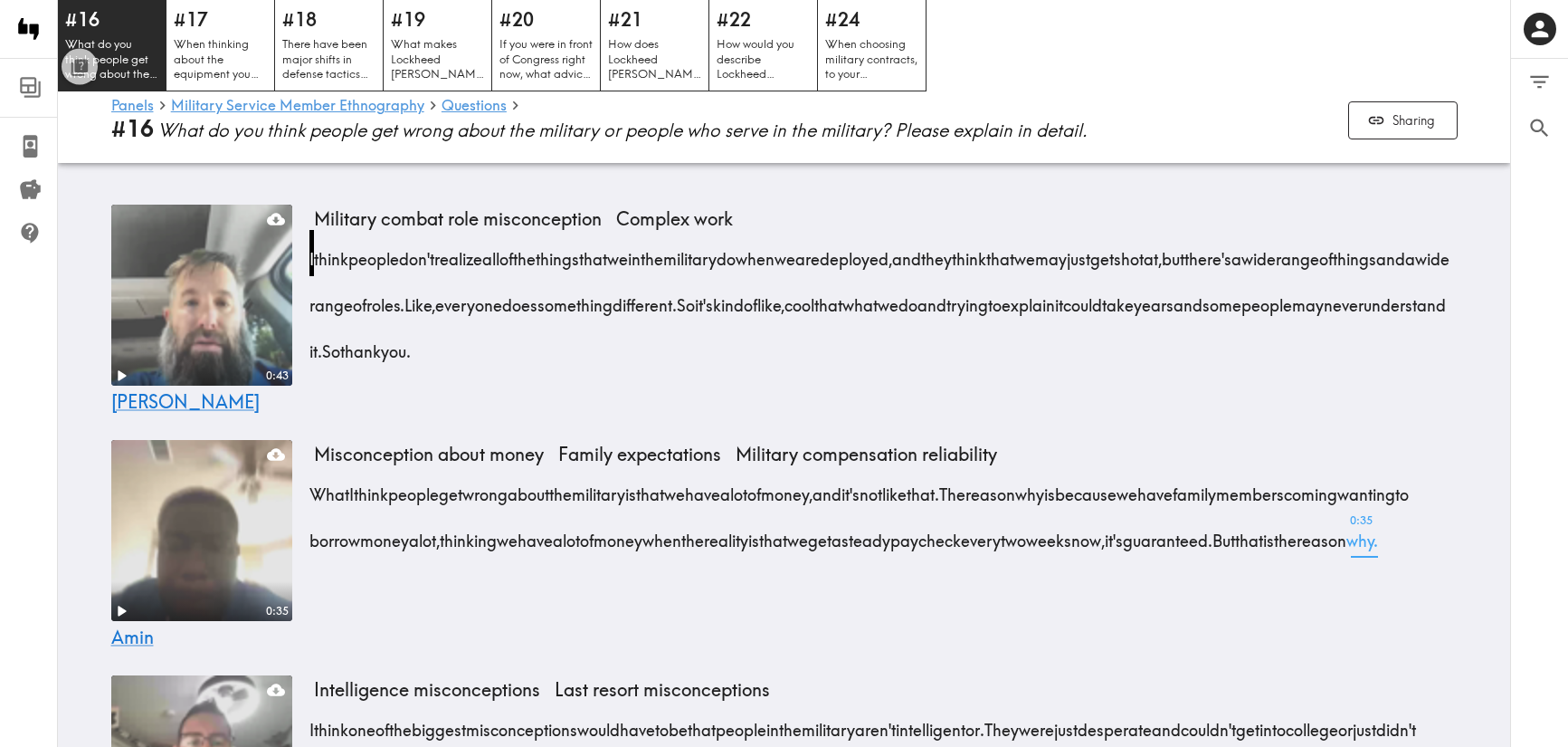
drag, startPoint x: 305, startPoint y: 478, endPoint x: 613, endPoint y: 577, distance: 323.5
click at [613, 577] on div "0:35 Amin Misconception about money Family expectations Military compensation r…" at bounding box center [784, 543] width 1390 height 221
drag, startPoint x: 648, startPoint y: 574, endPoint x: 315, endPoint y: 483, distance: 345.2
click at [315, 483] on div "What I think people get wrong about the military is that we have a lot of money…" at bounding box center [885, 512] width 1144 height 92
copy div "What I think people get wrong about the military is that we have a lot of money…"
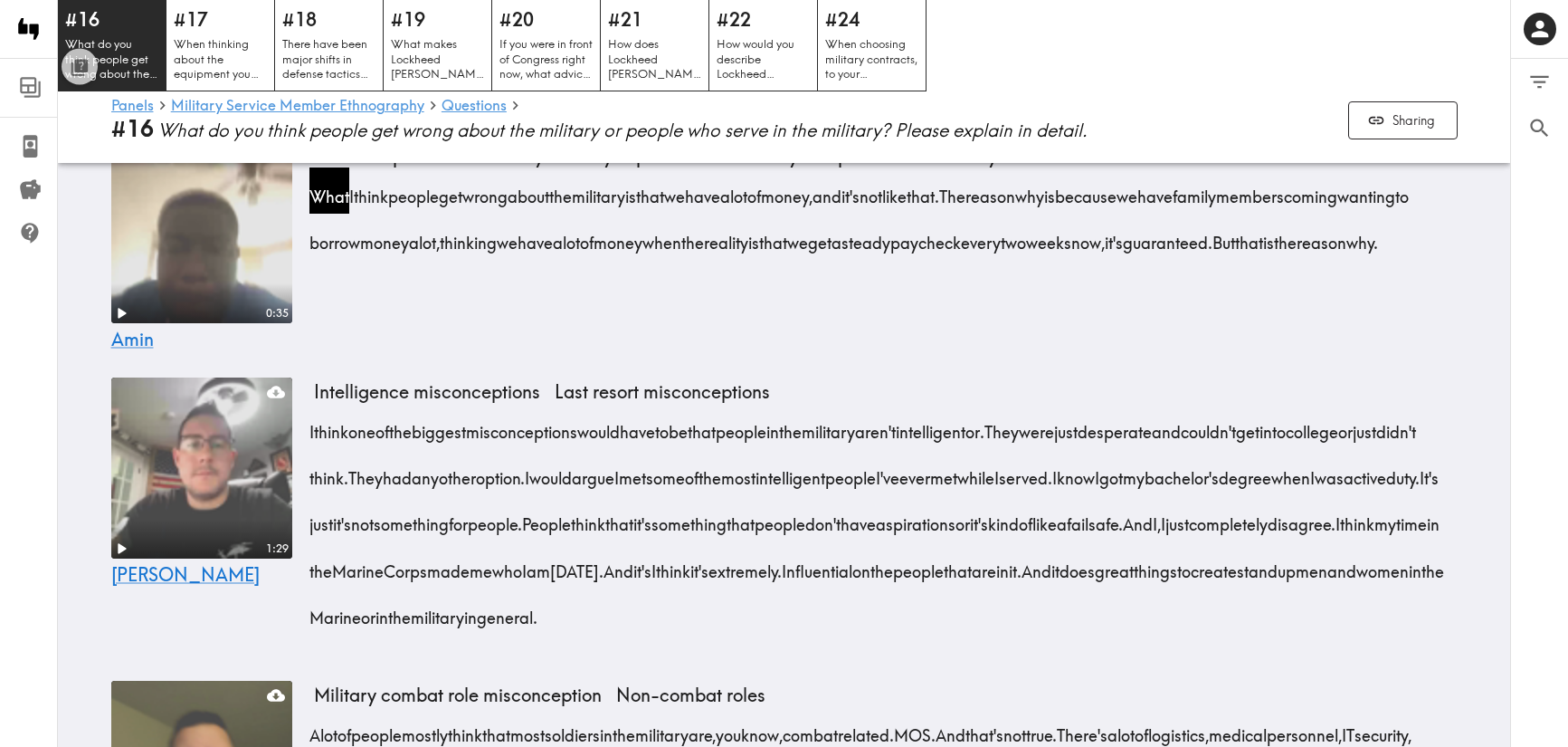
scroll to position [907, 0]
drag, startPoint x: 301, startPoint y: 416, endPoint x: 1233, endPoint y: 604, distance: 950.8
click at [1233, 604] on div "1:29 [PERSON_NAME] Intelligence misconceptions Last resort misconceptions I thi…" at bounding box center [784, 514] width 1390 height 289
drag, startPoint x: 1233, startPoint y: 604, endPoint x: 313, endPoint y: 419, distance: 938.4
click at [314, 419] on div "I think one of the biggest misconceptions would have to be that people in the m…" at bounding box center [885, 518] width 1144 height 232
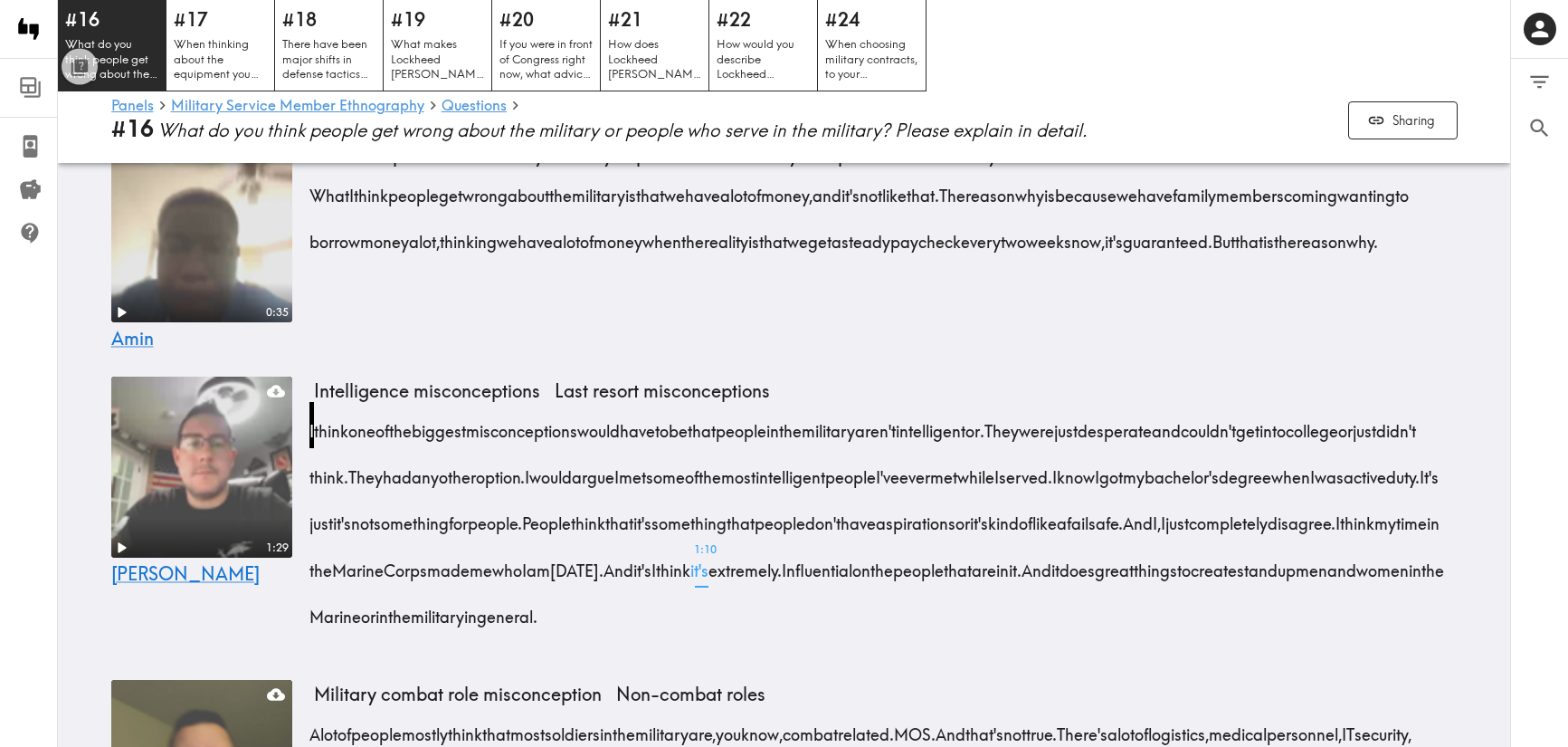
copy div "I think one of the biggest misconceptions would have to be that people in the m…"
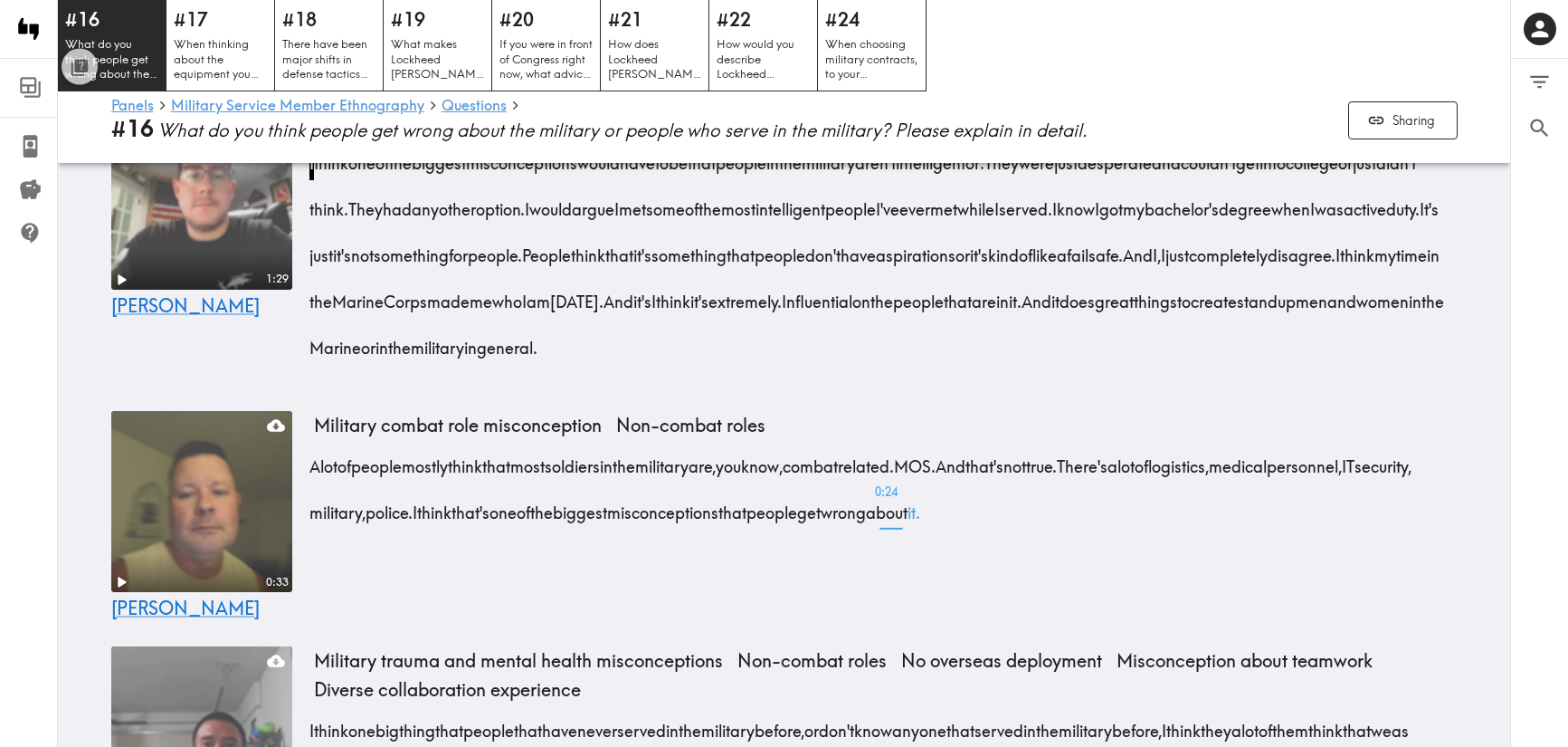
scroll to position [1176, 0]
drag, startPoint x: 305, startPoint y: 446, endPoint x: 1167, endPoint y: 490, distance: 863.1
click at [1167, 490] on div "0:33 [PERSON_NAME] Military combat role misconception Non-combat roles A lot of…" at bounding box center [784, 515] width 1390 height 221
click at [1302, 106] on button "Sharing" at bounding box center [1403, 120] width 110 height 39
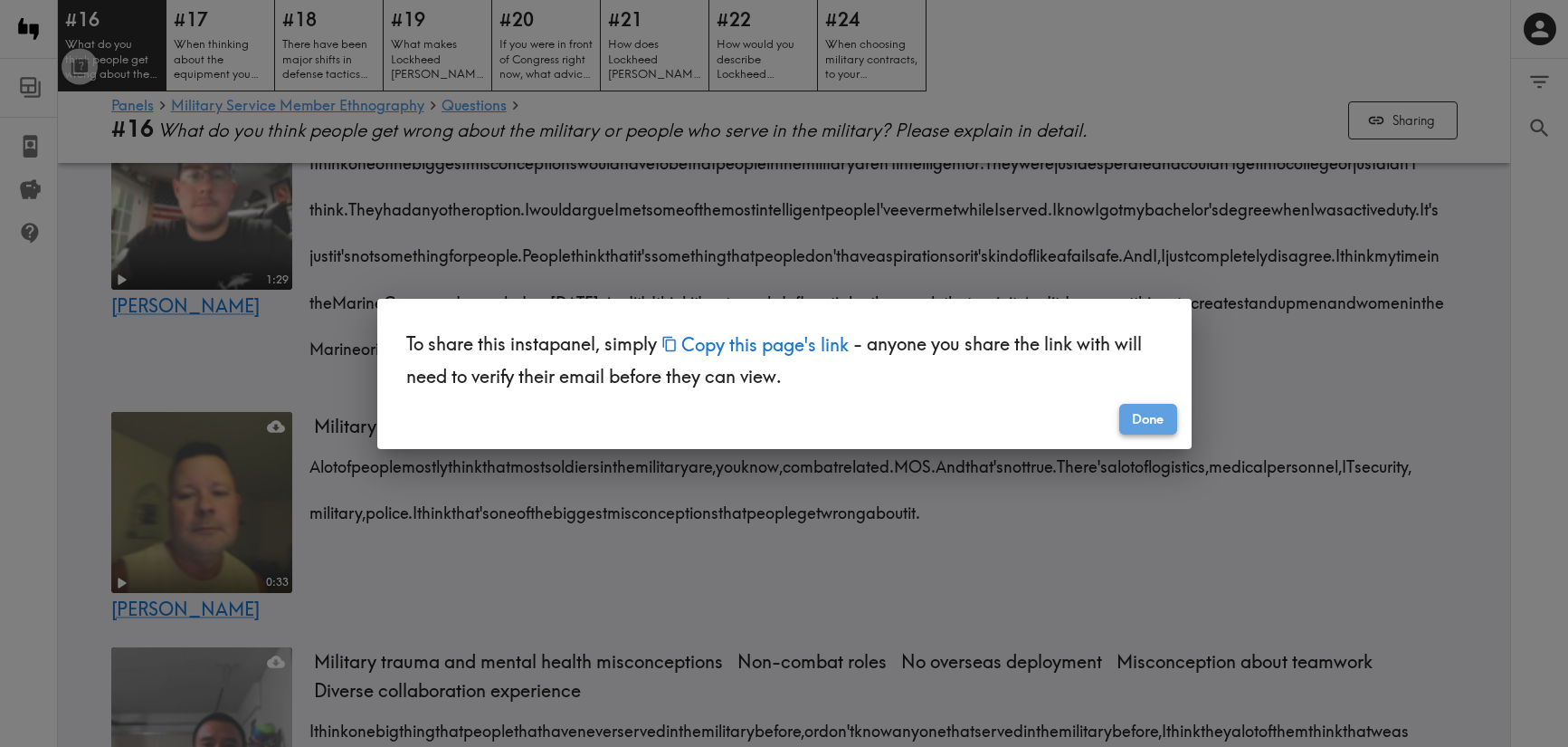
click at [1136, 412] on button "Done" at bounding box center [1148, 419] width 58 height 31
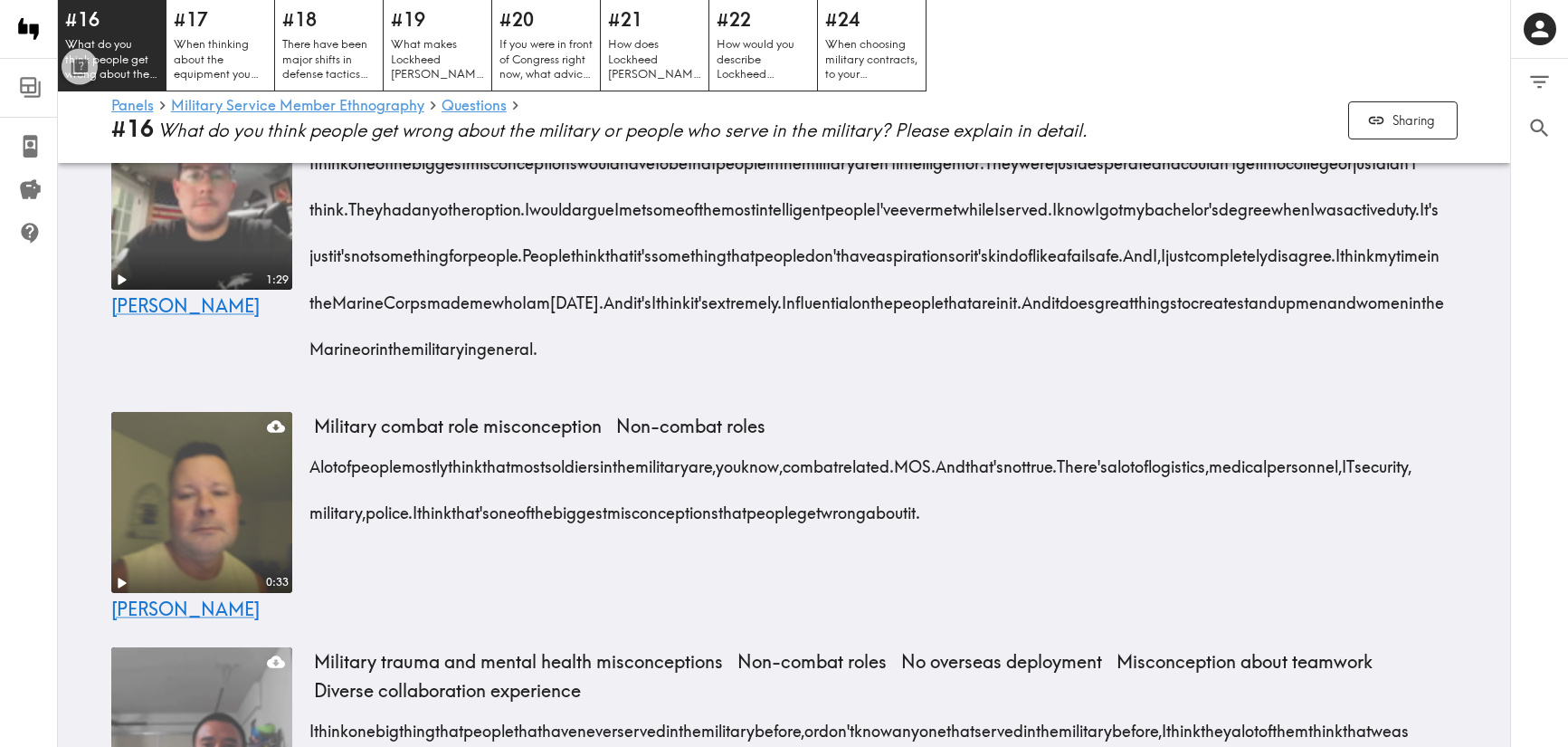
drag, startPoint x: 1197, startPoint y: 505, endPoint x: 312, endPoint y: 456, distance: 886.4
click at [314, 456] on div "A lot of people mostly think that most soldiers in the military are, you know, …" at bounding box center [885, 483] width 1144 height 92
copy div "A lot of people mostly think that most soldiers in the military are, you know, …"
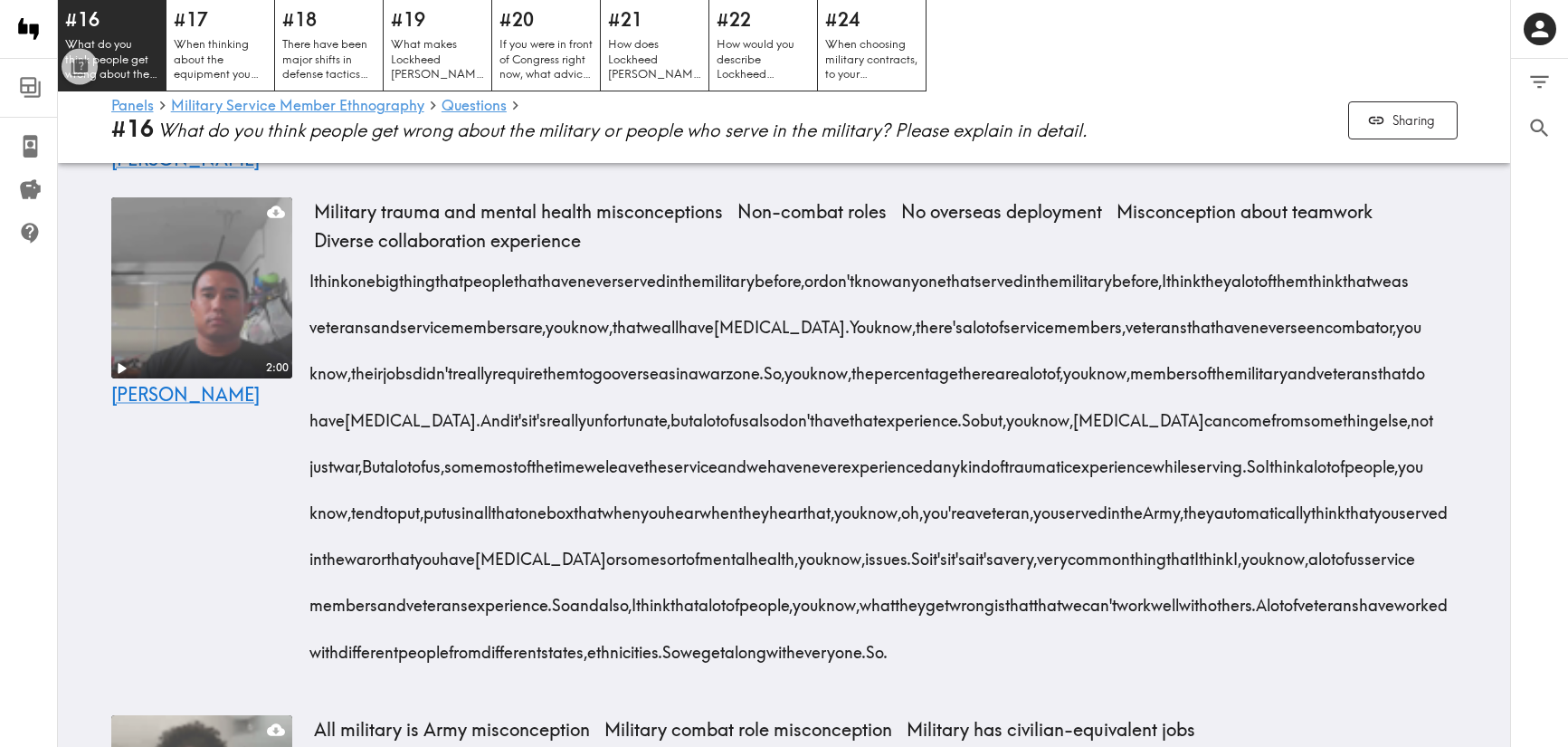
scroll to position [1625, 0]
drag, startPoint x: 310, startPoint y: 264, endPoint x: 739, endPoint y: 692, distance: 606.0
click at [739, 657] on div "I think one big thing that people that have never served in the military before…" at bounding box center [885, 462] width 1144 height 418
copy div "I think one big thing that people that have never served in the military before…"
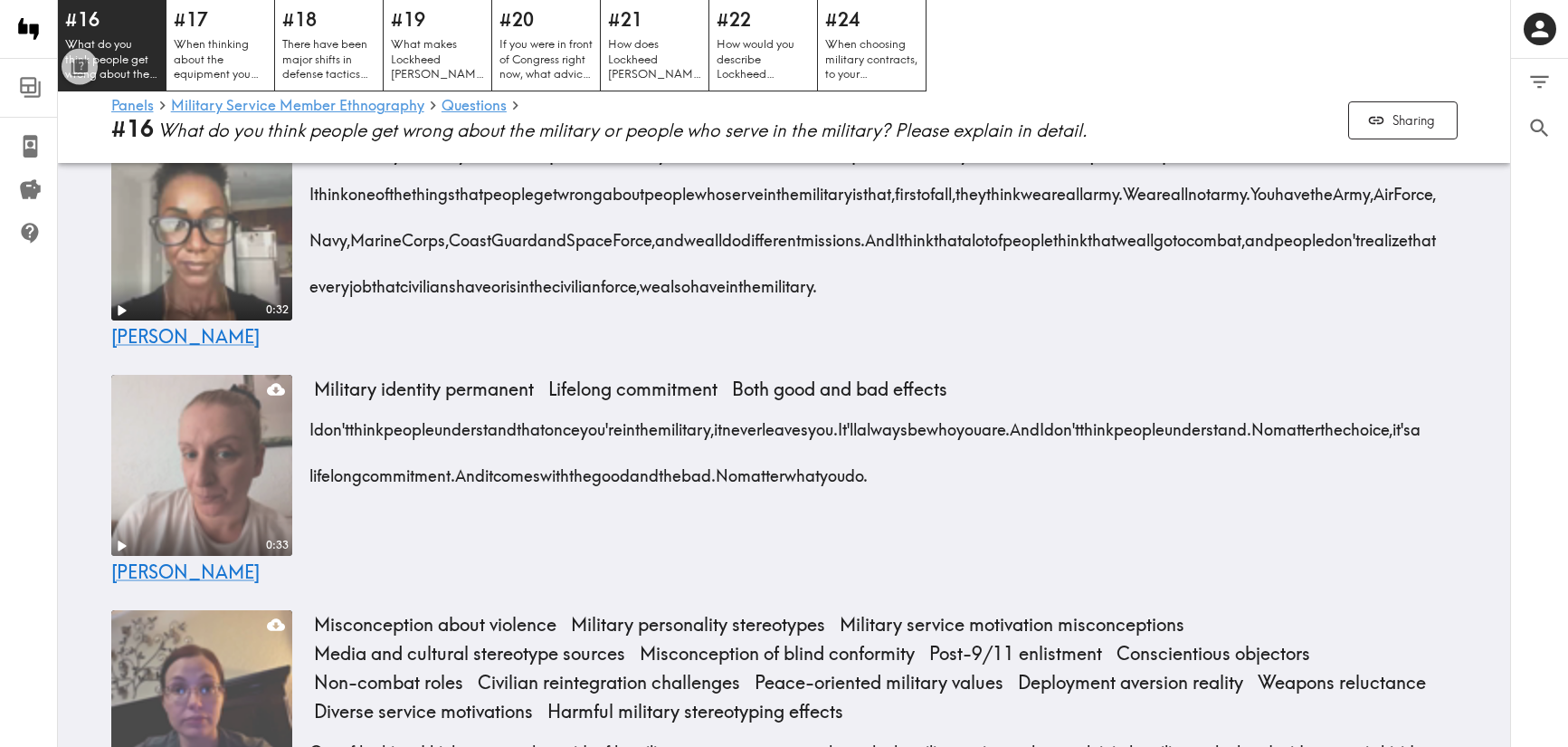
scroll to position [2159, 0]
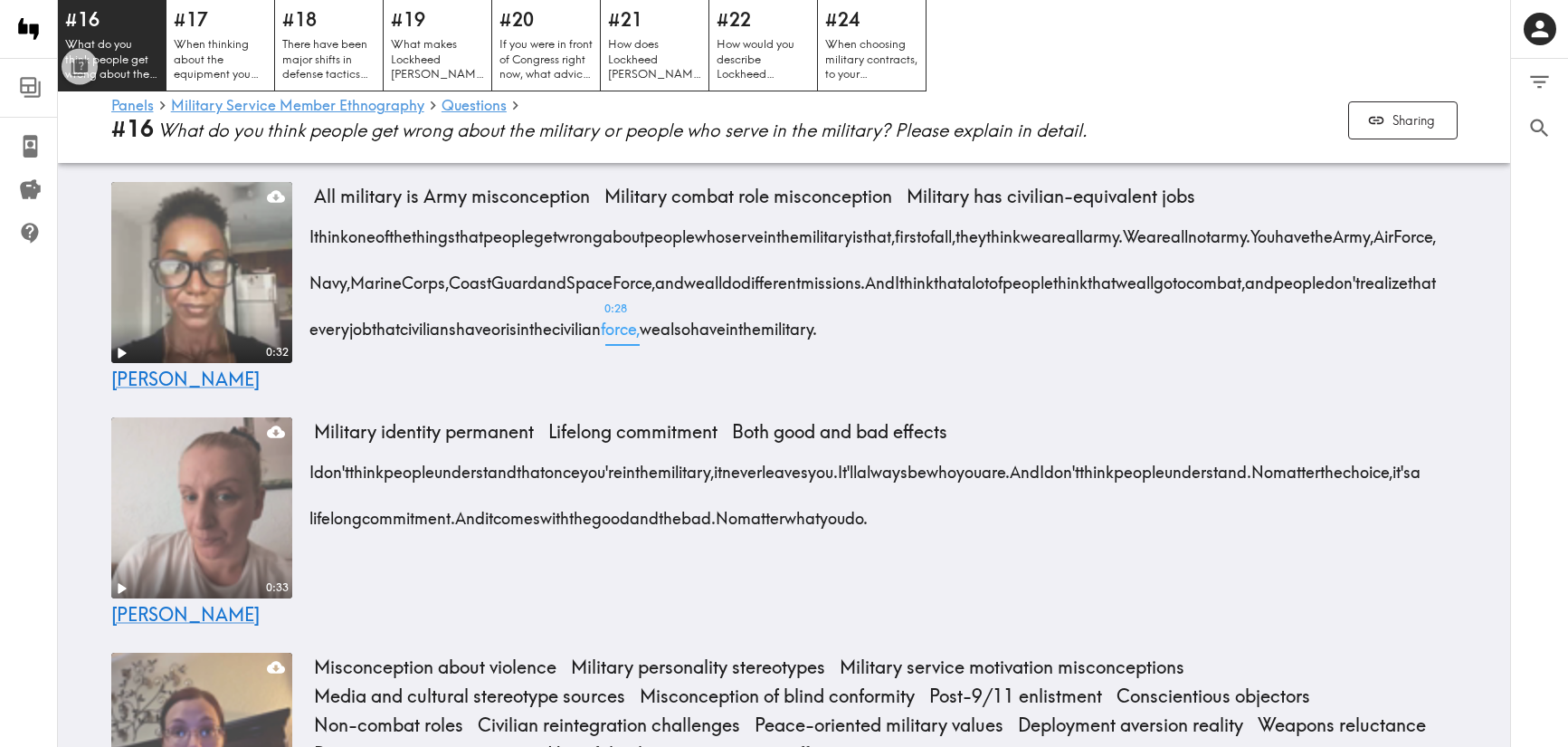
drag, startPoint x: 302, startPoint y: 261, endPoint x: 987, endPoint y: 341, distance: 689.7
click at [987, 341] on div "0:32 [PERSON_NAME] All military is Army misconception Military combat role misc…" at bounding box center [784, 285] width 1390 height 221
drag, startPoint x: 1232, startPoint y: 356, endPoint x: 310, endPoint y: 263, distance: 926.7
click at [314, 263] on div "I think one of the things that people get wrong about people who serve in the m…" at bounding box center [885, 276] width 1144 height 139
copy div "I think one of the things that people get wrong about people who serve in the m…"
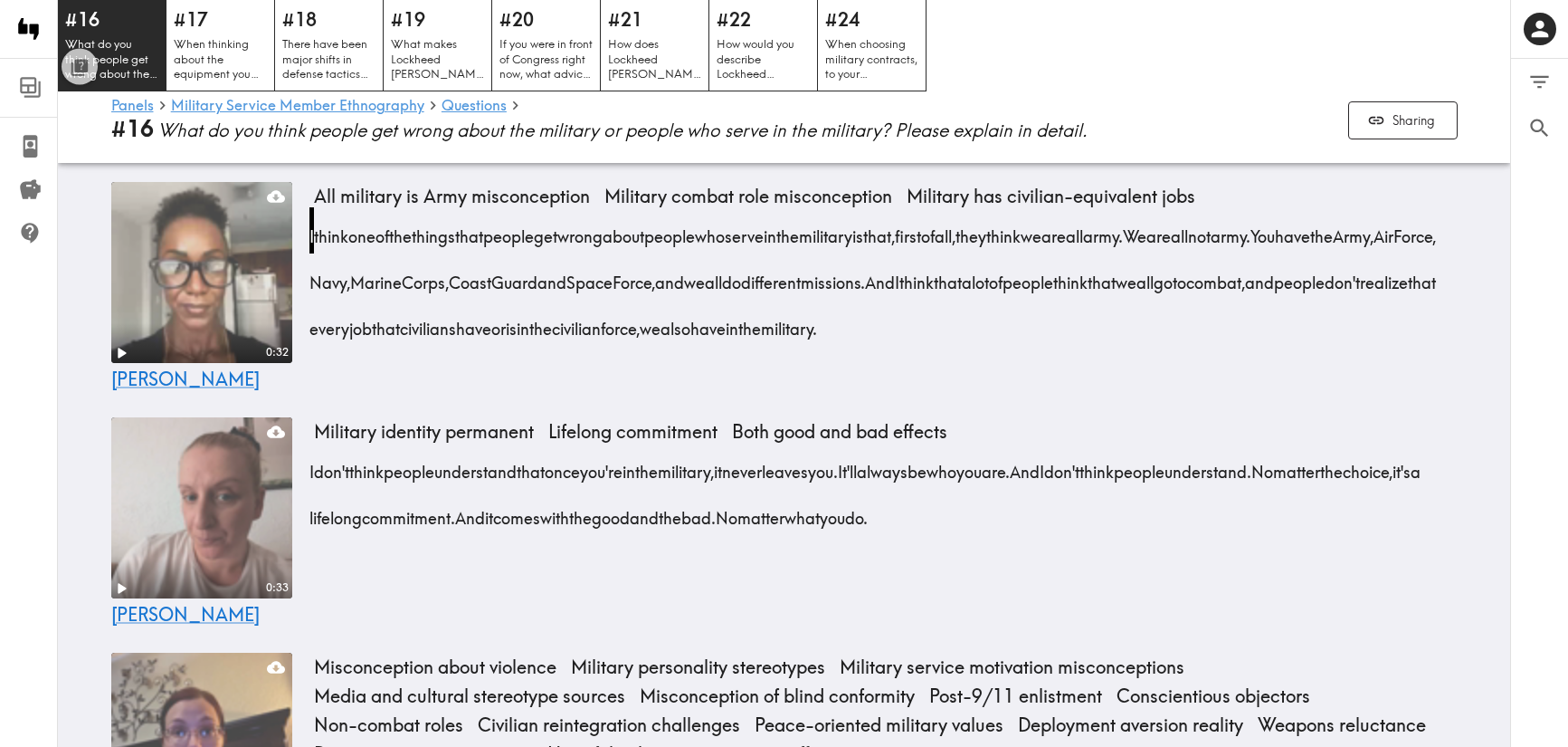
drag, startPoint x: 1108, startPoint y: 556, endPoint x: 314, endPoint y: 513, distance: 795.2
click at [314, 513] on div "I don't think people understand that once you're in the military, it never leav…" at bounding box center [885, 489] width 1144 height 92
copy div "I don't think people understand that once you're in the military, it never leav…"
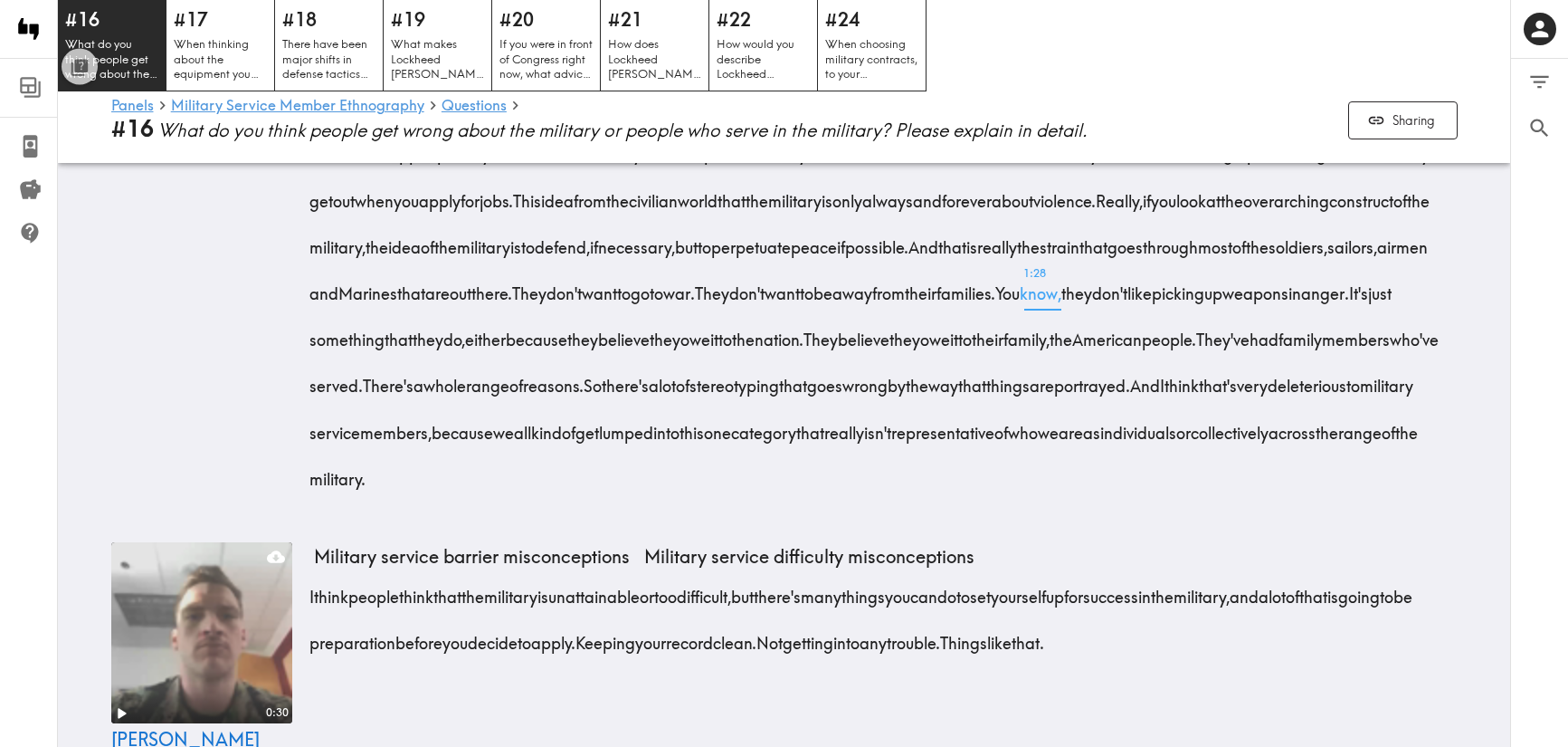
scroll to position [3010, 0]
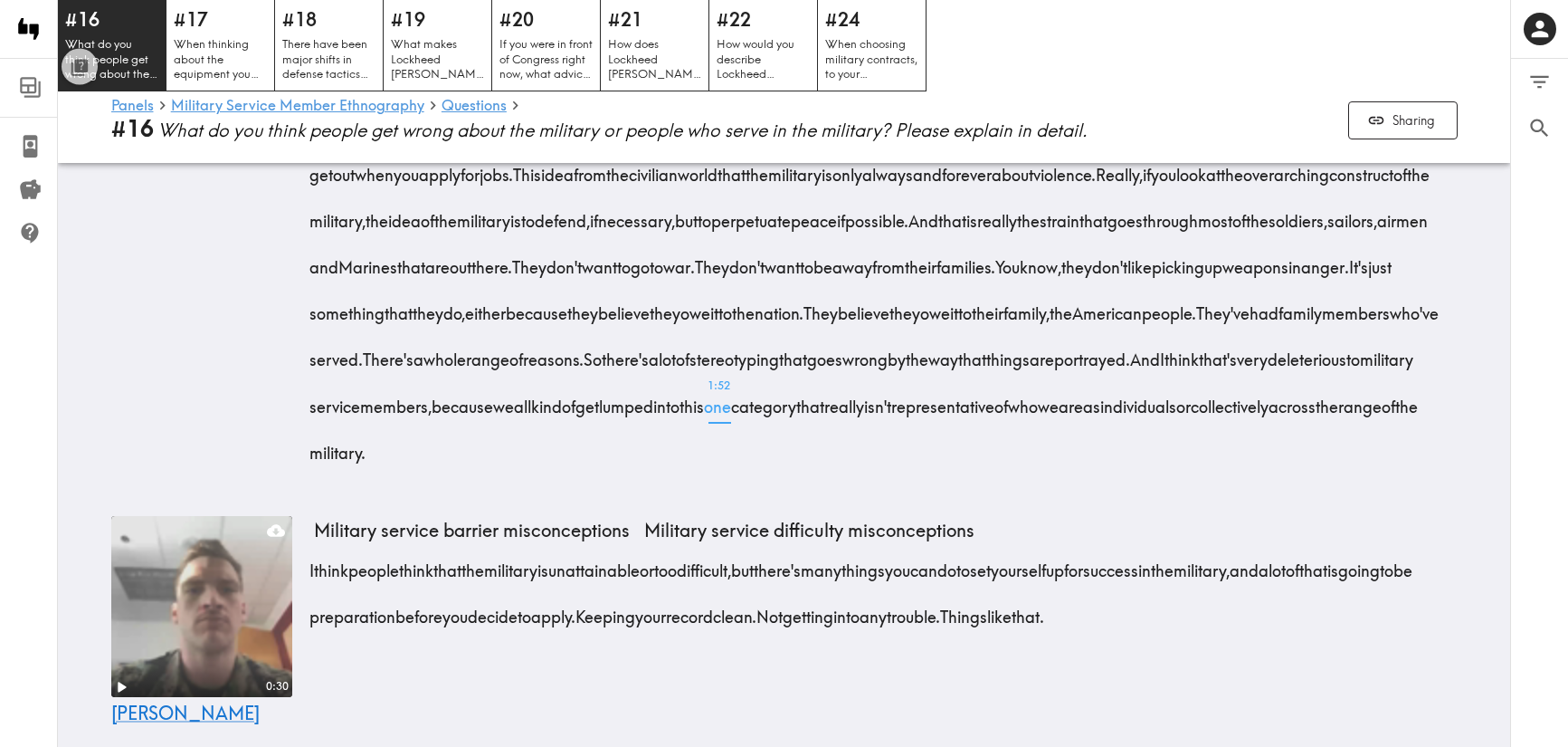
drag, startPoint x: 304, startPoint y: 326, endPoint x: 977, endPoint y: 535, distance: 704.7
click at [977, 494] on div "2:00 [PERSON_NAME] about violence Military personality stereotypes Military ser…" at bounding box center [784, 144] width 1390 height 700
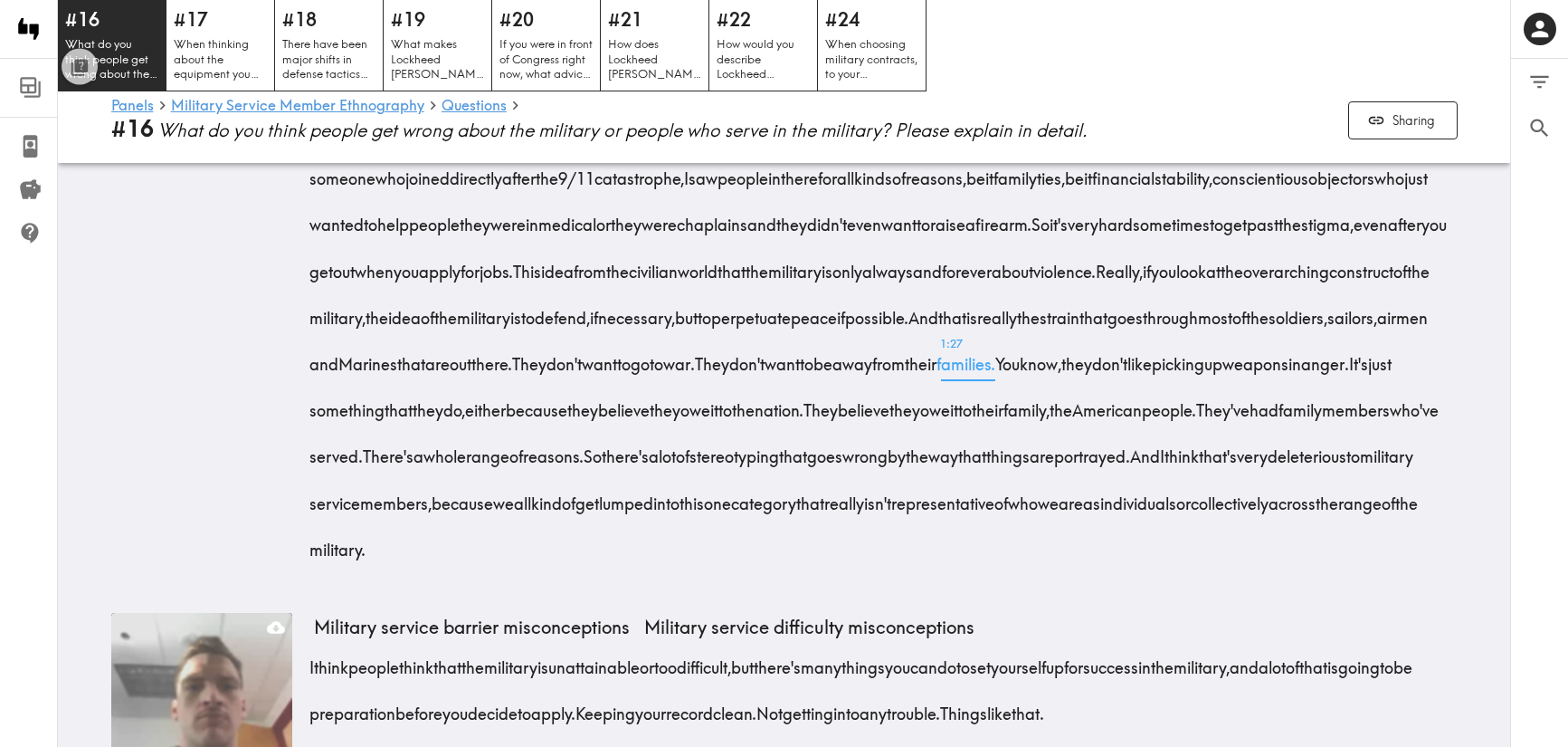
scroll to position [2915, 0]
drag, startPoint x: 304, startPoint y: 315, endPoint x: 934, endPoint y: 612, distance: 696.5
click at [934, 590] on div "2:00 [PERSON_NAME] about violence Military personality stereotypes Military ser…" at bounding box center [784, 240] width 1390 height 700
copy div "One of the things I think most people outside of the military construct get wro…"
click at [203, 412] on div "2:00 [PERSON_NAME]" at bounding box center [201, 241] width 181 height 689
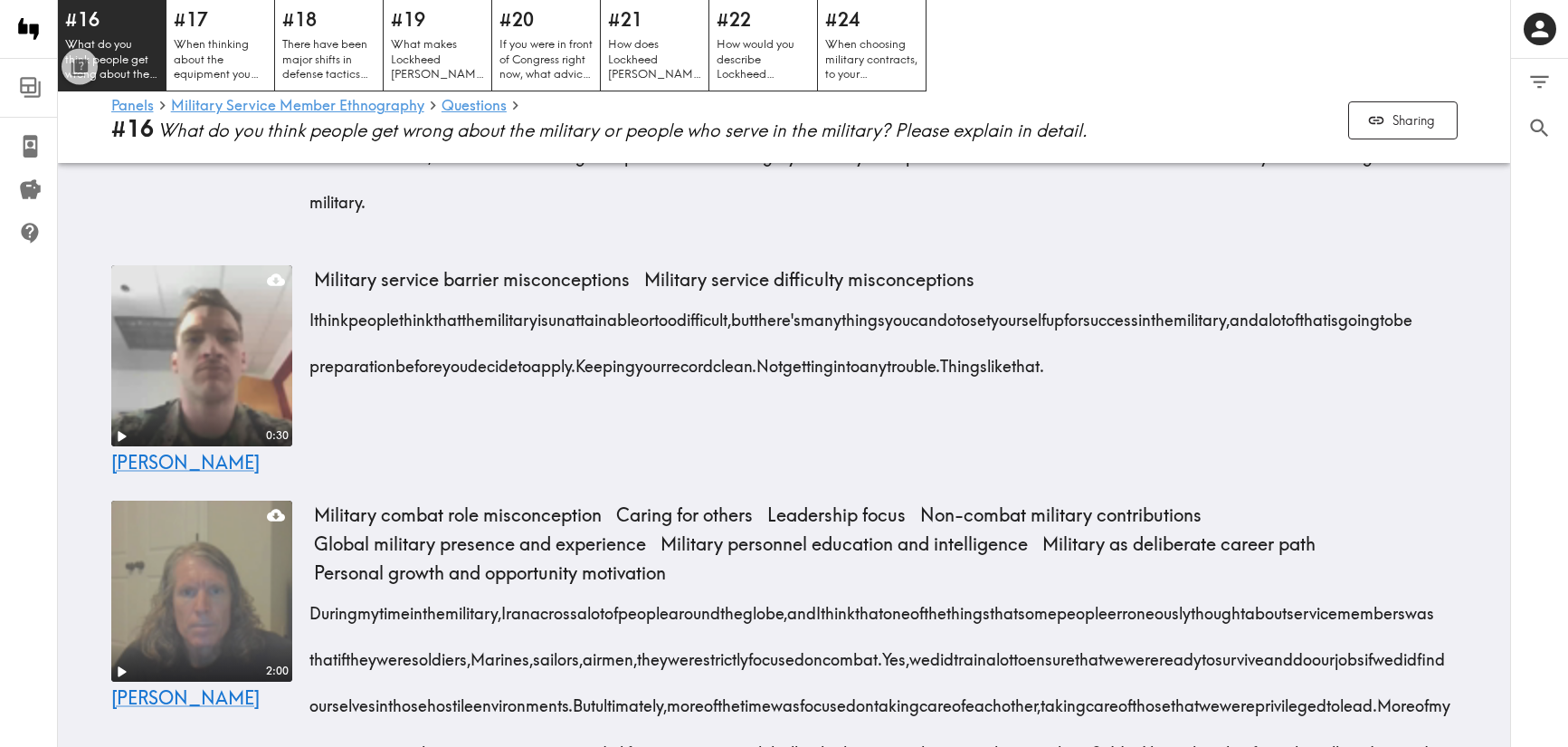
scroll to position [3274, 0]
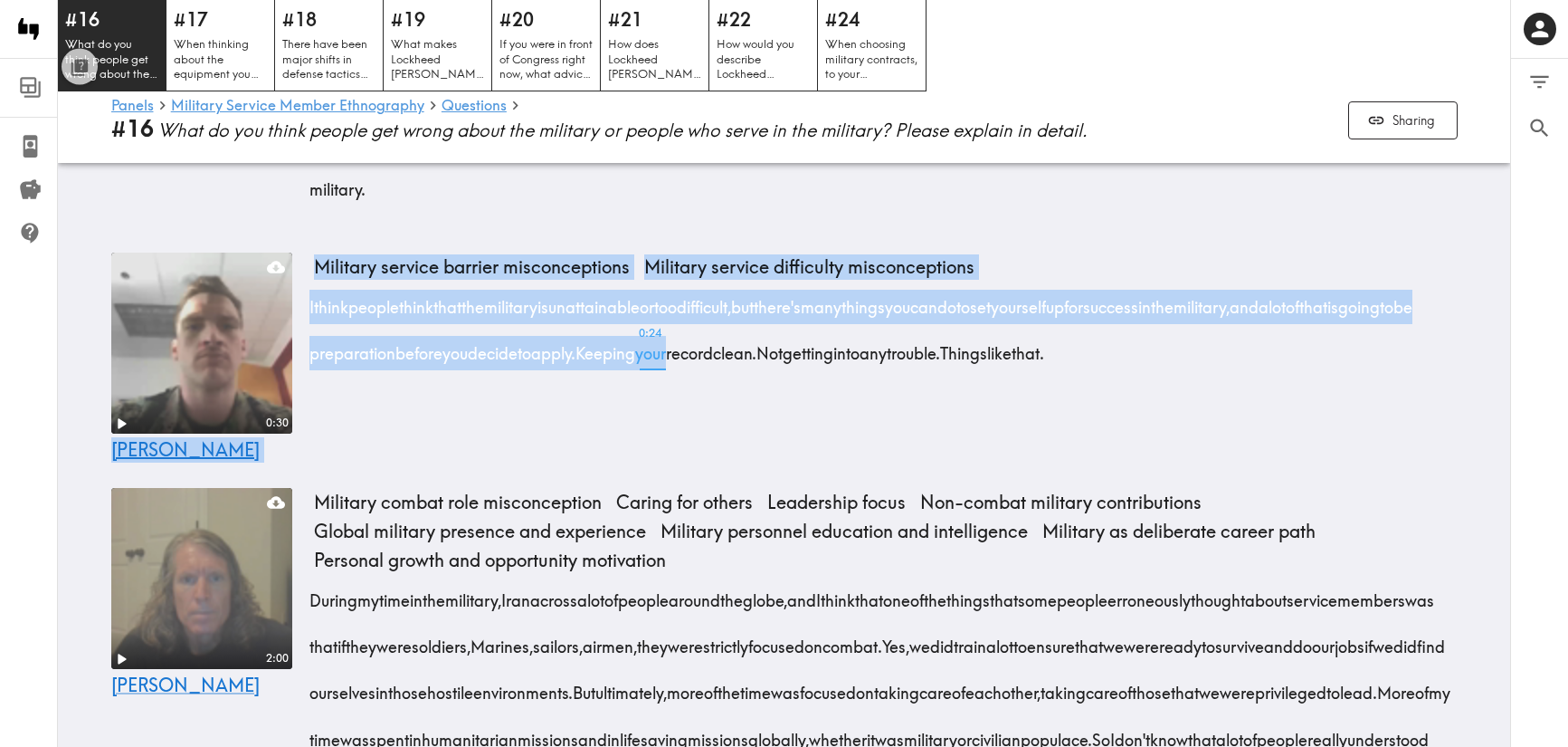
drag, startPoint x: 301, startPoint y: 382, endPoint x: 855, endPoint y: 442, distance: 557.2
click at [855, 442] on div "0:30 [PERSON_NAME] Military service barrier misconceptions Military service dif…" at bounding box center [784, 355] width 1390 height 221
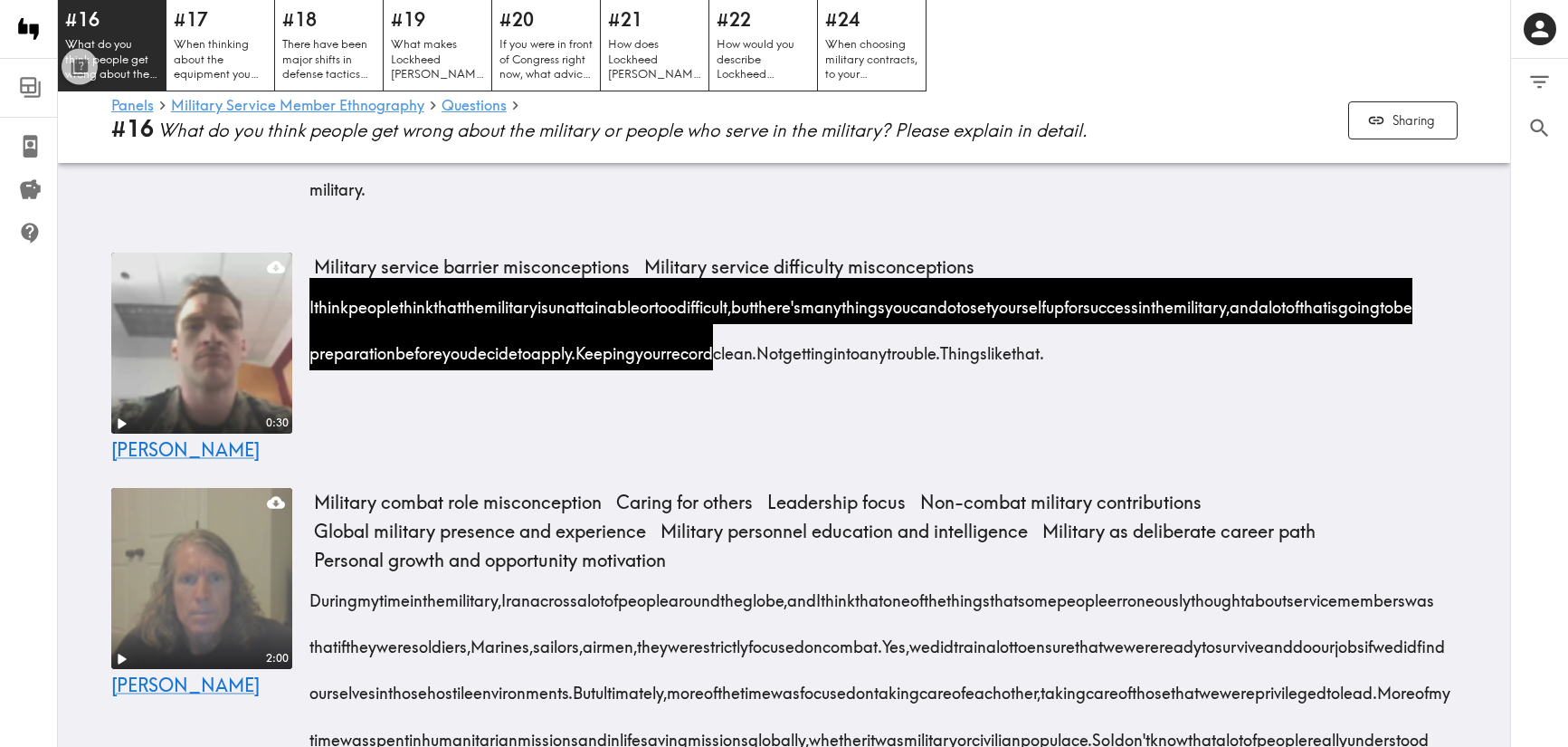
click at [1146, 463] on div "Military service barrier misconceptions Military service difficulty misconcepti…" at bounding box center [885, 358] width 1144 height 210
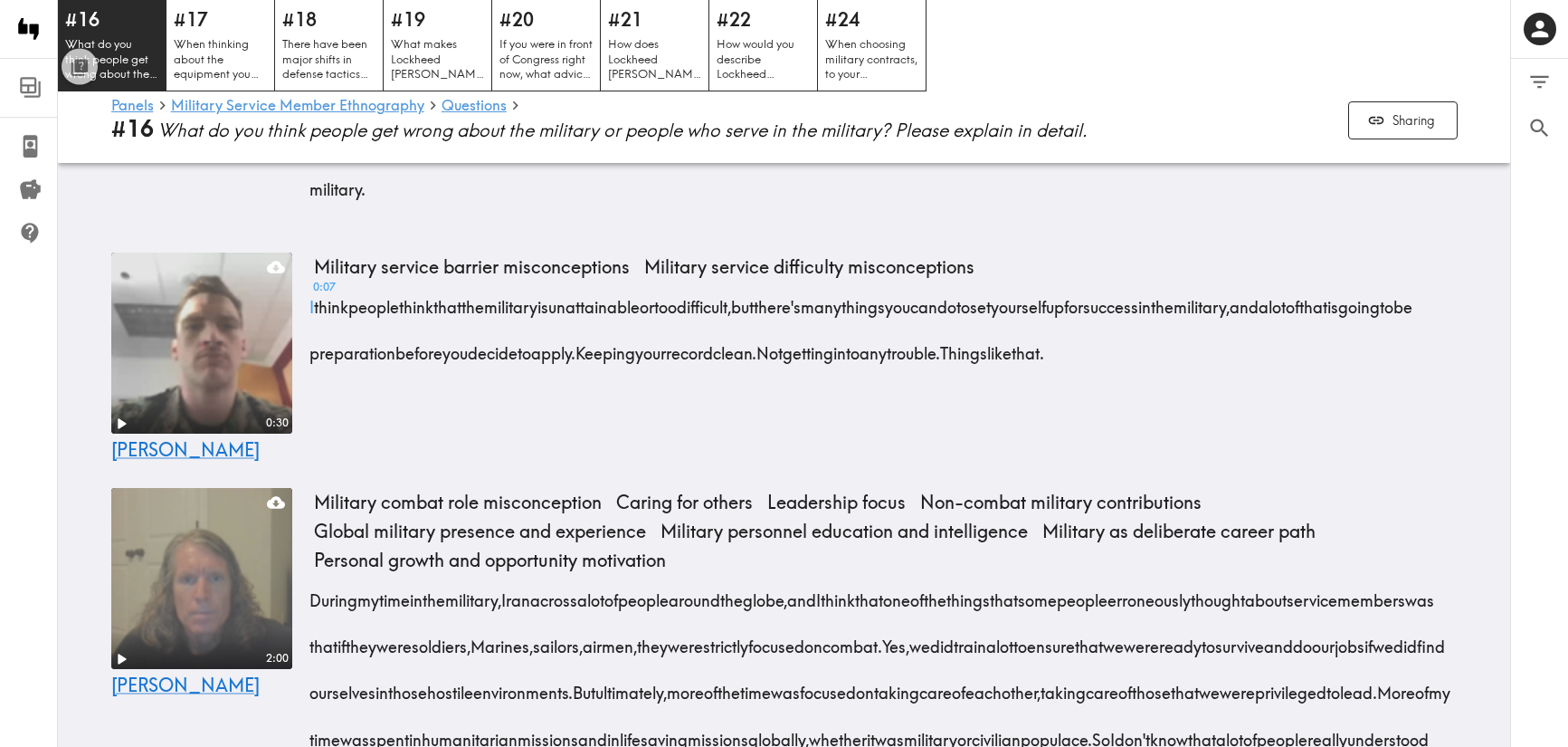
drag, startPoint x: 1325, startPoint y: 456, endPoint x: 313, endPoint y: 392, distance: 1014.0
click at [314, 391] on div "Military service barrier misconceptions Military service difficulty misconcepti…" at bounding box center [885, 322] width 1144 height 139
copy div "I think people think that the military is unattainable or too difficult, but th…"
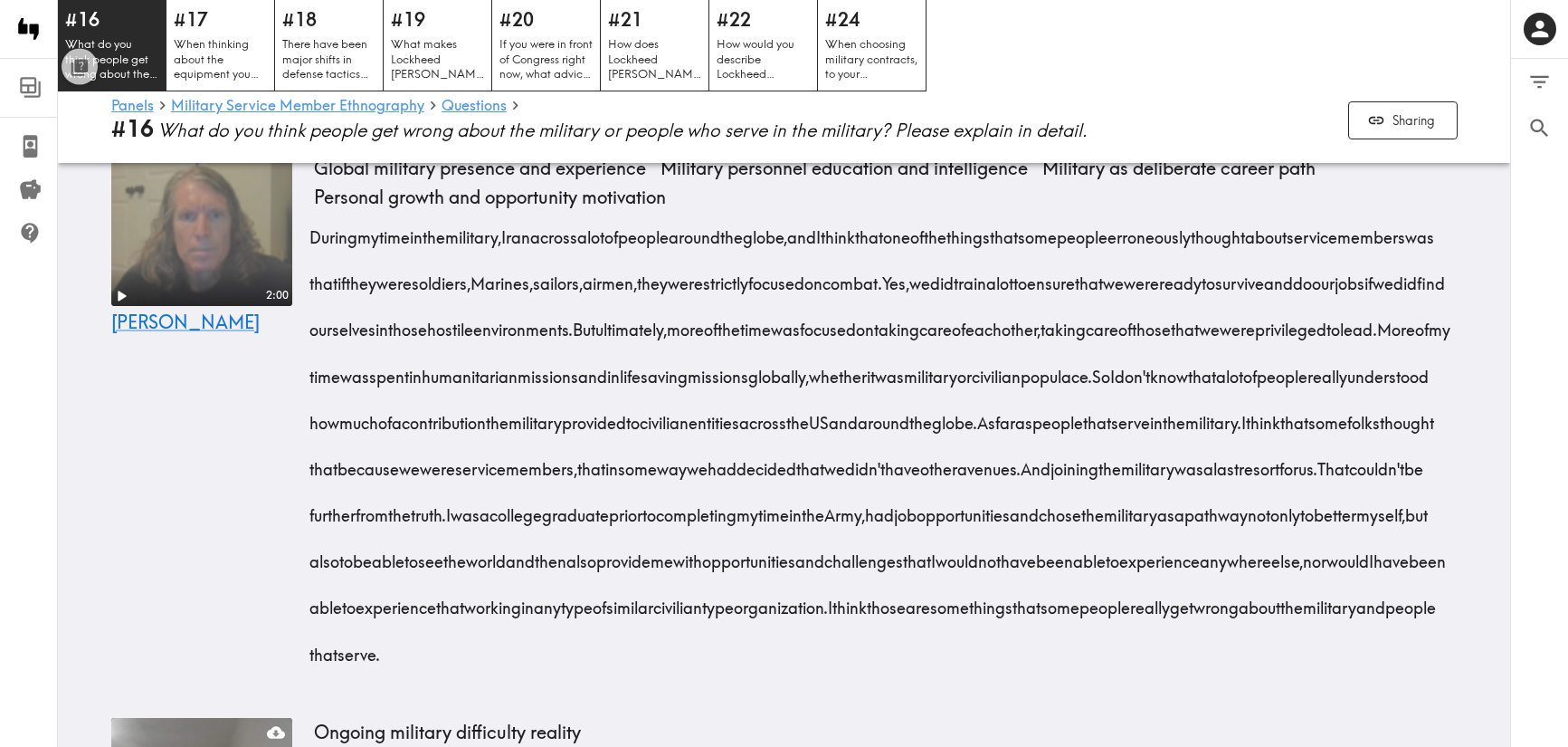
scroll to position [3633, 0]
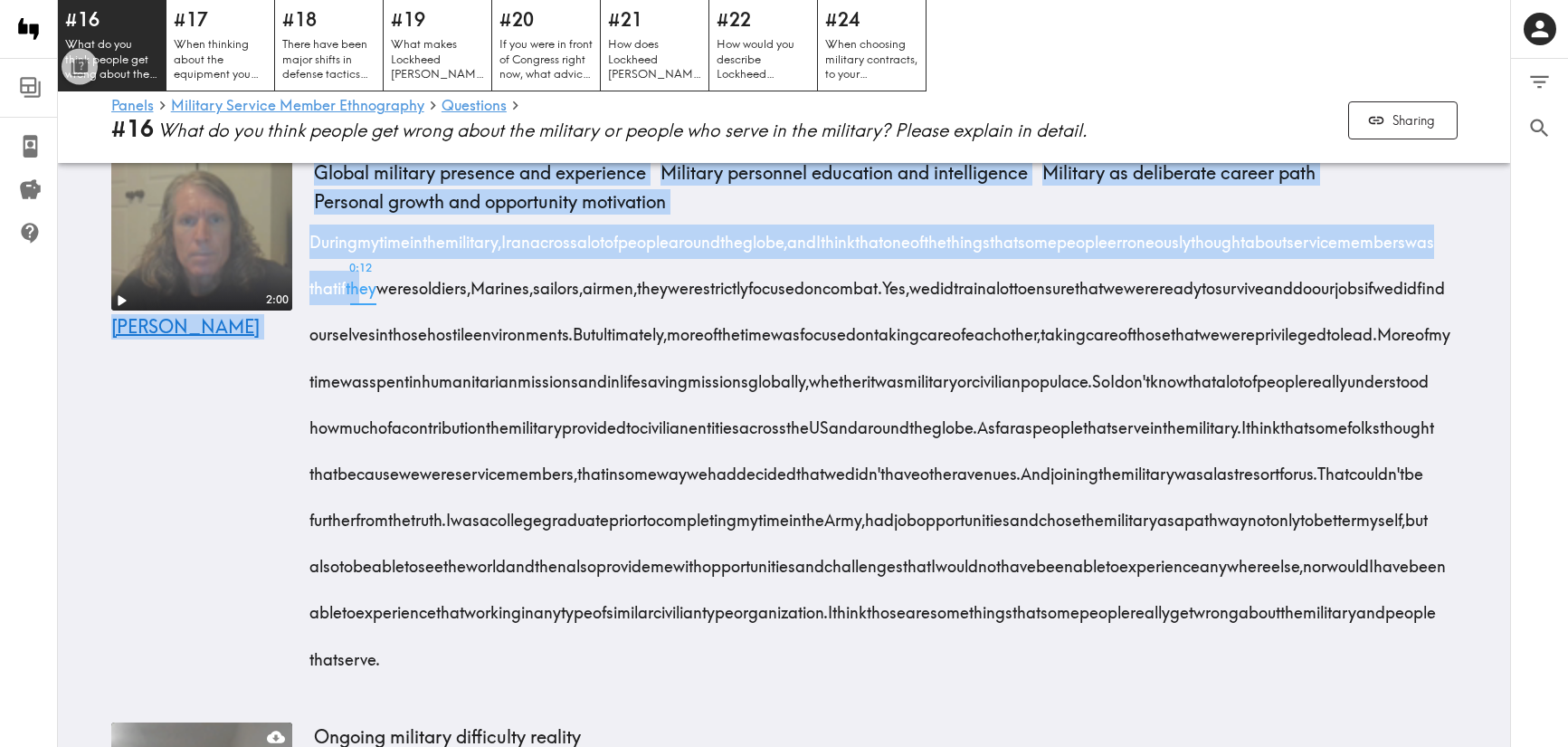
drag, startPoint x: 302, startPoint y: 321, endPoint x: 526, endPoint y: 377, distance: 230.9
click at [526, 377] on div "2:00 [PERSON_NAME] Military combat role misconception Caring for others Leaders…" at bounding box center [784, 411] width 1390 height 579
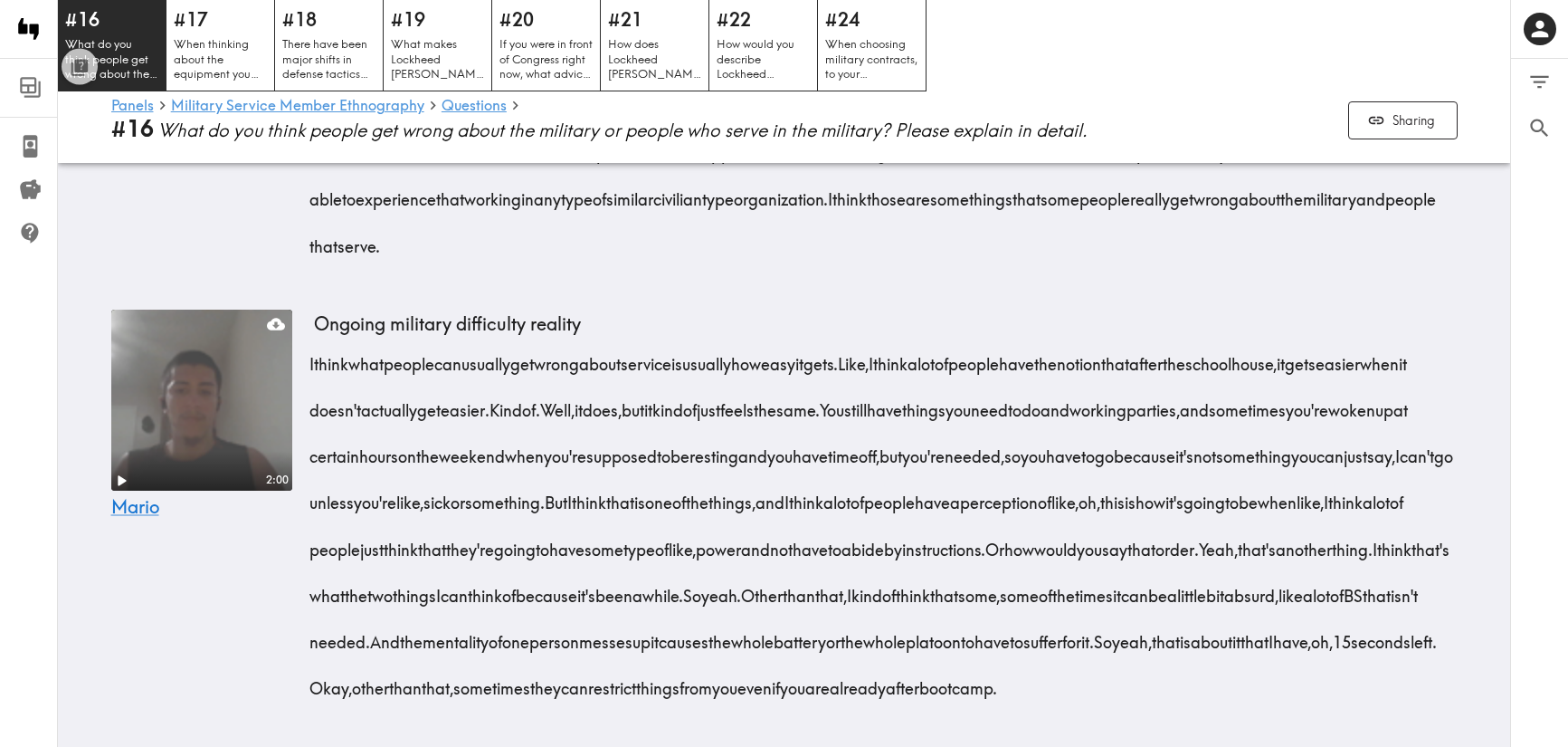
scroll to position [4010, 0]
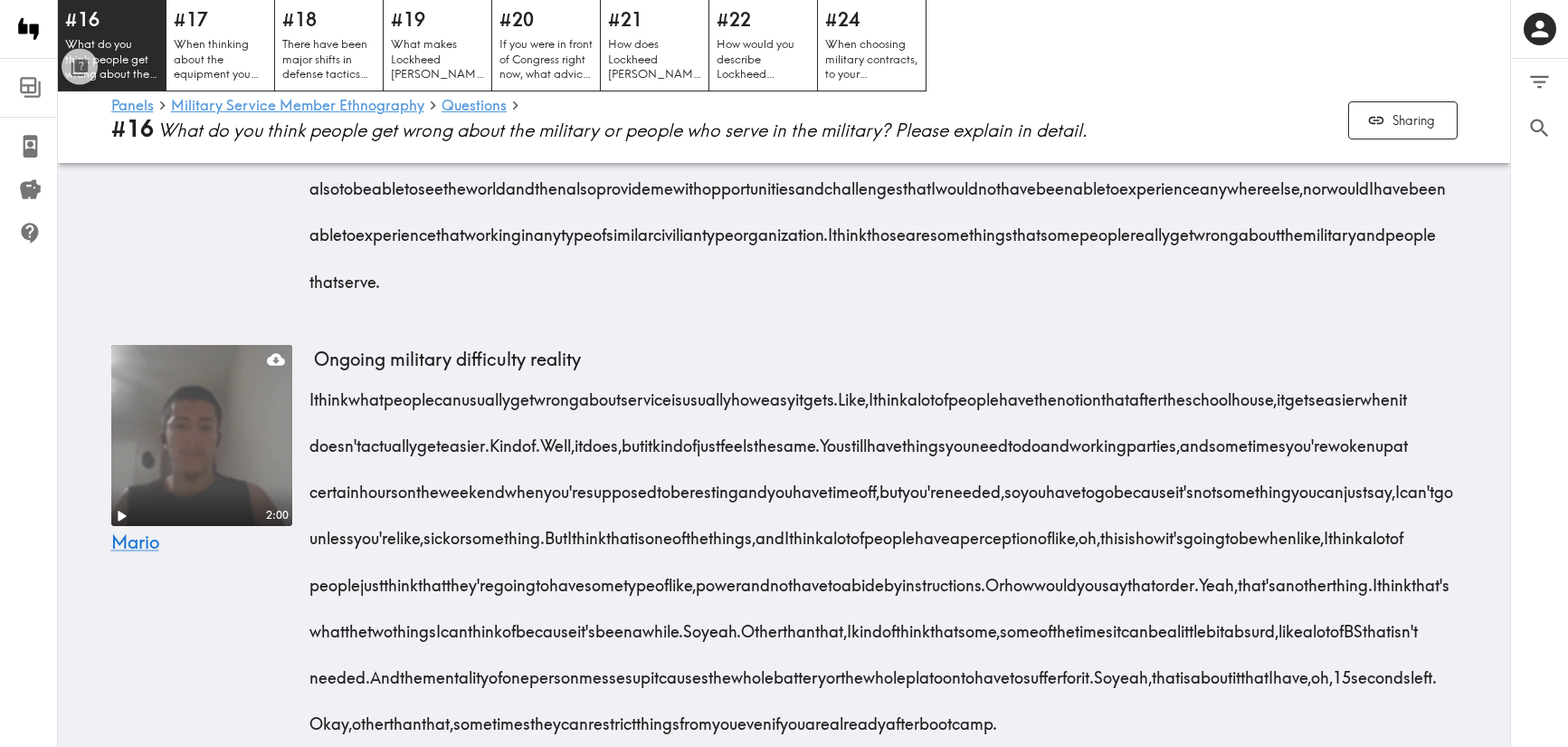
drag, startPoint x: 527, startPoint y: 434, endPoint x: 682, endPoint y: 405, distance: 157.7
click at [682, 323] on div "2:00 [PERSON_NAME] Military combat role misconception Caring for others Leaders…" at bounding box center [784, 34] width 1390 height 579
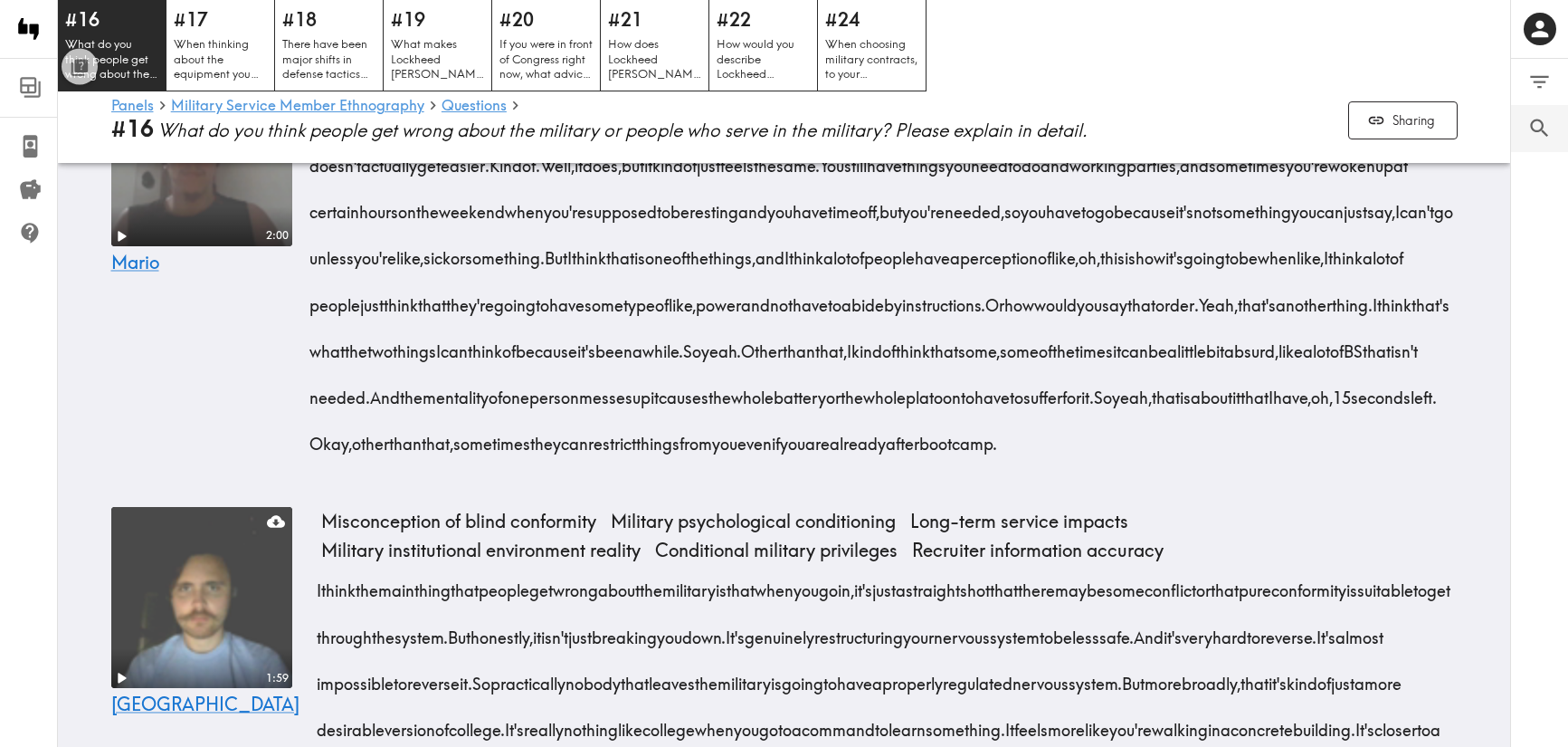
scroll to position [4308, 0]
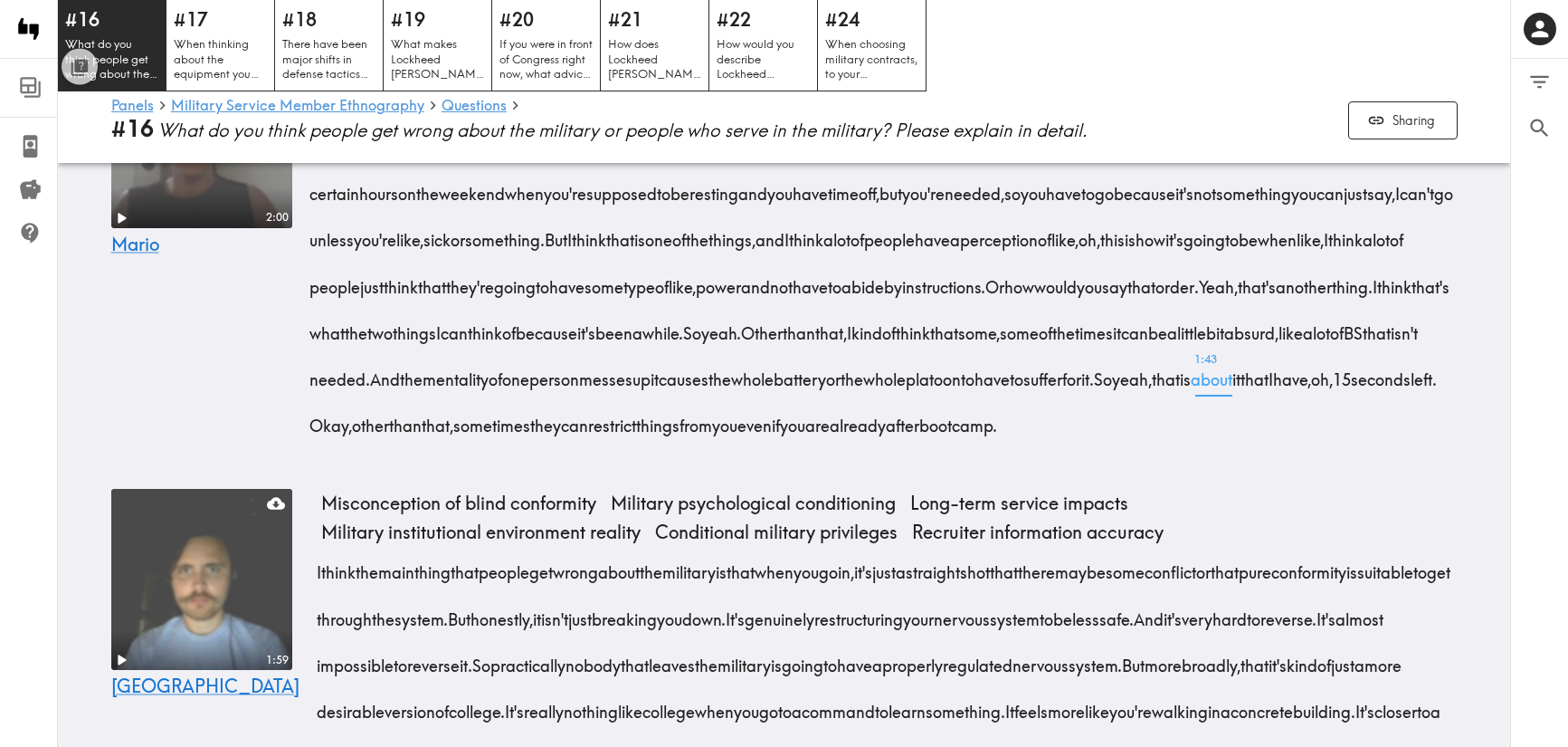
drag, startPoint x: 305, startPoint y: 219, endPoint x: 1129, endPoint y: 586, distance: 902.0
click at [1129, 468] on div "2:00 [PERSON_NAME] military difficulty reality I think what people can usually …" at bounding box center [784, 254] width 1390 height 428
drag, startPoint x: 1093, startPoint y: 605, endPoint x: 312, endPoint y: 226, distance: 868.1
click at [314, 226] on div "I think what people can usually get wrong about service is usually how easy it …" at bounding box center [885, 257] width 1144 height 371
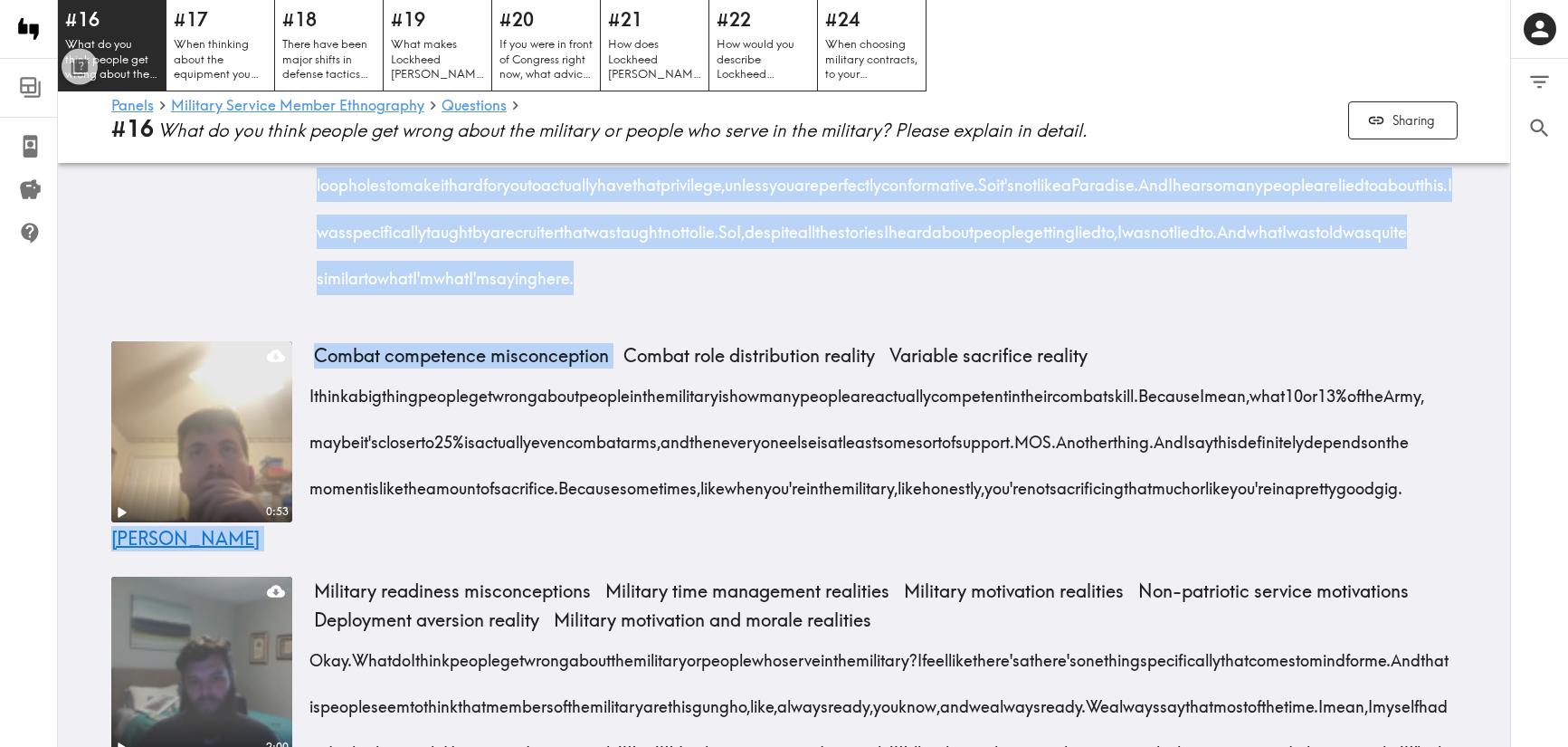
scroll to position [4975, 0]
drag, startPoint x: 303, startPoint y: 361, endPoint x: 764, endPoint y: 485, distance: 477.4
click at [764, 319] on div "1:59 Trenton Misconception of blind conformity Military psychological condition…" at bounding box center [784, 67] width 1390 height 504
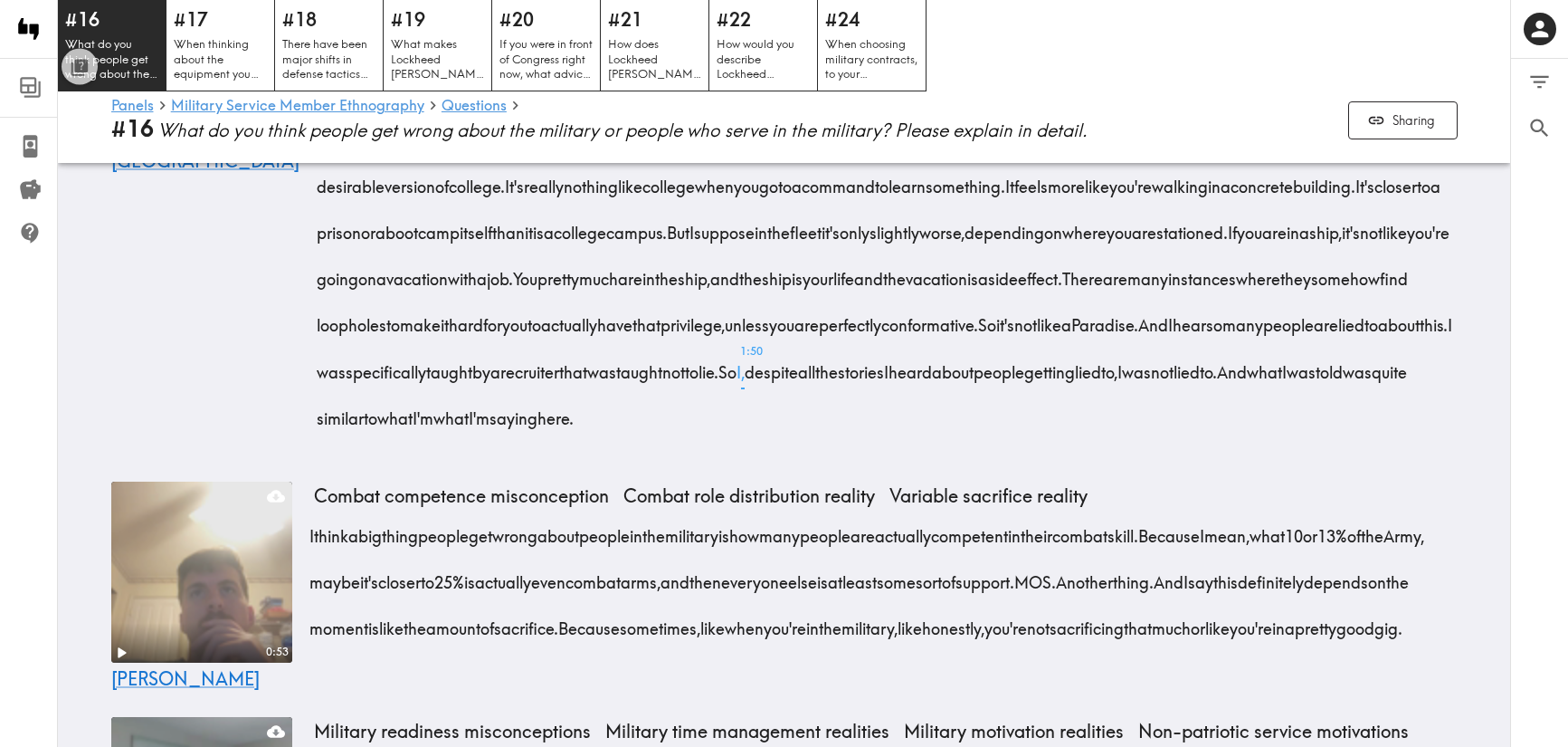
scroll to position [4833, 0]
drag, startPoint x: 302, startPoint y: 213, endPoint x: 624, endPoint y: 387, distance: 366.0
click at [624, 387] on div "1:59 Trenton Misconception of blind conformity Military psychological condition…" at bounding box center [784, 209] width 1390 height 504
drag, startPoint x: 763, startPoint y: 631, endPoint x: 312, endPoint y: 225, distance: 606.8
click at [322, 225] on div "I think the main thing that people get wrong about the military is that when yo…" at bounding box center [889, 228] width 1136 height 418
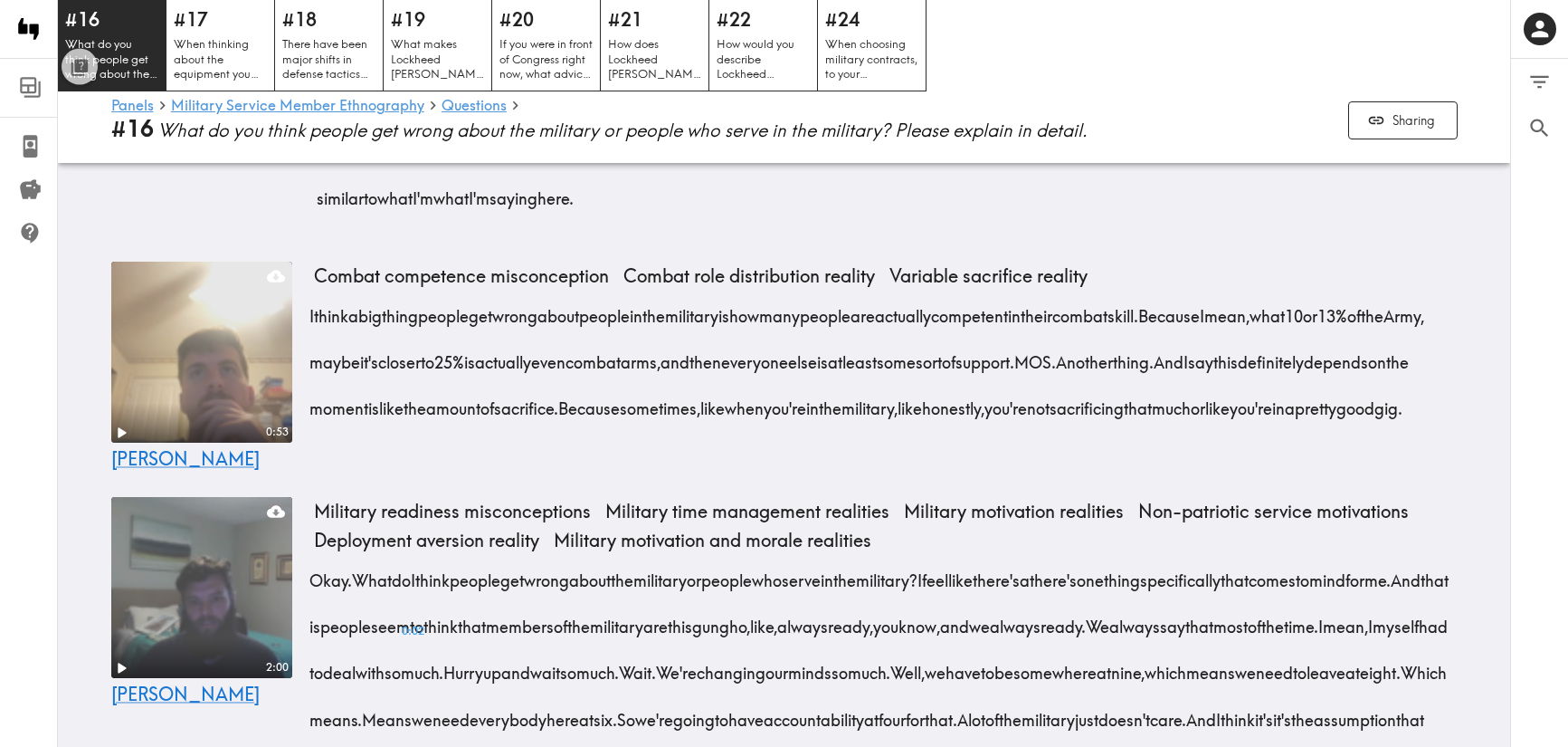
scroll to position [5054, 0]
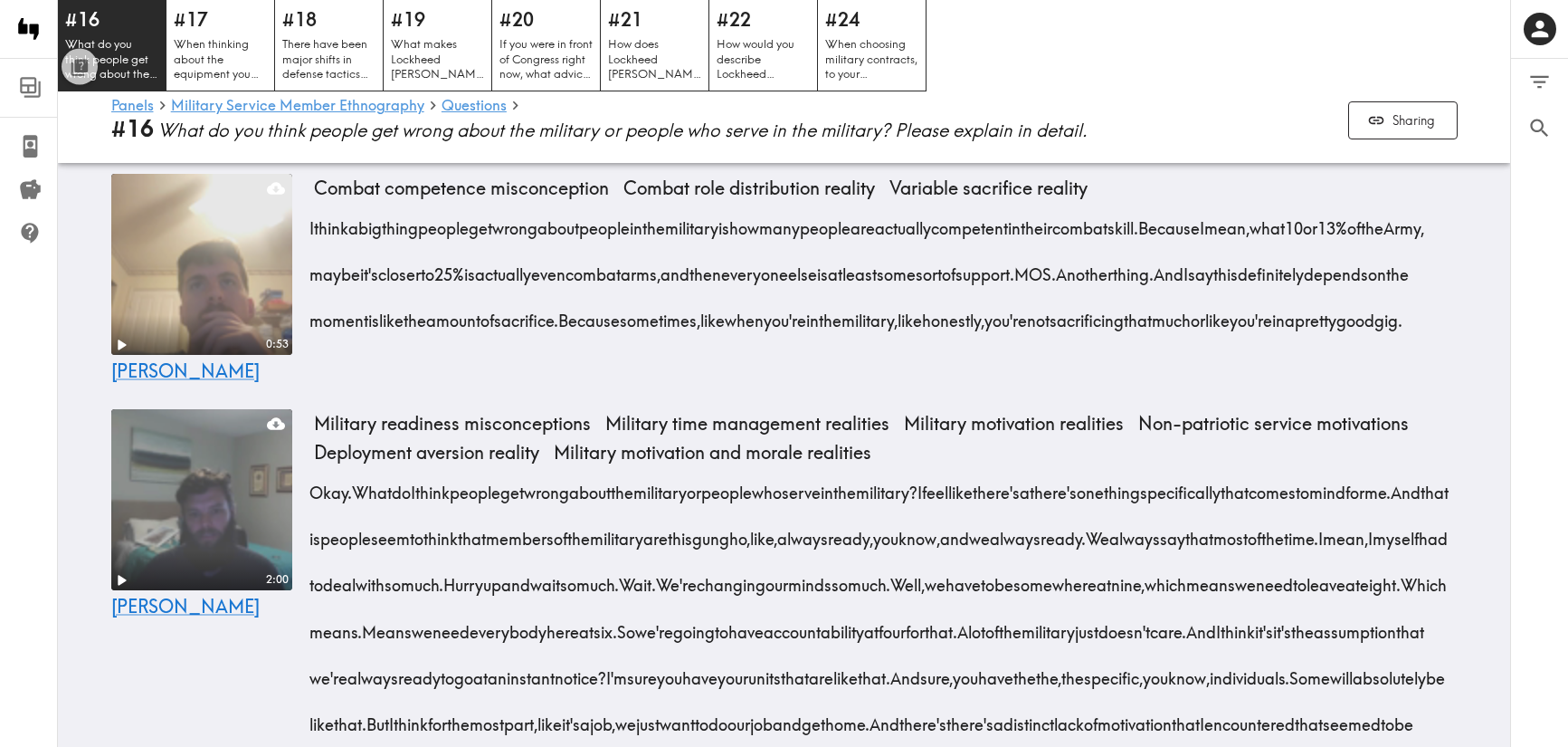
scroll to position [5106, 0]
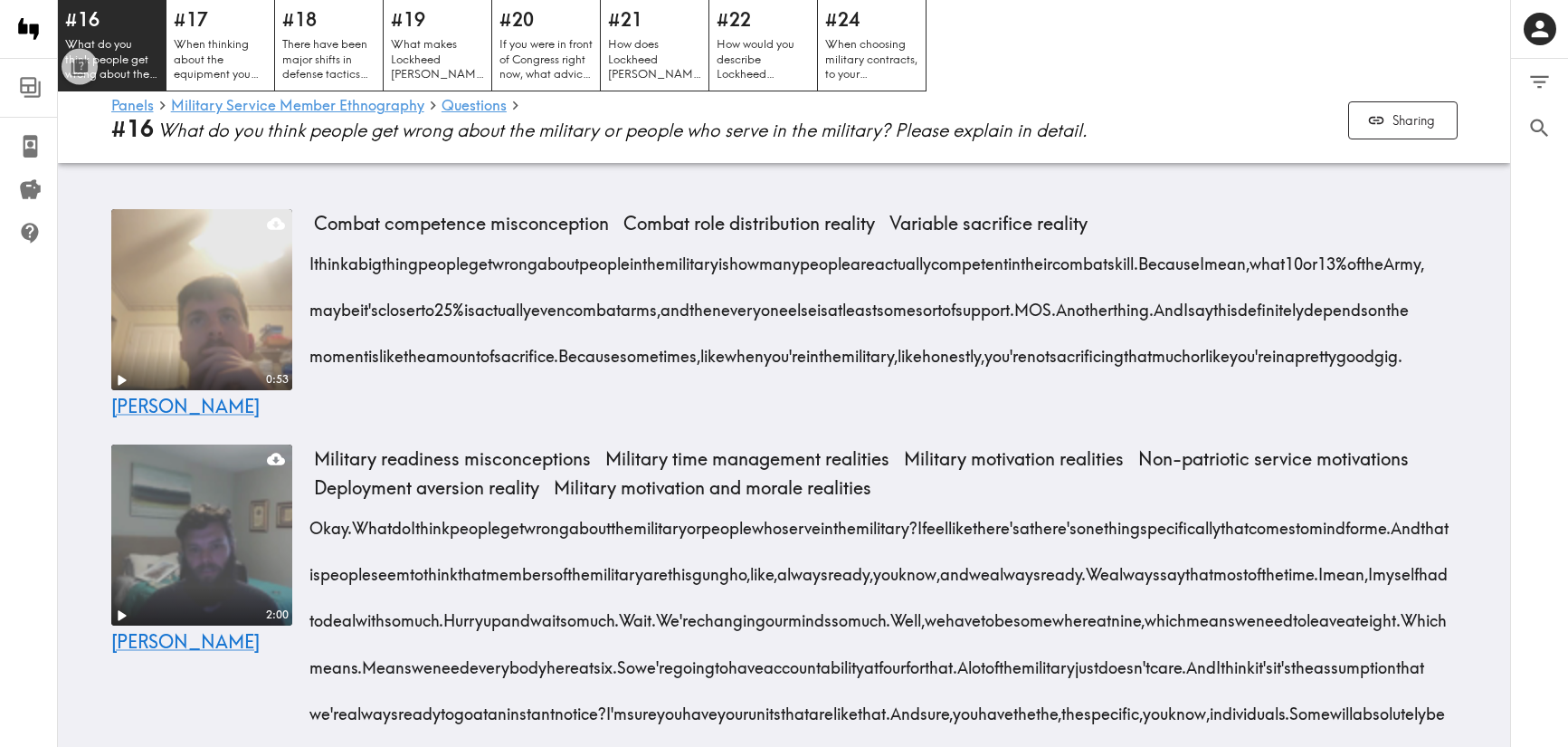
drag, startPoint x: 764, startPoint y: 602, endPoint x: 307, endPoint y: 485, distance: 471.7
click at [307, 423] on div "0:53 [PERSON_NAME] Combat competence misconception Combat role distribution rea…" at bounding box center [784, 312] width 1390 height 221
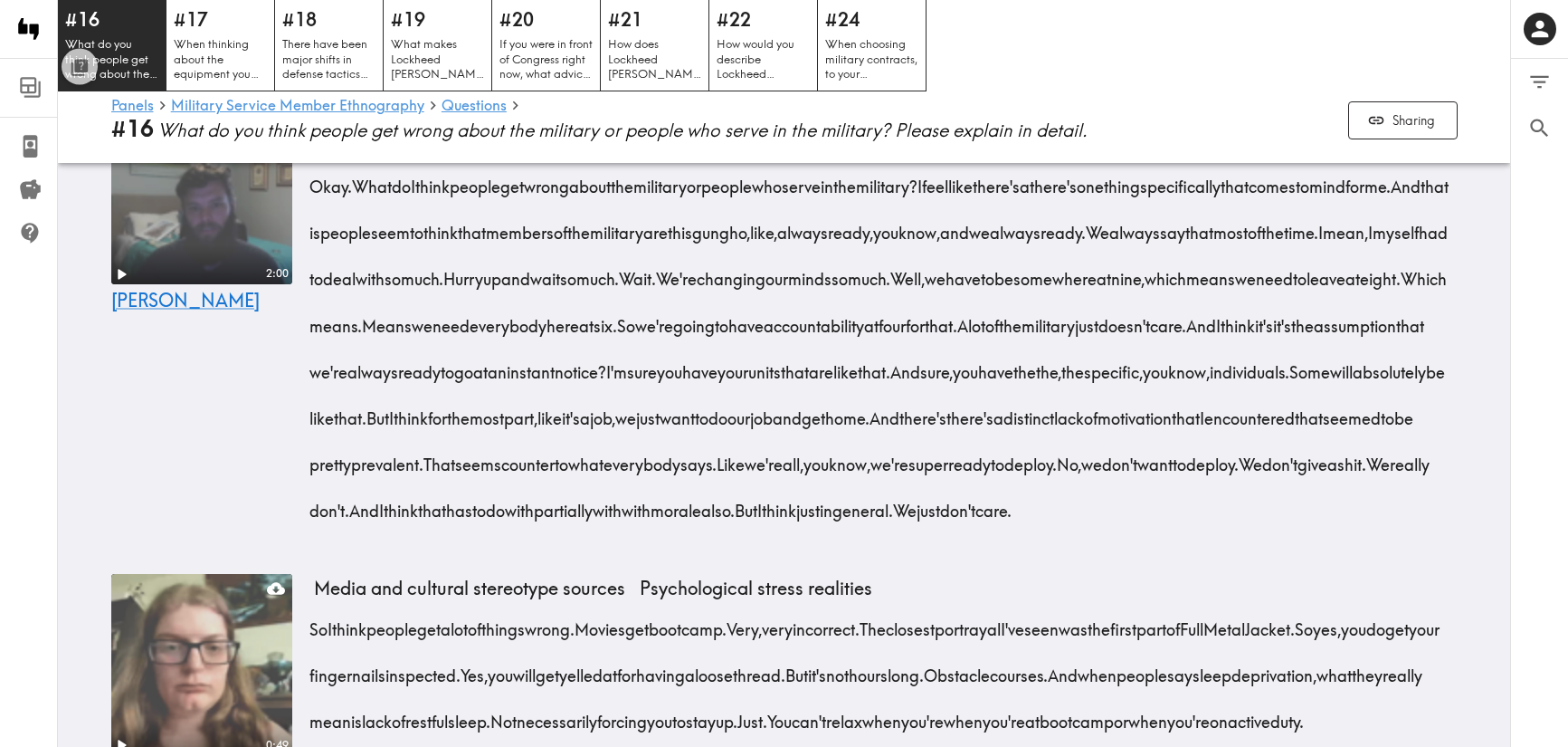
scroll to position [5448, 0]
click at [216, 549] on div "2:00 [PERSON_NAME]" at bounding box center [201, 325] width 181 height 446
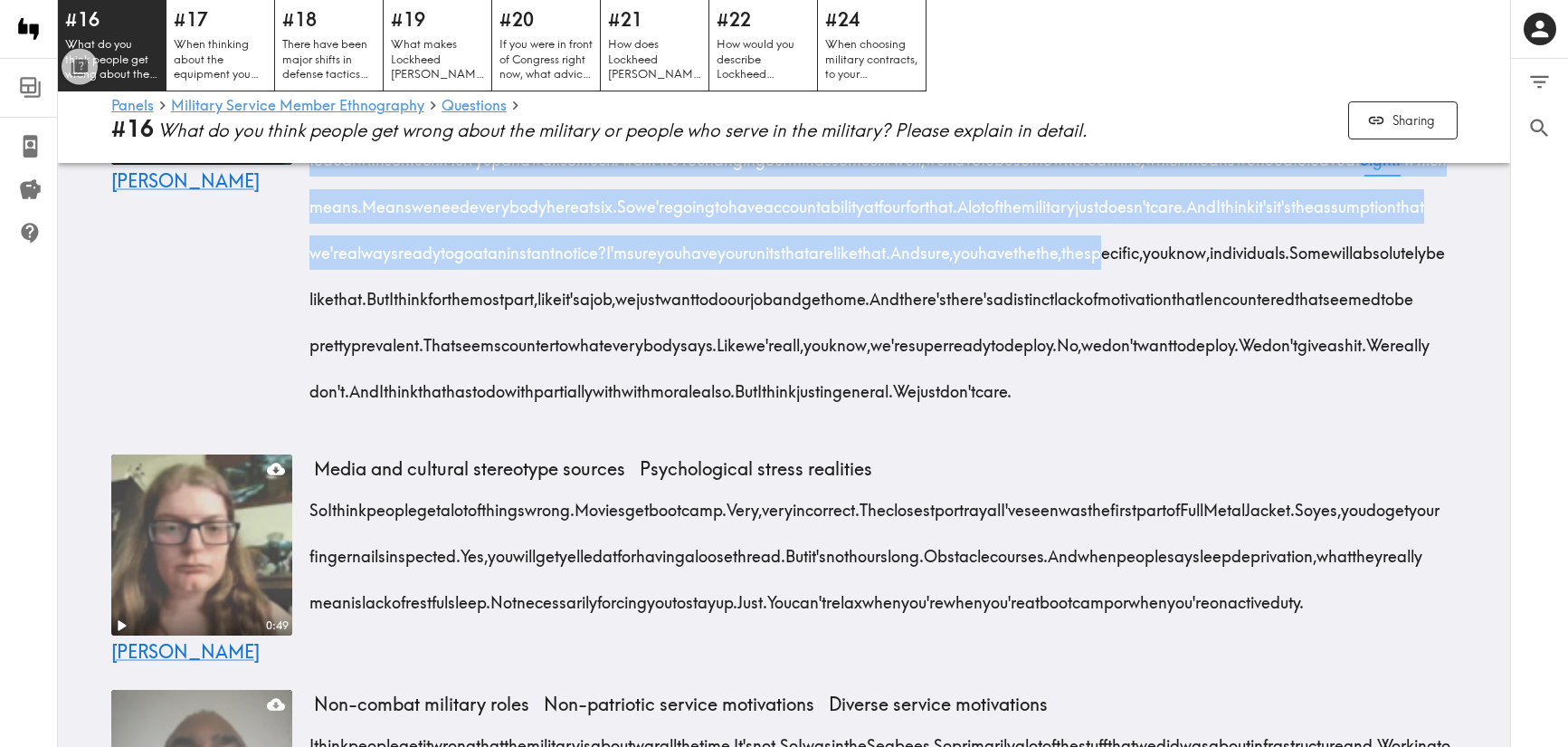
scroll to position [5571, 0]
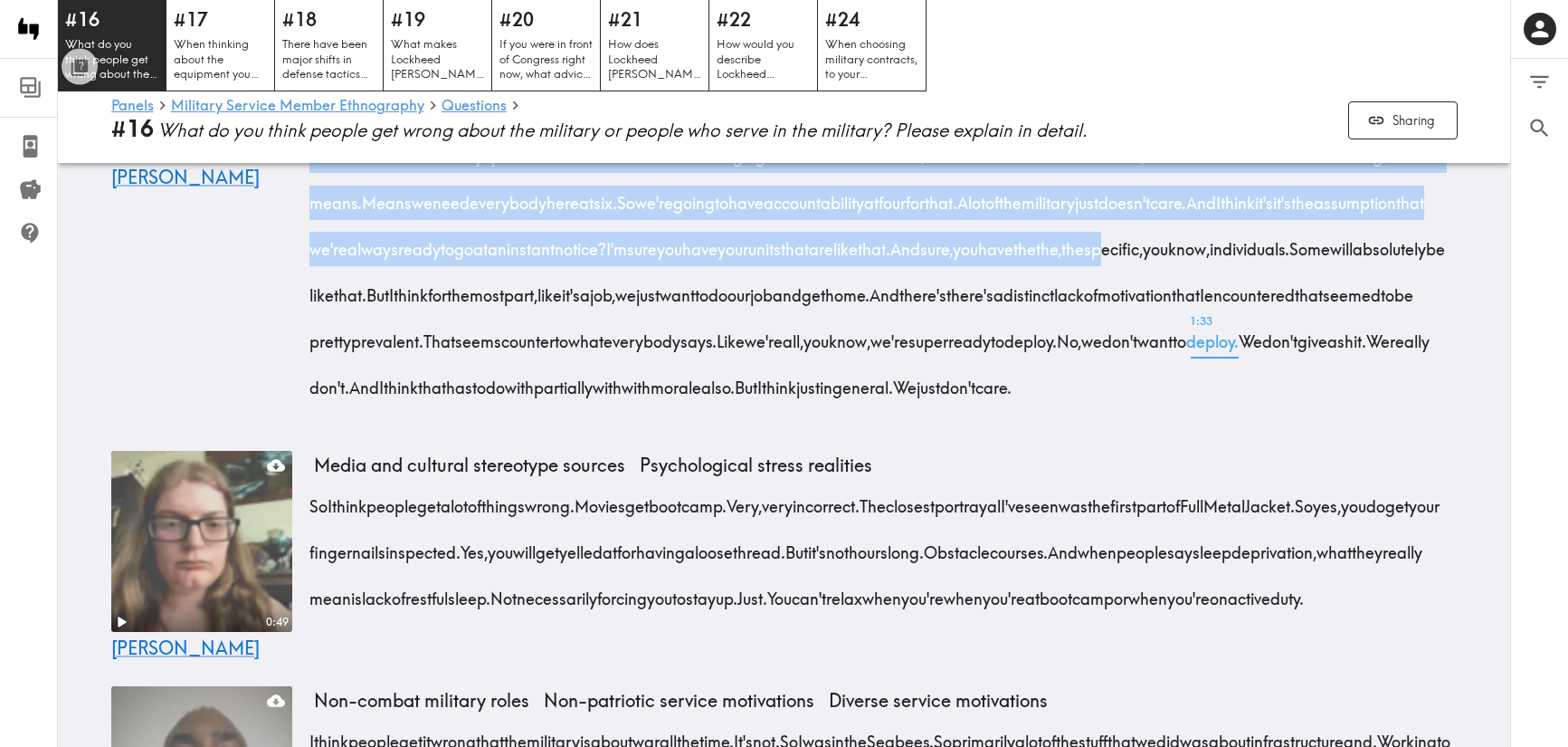
drag, startPoint x: 308, startPoint y: 427, endPoint x: 1169, endPoint y: 665, distance: 893.3
click at [1169, 430] on div "2:00 [PERSON_NAME] Military readiness misconceptions Military time management r…" at bounding box center [784, 201] width 1390 height 457
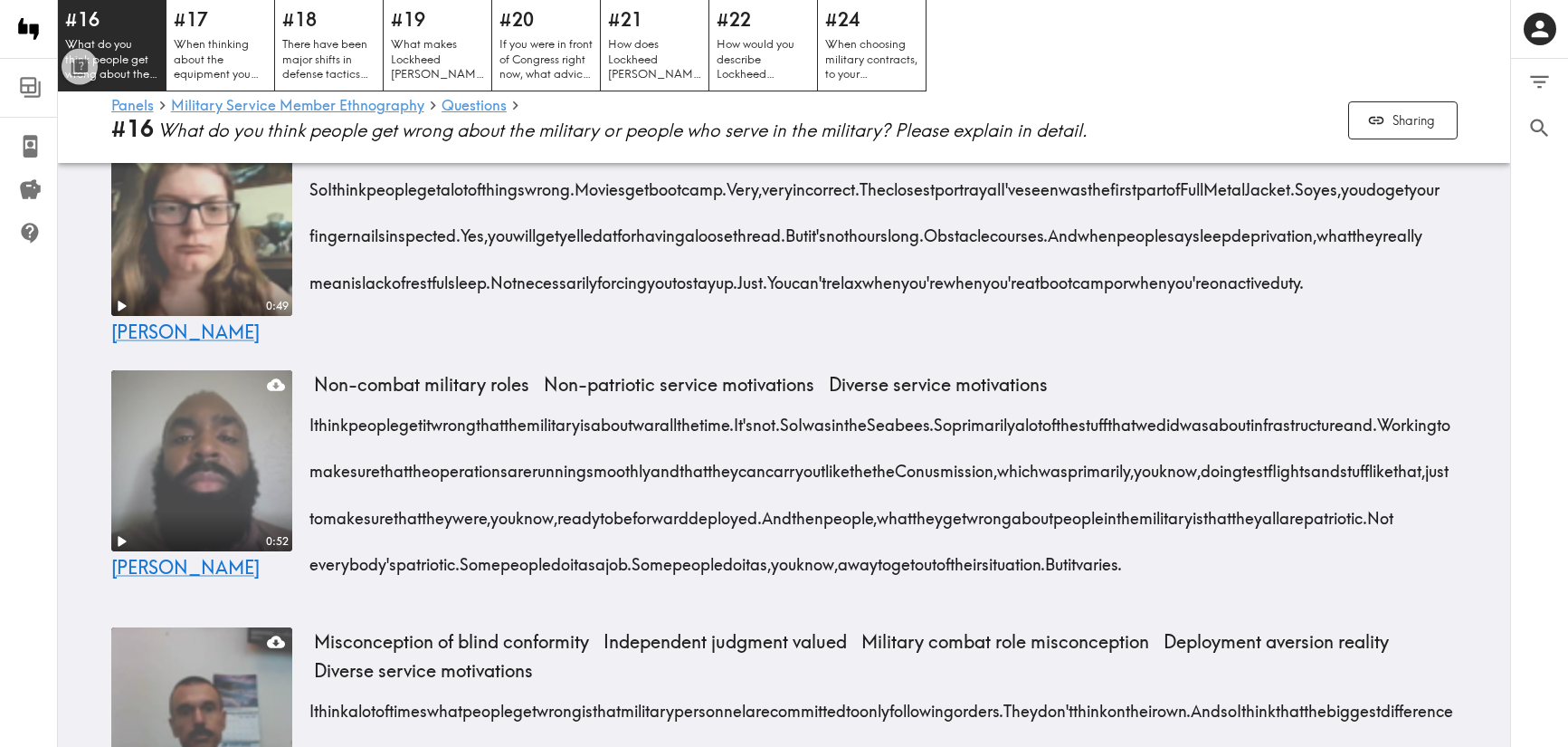
scroll to position [5956, 0]
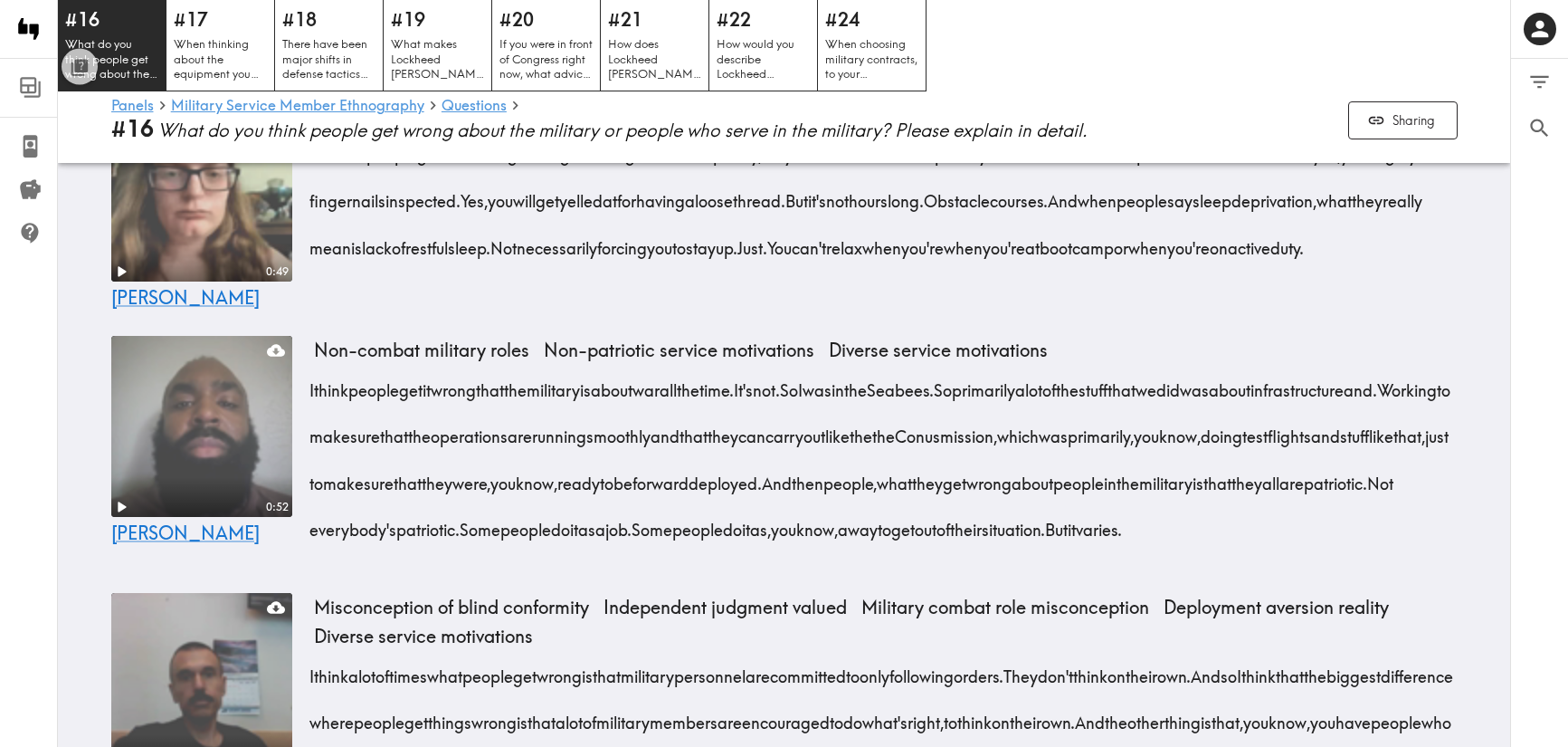
drag, startPoint x: 417, startPoint y: 566, endPoint x: 313, endPoint y: 436, distance: 166.5
click at [314, 265] on div "So I think people get a lot of things wrong. Movies get boot camp. Very, very i…" at bounding box center [885, 195] width 1144 height 139
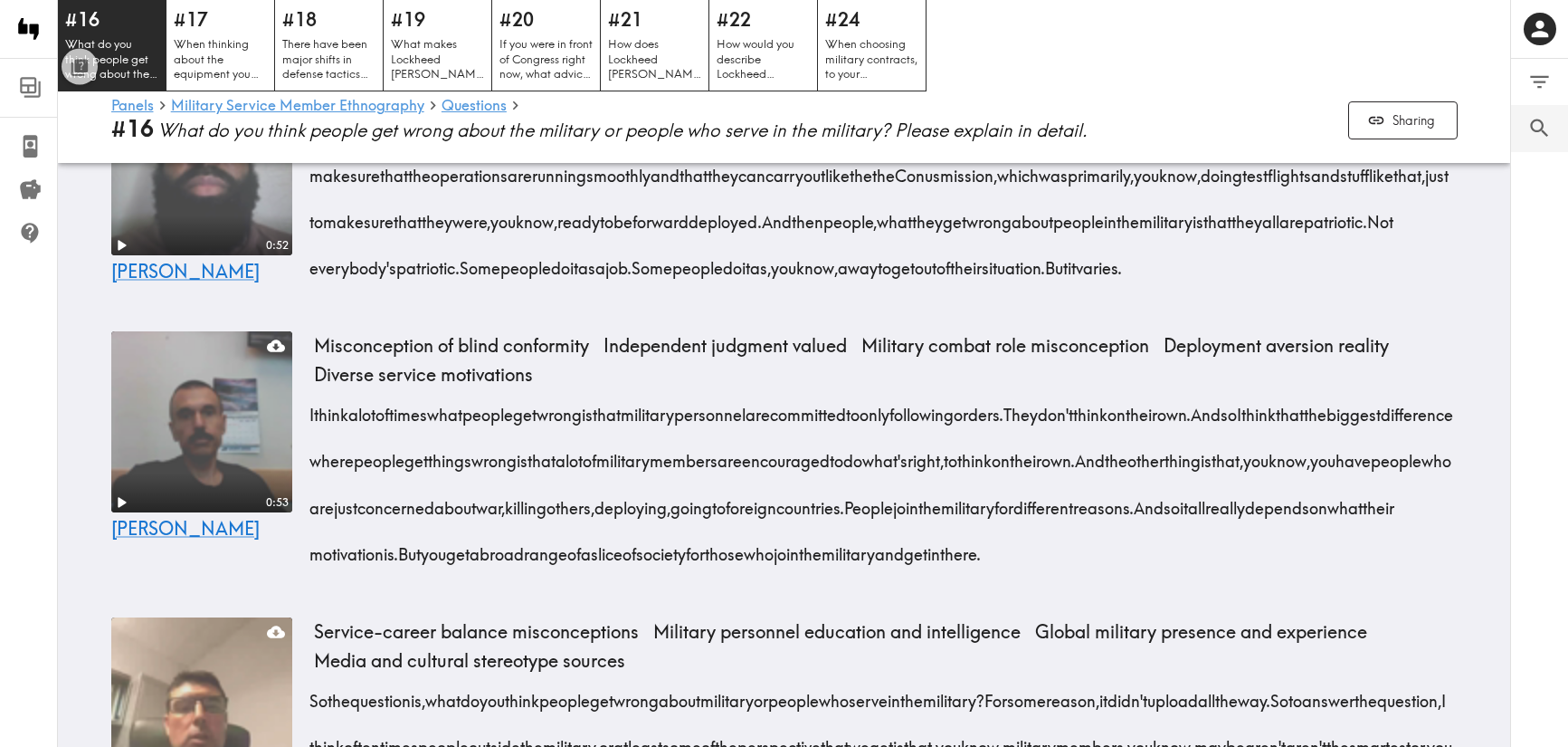
scroll to position [6242, 0]
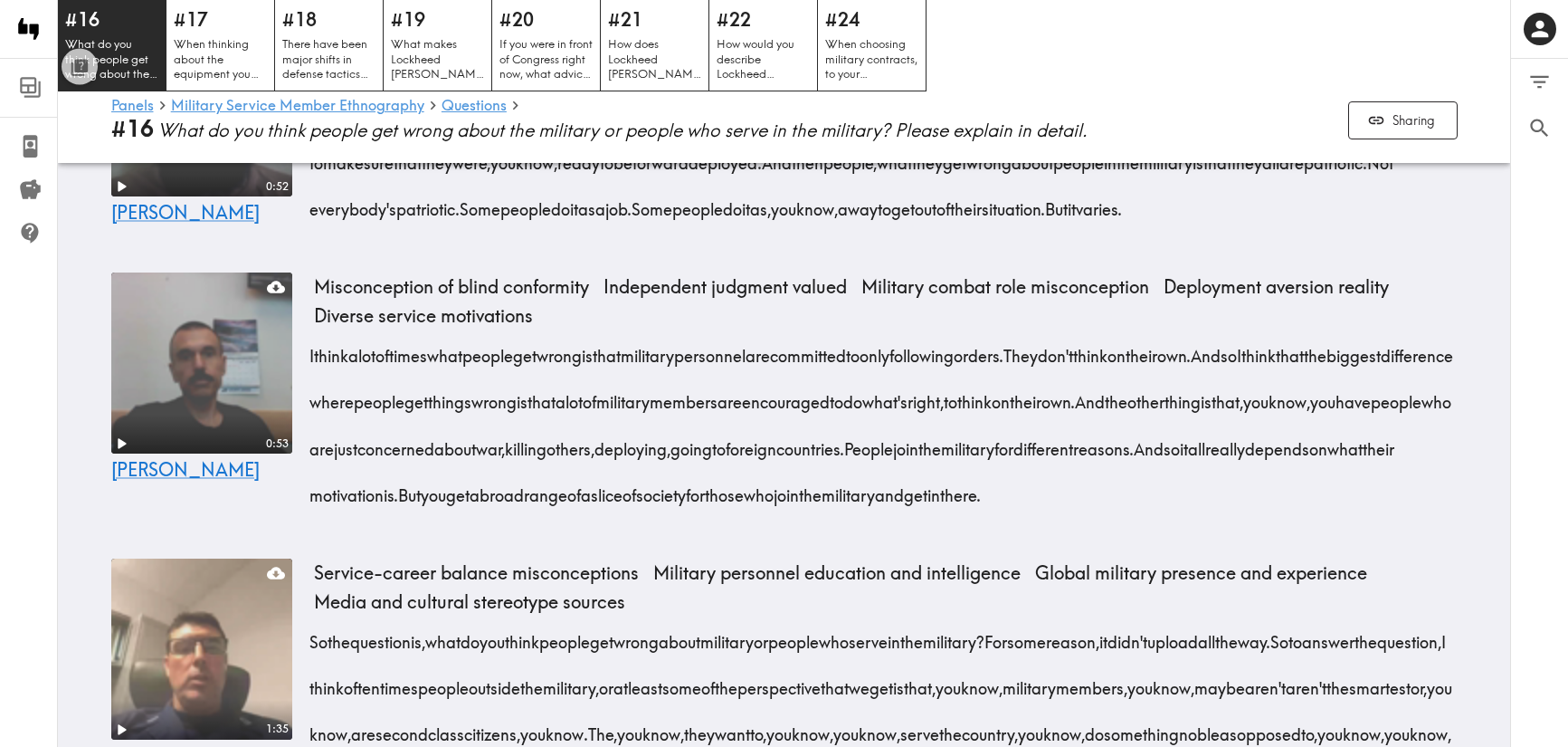
drag, startPoint x: 696, startPoint y: 581, endPoint x: 313, endPoint y: 379, distance: 433.0
click at [314, 229] on div "I think people get it wrong that the military is about war all the time. It's n…" at bounding box center [885, 135] width 1144 height 188
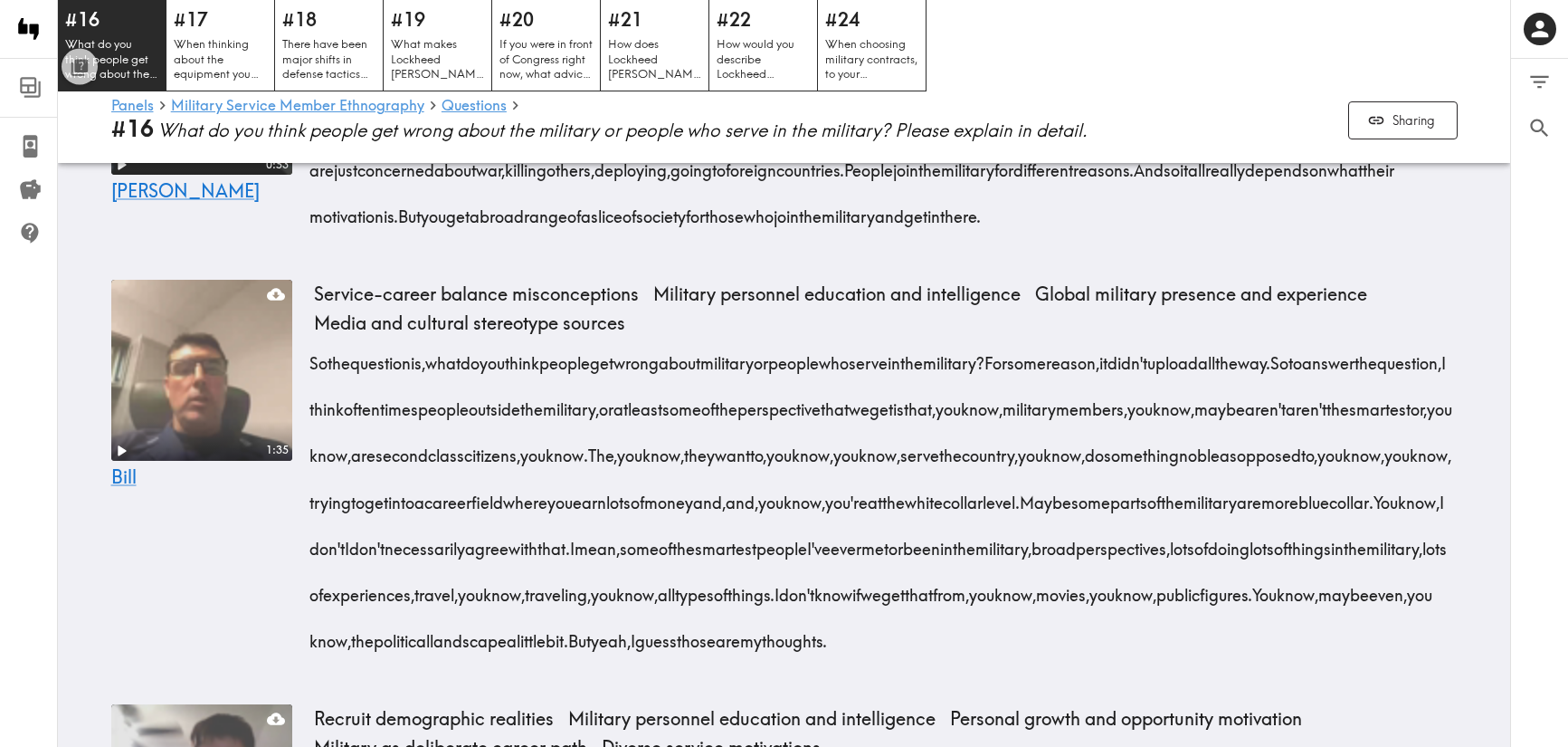
scroll to position [6485, 0]
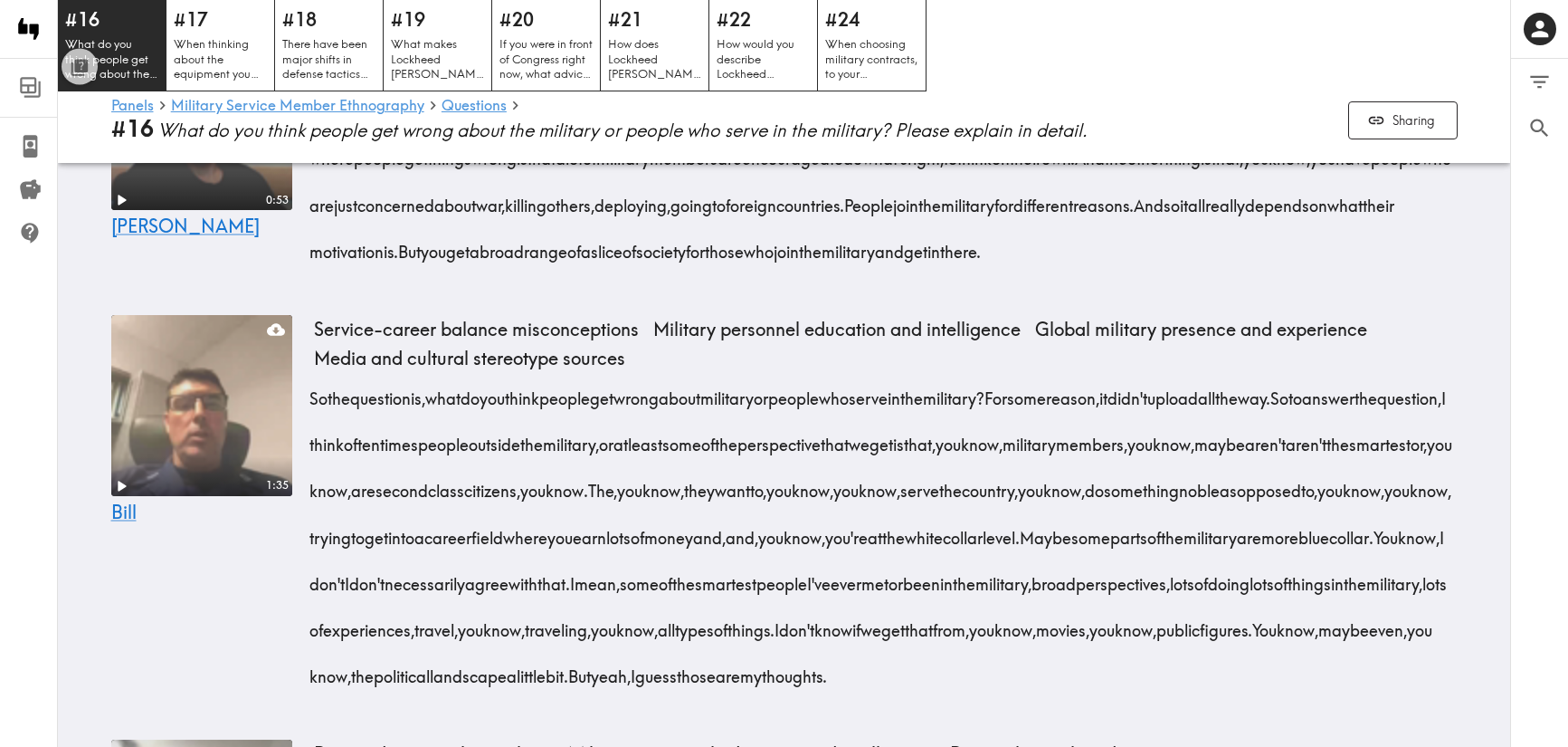
drag, startPoint x: 451, startPoint y: 648, endPoint x: 310, endPoint y: 474, distance: 224.0
click at [314, 269] on div "I think a lot of times what people get wrong is that military personnel are com…" at bounding box center [885, 176] width 1144 height 186
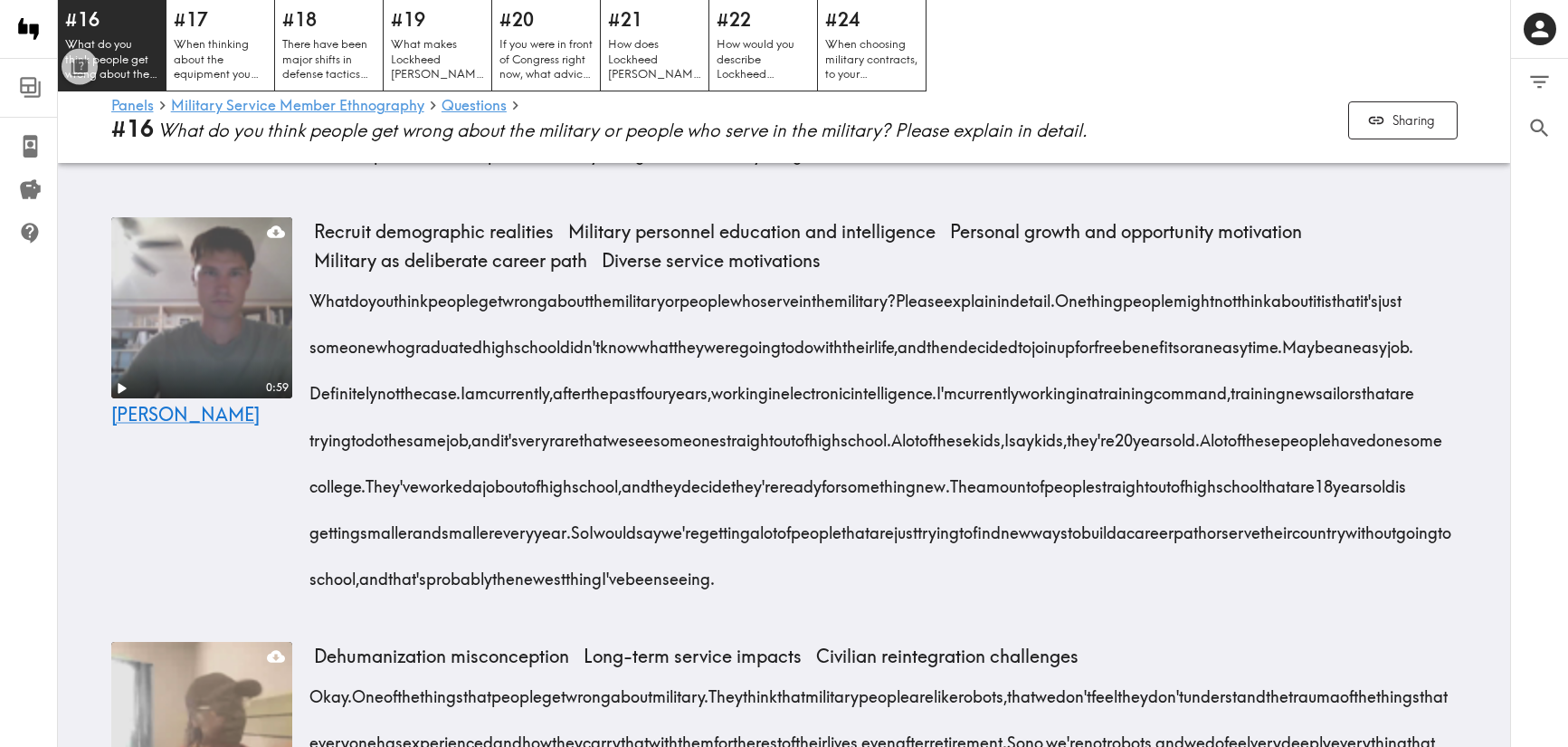
scroll to position [7008, 0]
drag, startPoint x: 734, startPoint y: 608, endPoint x: 312, endPoint y: 278, distance: 535.7
click at [314, 171] on div "So the question is, what do you think people get wrong about military or people…" at bounding box center [885, 9] width 1144 height 324
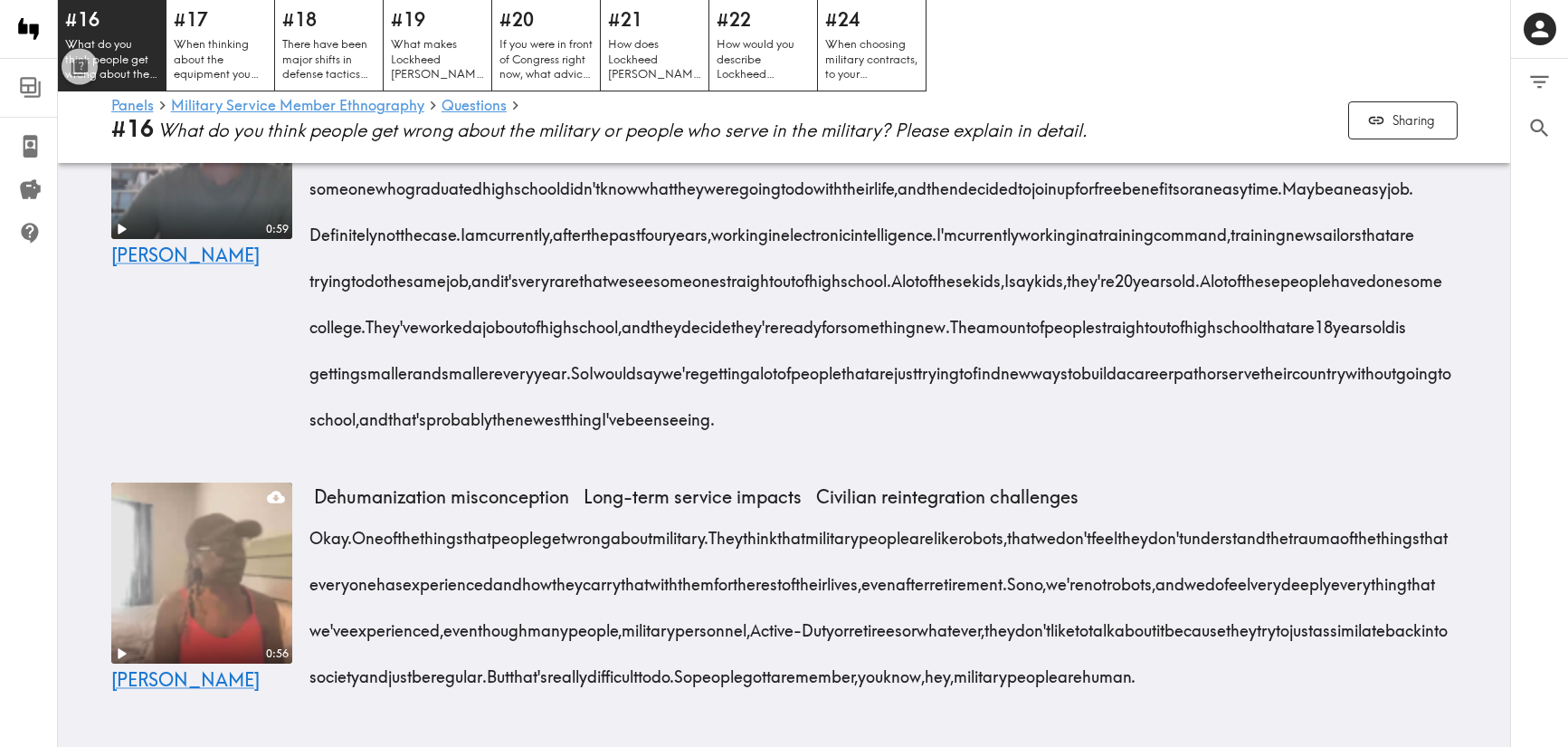
scroll to position [7405, 0]
drag, startPoint x: 512, startPoint y: 647, endPoint x: 317, endPoint y: 353, distance: 352.8
click at [317, 353] on div "What do you think people get wrong about the military or people who serve in th…" at bounding box center [885, 274] width 1144 height 324
drag, startPoint x: 307, startPoint y: 490, endPoint x: 677, endPoint y: 679, distance: 415.5
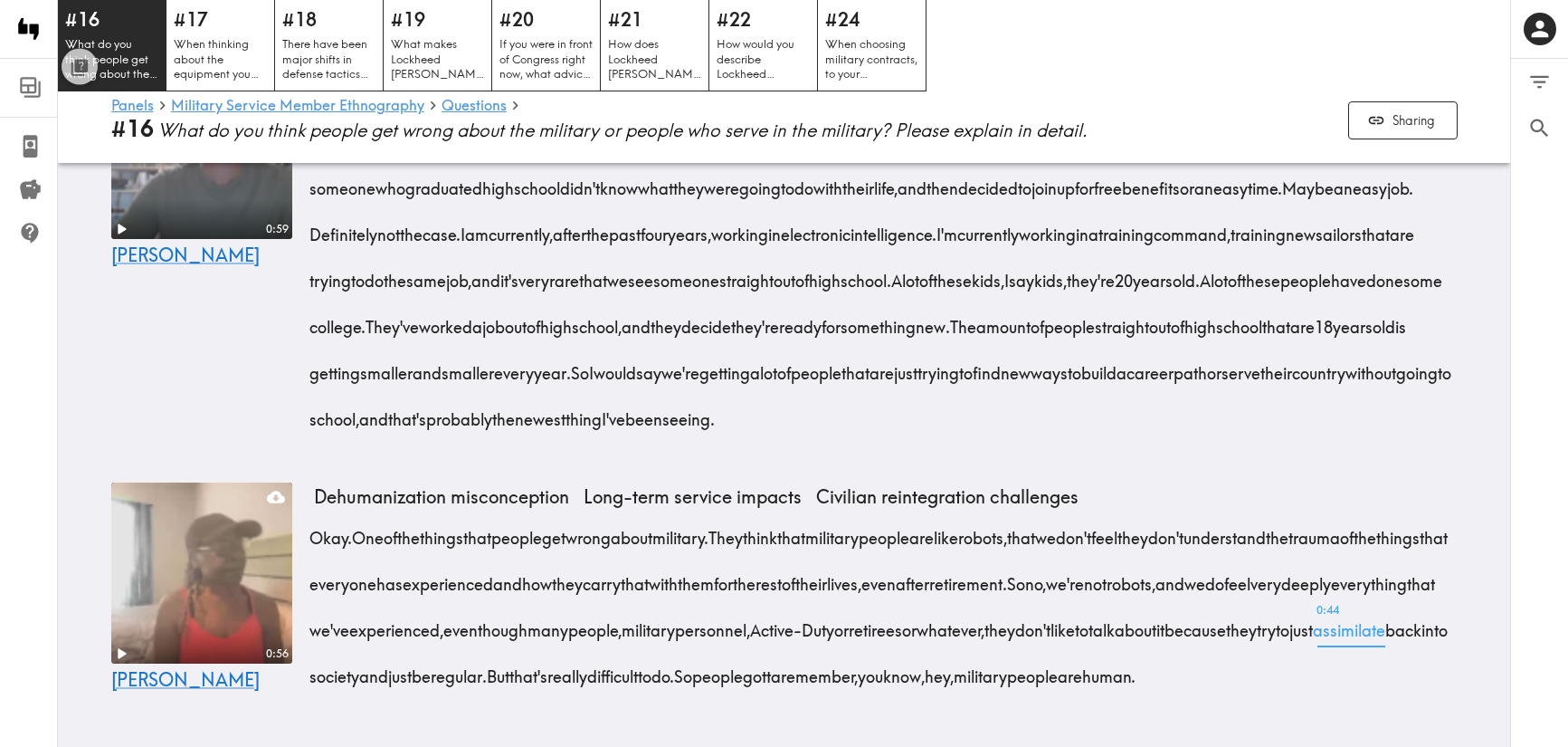
click at [677, 657] on div "0:56 [PERSON_NAME] misconception Long-term service impacts Civilian reintegrati…" at bounding box center [784, 596] width 1390 height 243
drag, startPoint x: 677, startPoint y: 679, endPoint x: 315, endPoint y: 505, distance: 401.6
click at [315, 508] on div "Okay. One of the things that people get wrong about military. They think that m…" at bounding box center [885, 601] width 1144 height 186
click at [187, 318] on div "0:59 [PERSON_NAME]" at bounding box center [201, 257] width 181 height 399
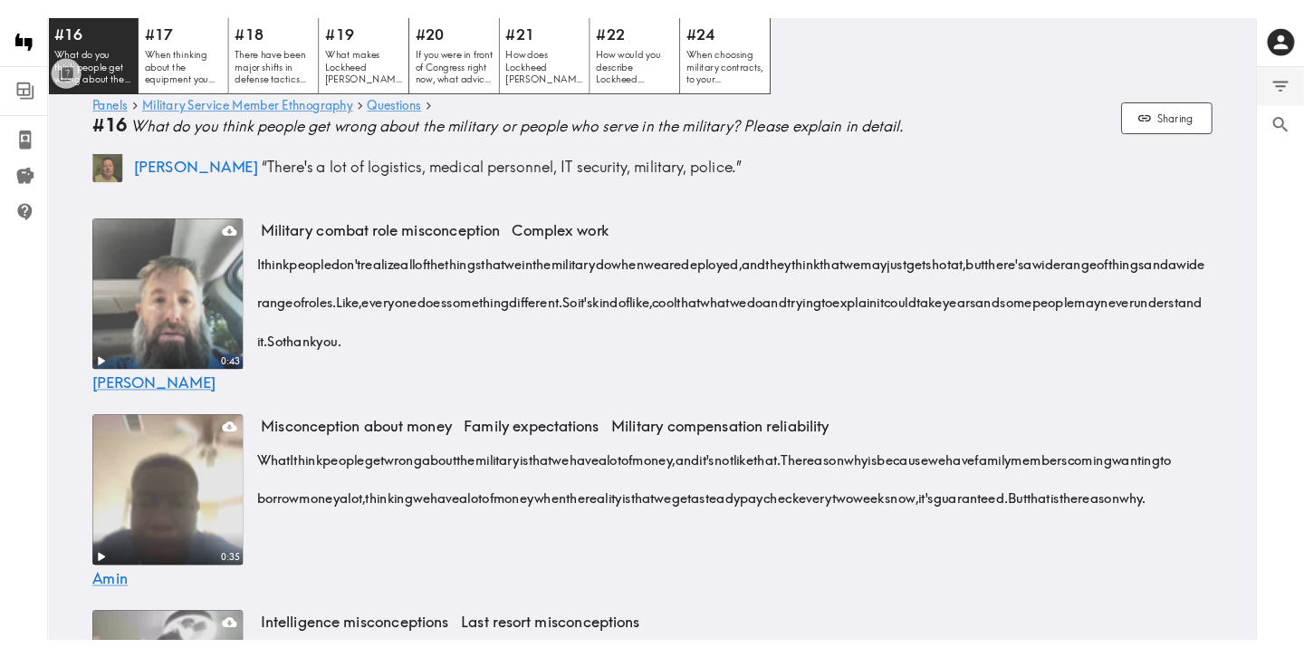
scroll to position [0, 0]
